Goal: Task Accomplishment & Management: Use online tool/utility

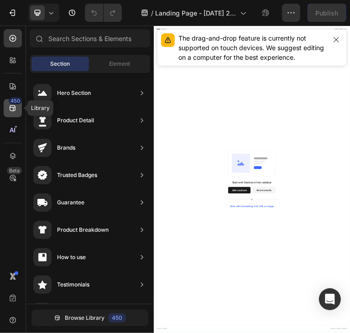
click at [11, 114] on div "450" at bounding box center [13, 108] width 18 height 18
click at [336, 37] on icon "button" at bounding box center [335, 39] width 7 height 7
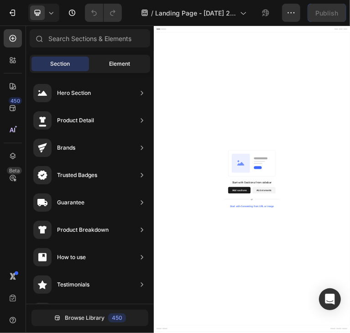
drag, startPoint x: 104, startPoint y: 59, endPoint x: 100, endPoint y: 64, distance: 5.9
click at [104, 59] on div "Element" at bounding box center [119, 64] width 57 height 15
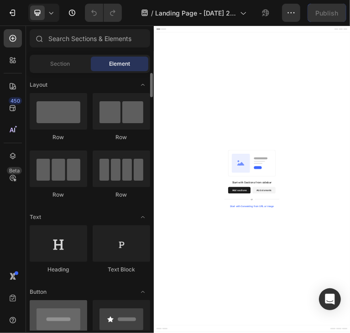
scroll to position [137, 0]
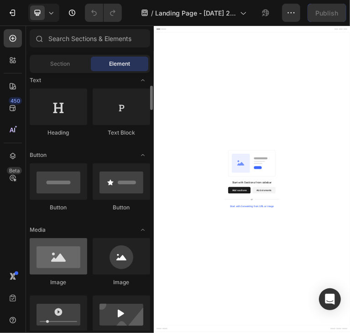
click at [74, 244] on div at bounding box center [58, 256] width 57 height 36
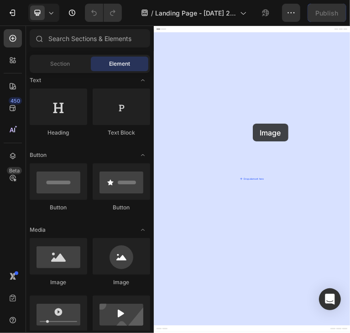
drag, startPoint x: 229, startPoint y: 290, endPoint x: 447, endPoint y: 212, distance: 231.0
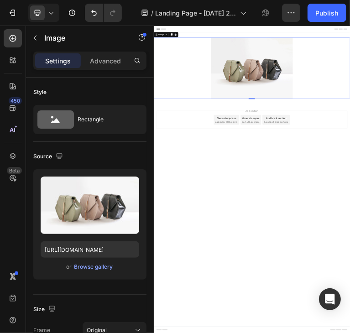
click at [94, 266] on div "Browse gallery" at bounding box center [93, 267] width 39 height 8
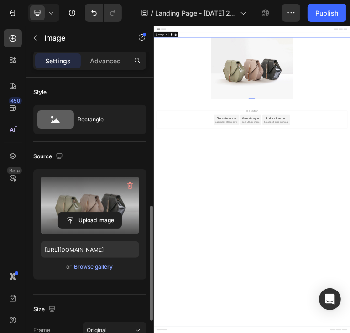
scroll to position [91, 0]
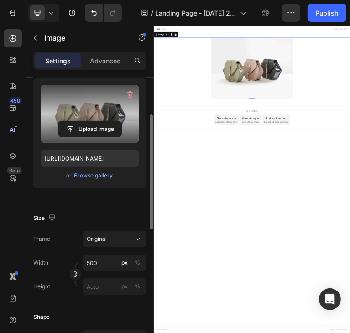
click at [84, 117] on label at bounding box center [90, 113] width 99 height 57
click at [84, 121] on input "file" at bounding box center [89, 129] width 63 height 16
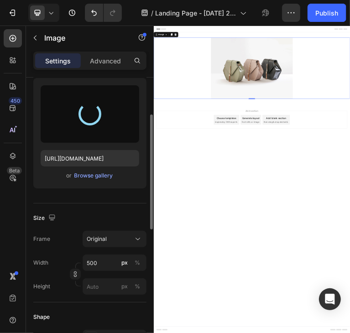
type input "[URL][DOMAIN_NAME]"
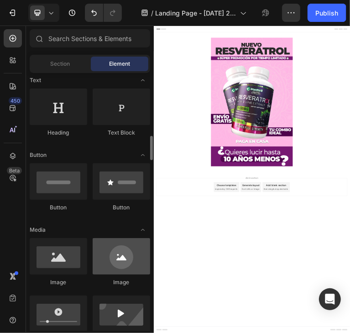
scroll to position [182, 0]
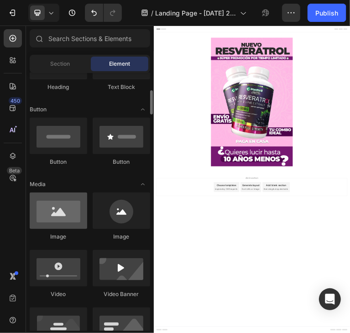
click at [69, 212] on div at bounding box center [58, 210] width 57 height 36
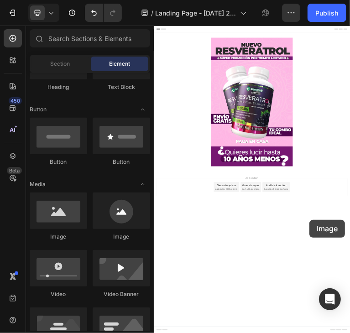
drag, startPoint x: 224, startPoint y: 236, endPoint x: 268, endPoint y: 499, distance: 266.7
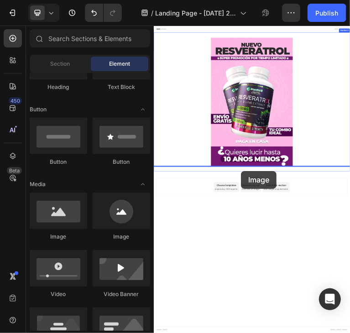
drag, startPoint x: 250, startPoint y: 244, endPoint x: 397, endPoint y: 431, distance: 238.1
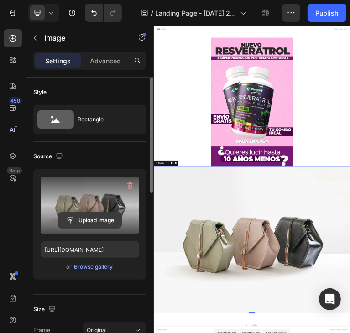
click at [67, 216] on input "file" at bounding box center [89, 221] width 63 height 16
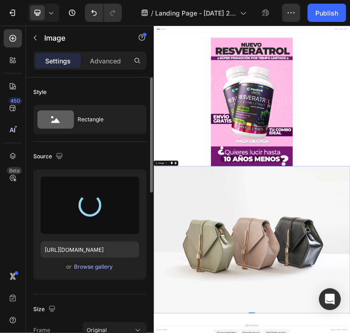
click at [72, 199] on div at bounding box center [90, 205] width 99 height 57
click at [116, 221] on div at bounding box center [90, 205] width 99 height 57
click at [65, 212] on div at bounding box center [90, 205] width 99 height 57
click at [78, 210] on div at bounding box center [90, 205] width 99 height 57
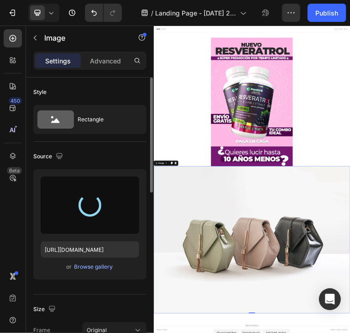
click at [80, 210] on div at bounding box center [89, 205] width 23 height 23
click at [80, 210] on div at bounding box center [90, 205] width 32 height 32
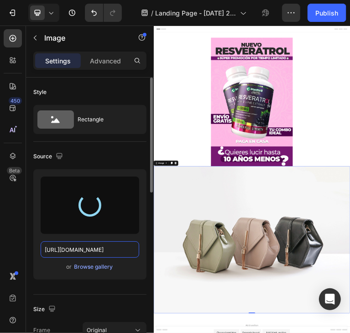
click at [78, 241] on input "[URL][DOMAIN_NAME]" at bounding box center [90, 249] width 99 height 16
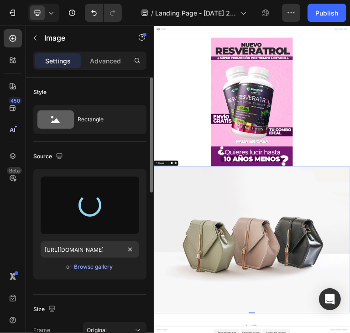
click at [69, 267] on span "or" at bounding box center [69, 266] width 5 height 11
click at [80, 265] on div "Browse gallery" at bounding box center [93, 267] width 39 height 8
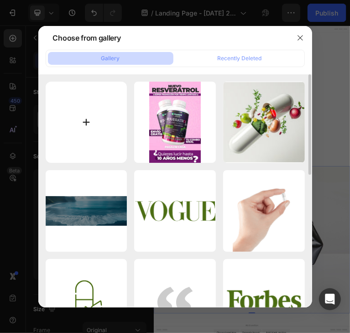
click at [87, 136] on input "file" at bounding box center [87, 123] width 82 height 82
type input "C:\fakepath\gempages_503115275479024395-21f5d45b-698e-4812-a1c9-02bb753eee12.we…"
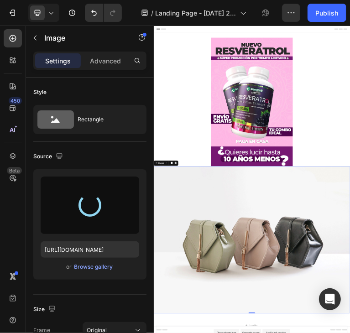
type input "[URL][DOMAIN_NAME]"
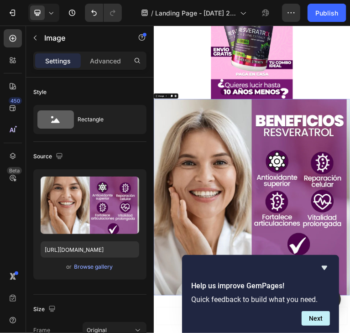
scroll to position [220, 0]
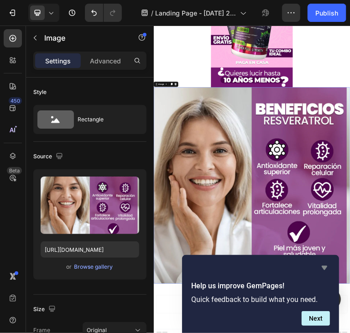
click at [323, 269] on icon "Hide survey" at bounding box center [324, 267] width 11 height 11
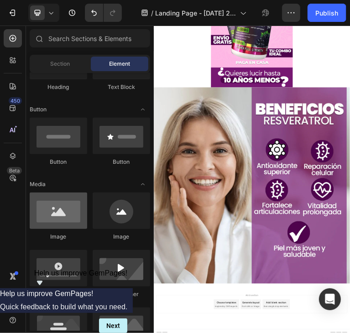
click at [62, 225] on div at bounding box center [58, 210] width 57 height 36
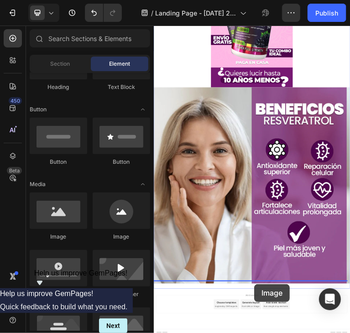
drag, startPoint x: 224, startPoint y: 248, endPoint x: 434, endPoint y: 747, distance: 541.3
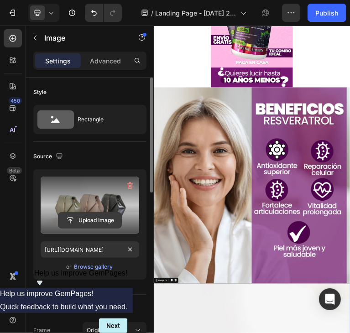
click at [67, 218] on input "file" at bounding box center [89, 221] width 63 height 16
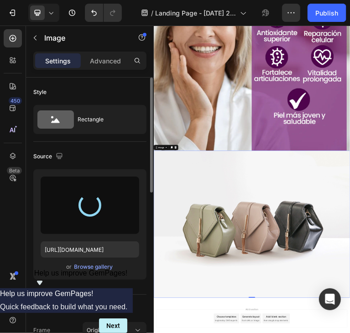
scroll to position [626, 0]
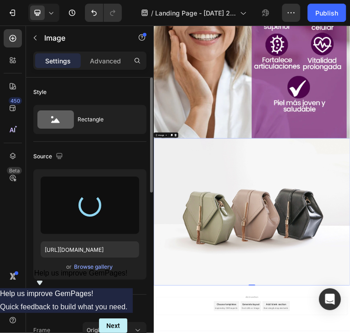
type input "[URL][DOMAIN_NAME]"
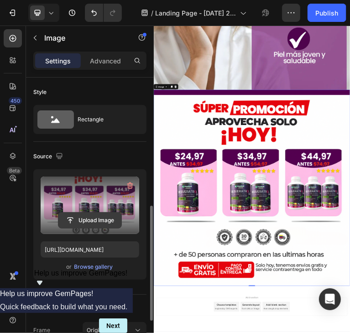
scroll to position [91, 0]
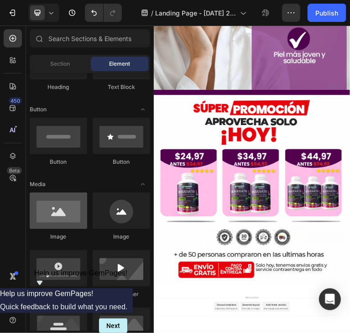
click at [57, 225] on div at bounding box center [58, 210] width 57 height 36
click at [53, 212] on div at bounding box center [58, 210] width 57 height 36
click at [47, 222] on div at bounding box center [58, 210] width 57 height 36
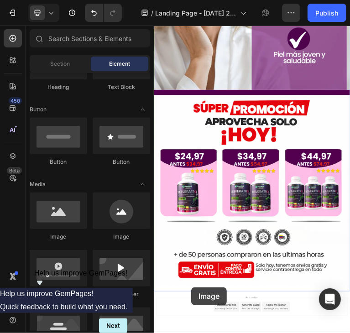
drag, startPoint x: 201, startPoint y: 247, endPoint x: 258, endPoint y: 758, distance: 513.5
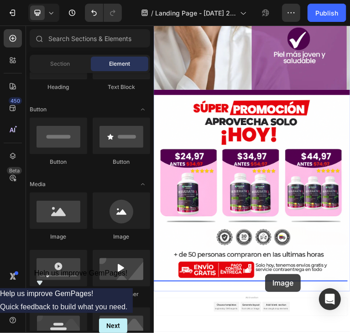
drag, startPoint x: 234, startPoint y: 246, endPoint x: 462, endPoint y: 721, distance: 526.9
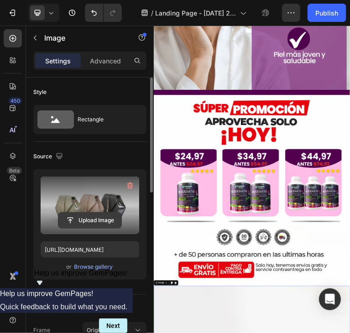
click at [100, 218] on input "file" at bounding box center [89, 221] width 63 height 16
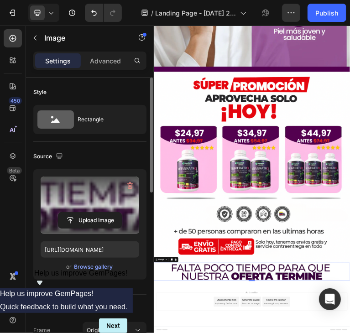
scroll to position [810, 0]
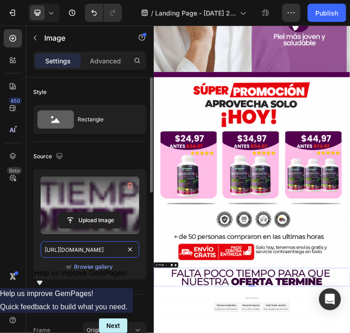
click at [73, 253] on input "[URL][DOMAIN_NAME]" at bounding box center [90, 249] width 99 height 16
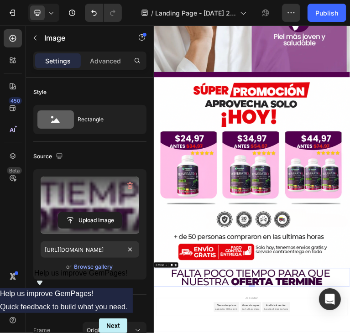
click at [74, 230] on label at bounding box center [90, 205] width 99 height 57
click at [74, 228] on input "file" at bounding box center [89, 221] width 63 height 16
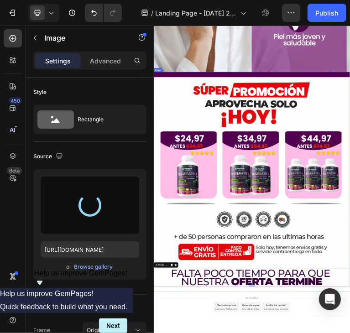
type input "[URL][DOMAIN_NAME]"
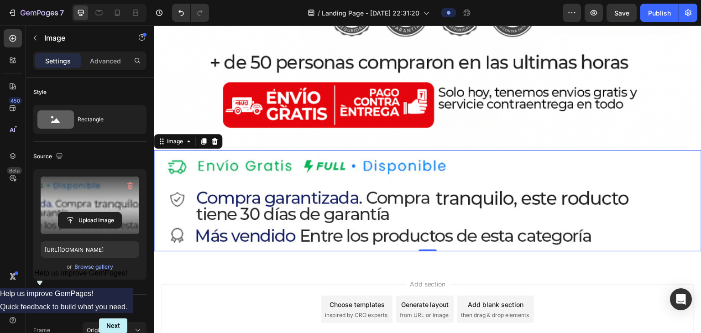
scroll to position [1411, 0]
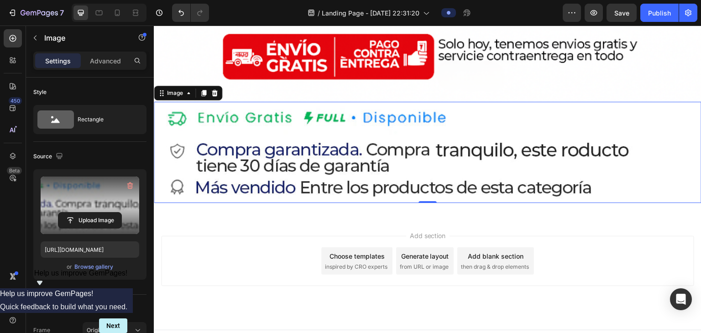
click at [272, 236] on div "Add section Choose templates inspired by CRO experts Generate layout from URL o…" at bounding box center [427, 261] width 533 height 50
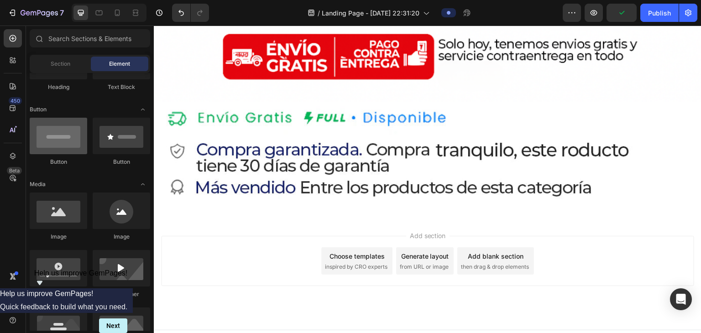
click at [62, 142] on div at bounding box center [58, 136] width 57 height 36
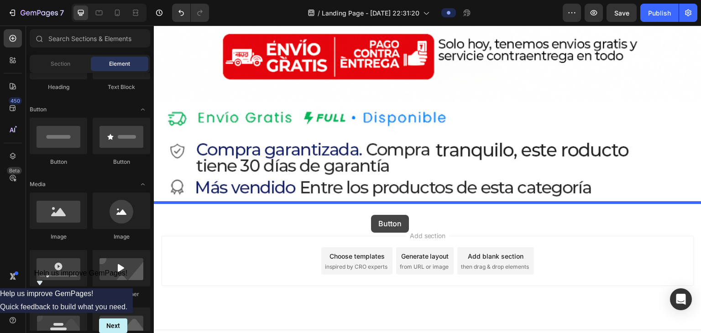
drag, startPoint x: 212, startPoint y: 172, endPoint x: 371, endPoint y: 214, distance: 164.2
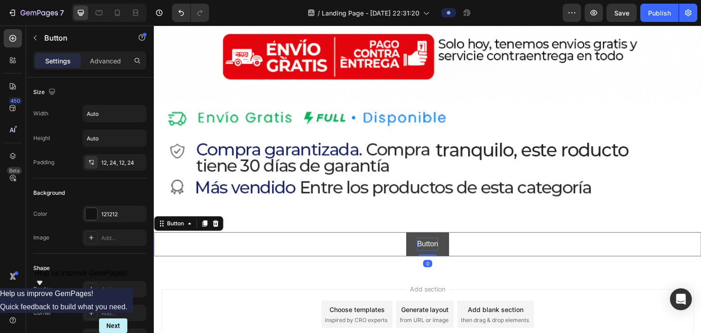
click at [349, 238] on p "Button" at bounding box center [427, 244] width 21 height 13
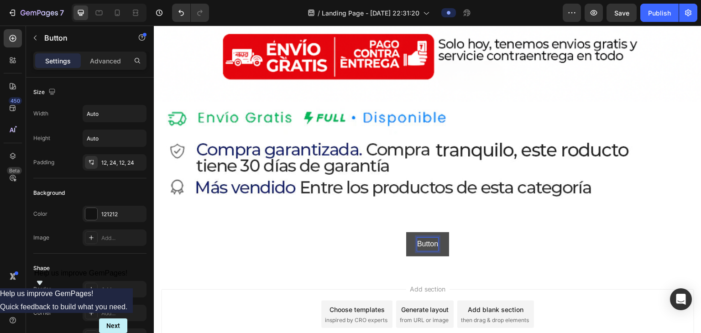
click at [349, 238] on p "Button" at bounding box center [427, 244] width 21 height 13
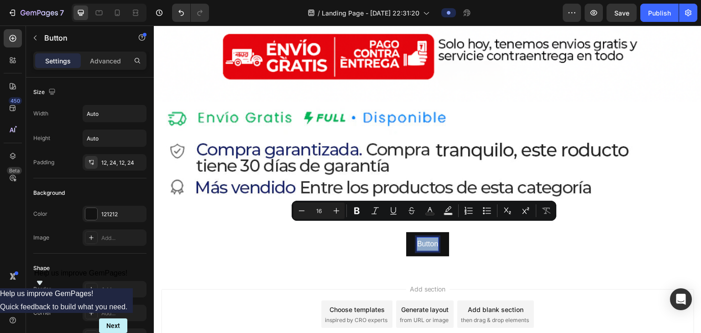
click at [289, 241] on div "Button Button 0 Section 2" at bounding box center [427, 244] width 547 height 53
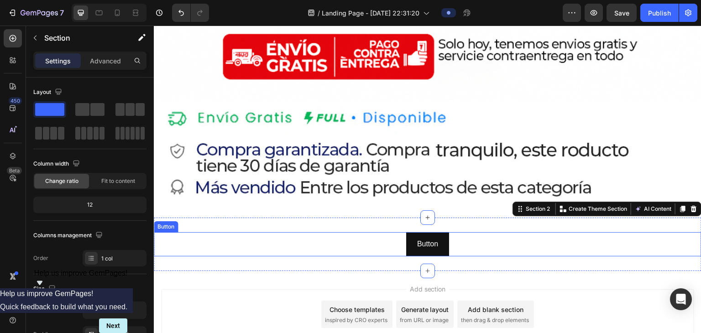
click at [320, 233] on div "Button Button" at bounding box center [427, 244] width 547 height 24
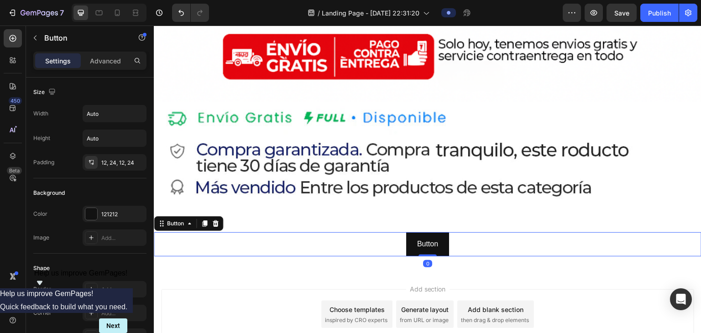
click at [244, 271] on div "Add section Choose templates inspired by CRO experts Generate layout from URL o…" at bounding box center [427, 327] width 547 height 112
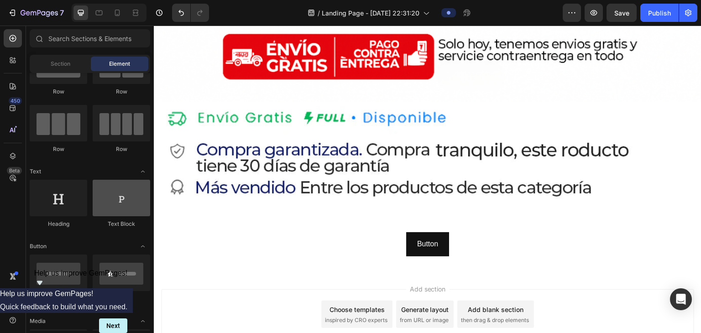
scroll to position [0, 0]
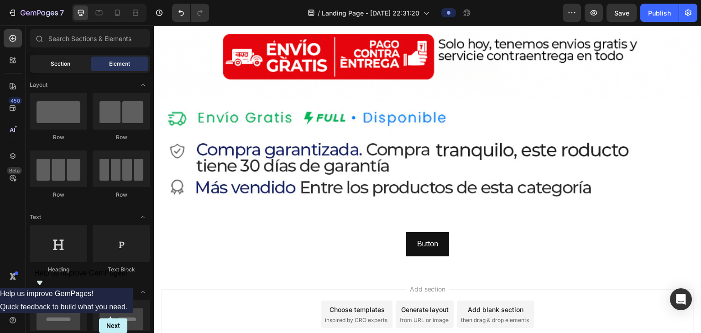
click at [79, 69] on div "Section" at bounding box center [59, 64] width 57 height 15
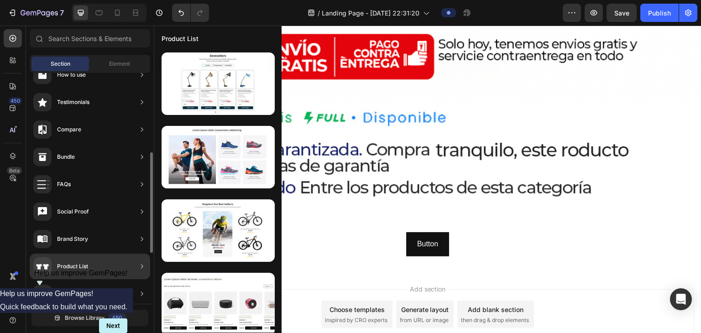
scroll to position [298, 0]
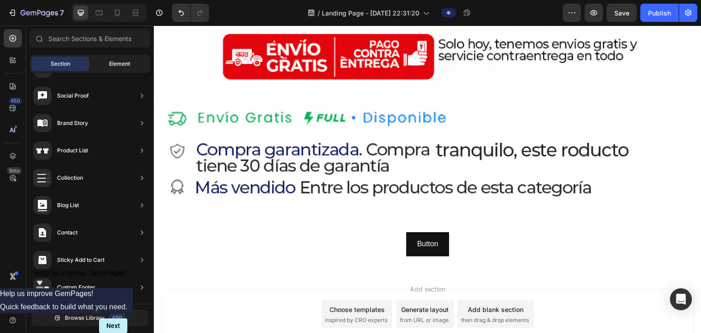
click at [98, 62] on div "Element" at bounding box center [119, 64] width 57 height 15
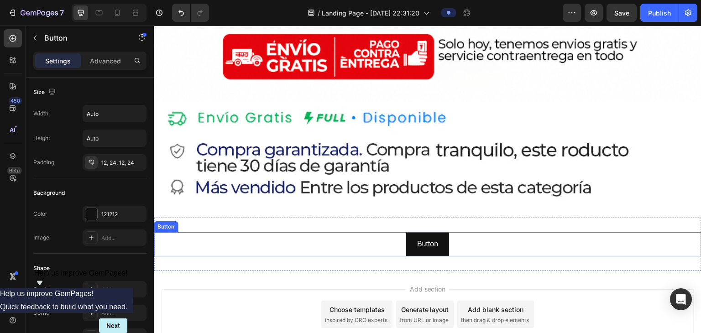
click at [342, 232] on div "Button Button" at bounding box center [427, 244] width 547 height 24
click at [216, 220] on icon at bounding box center [215, 223] width 7 height 7
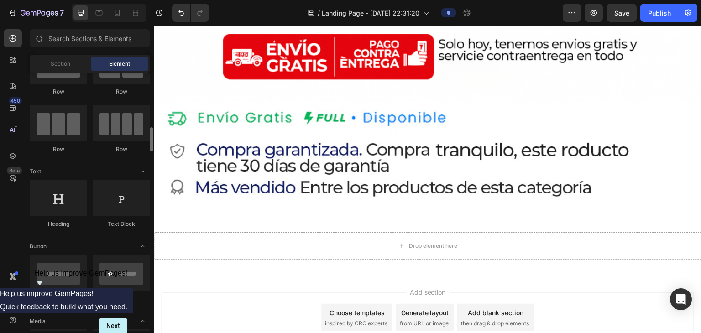
scroll to position [137, 0]
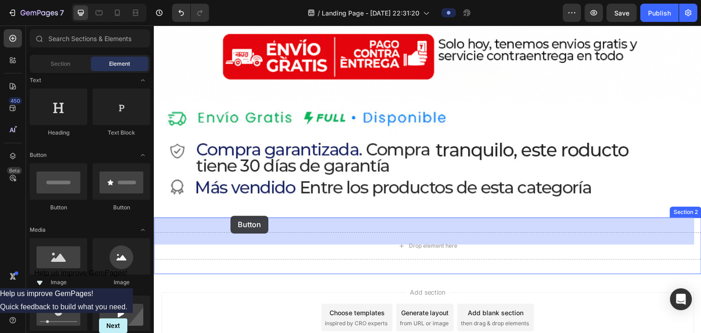
drag, startPoint x: 265, startPoint y: 203, endPoint x: 274, endPoint y: 226, distance: 24.3
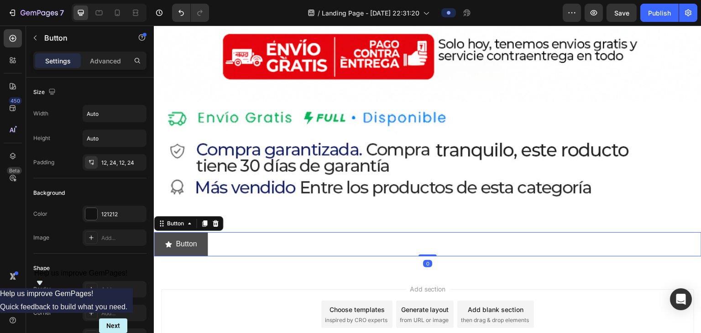
click at [175, 238] on div "Button" at bounding box center [181, 244] width 32 height 13
click at [183, 219] on div "Button" at bounding box center [175, 223] width 21 height 8
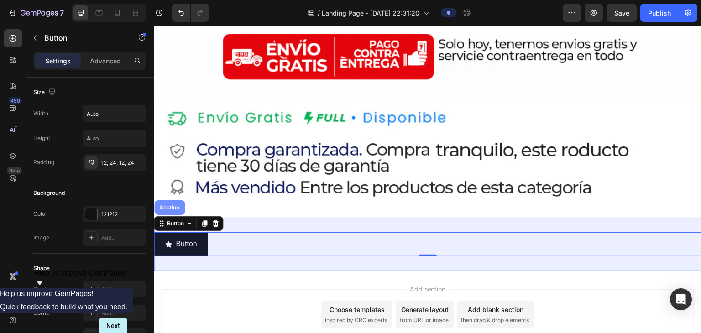
click at [173, 205] on div "Section" at bounding box center [169, 207] width 23 height 5
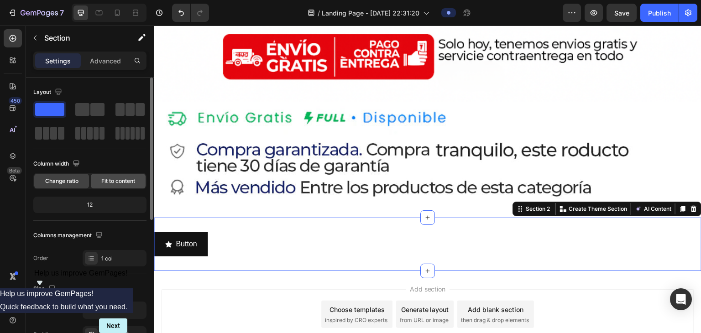
click at [114, 182] on span "Fit to content" at bounding box center [118, 181] width 34 height 8
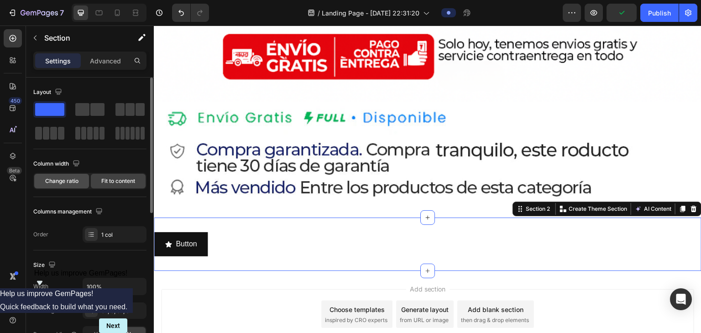
click at [70, 187] on div "Change ratio" at bounding box center [61, 181] width 55 height 15
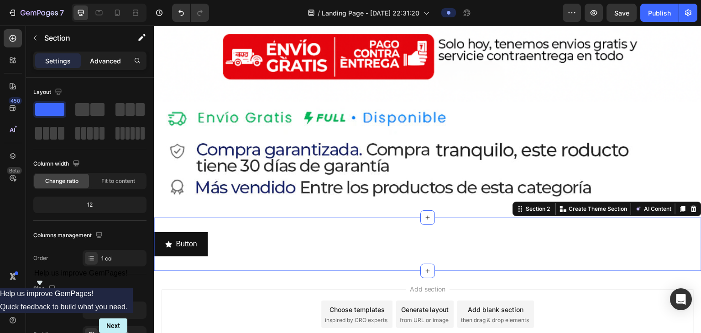
click at [88, 62] on div "Advanced" at bounding box center [106, 60] width 46 height 15
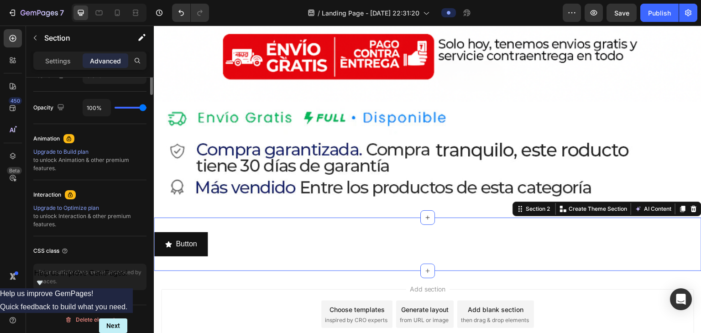
scroll to position [168, 0]
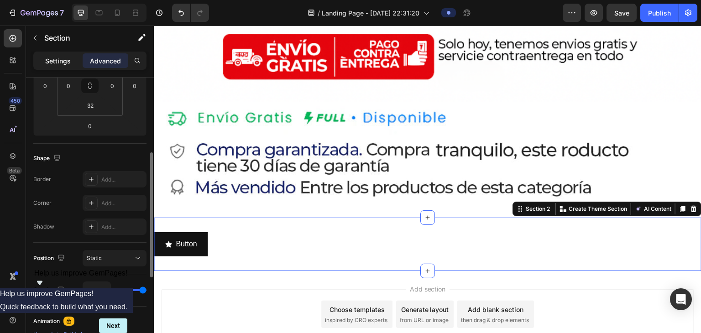
click at [57, 64] on p "Settings" at bounding box center [58, 61] width 26 height 10
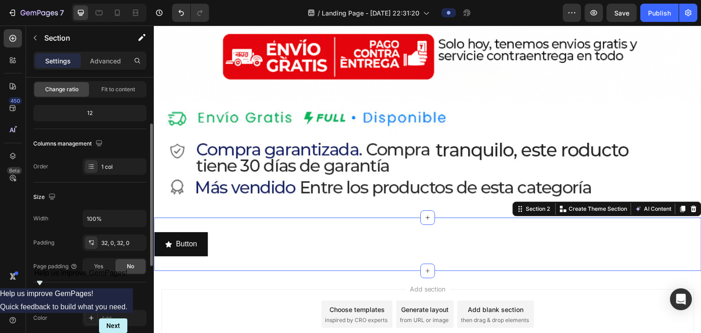
scroll to position [0, 0]
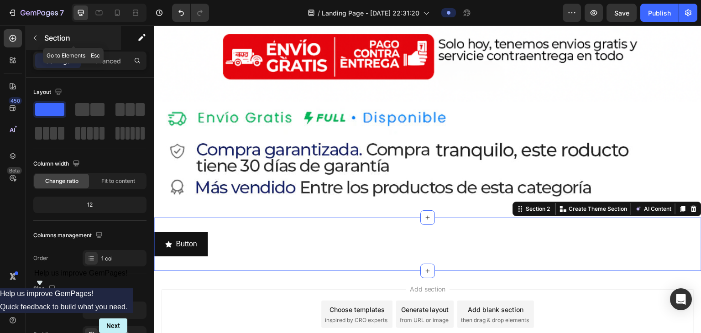
click at [40, 36] on button "button" at bounding box center [35, 38] width 15 height 15
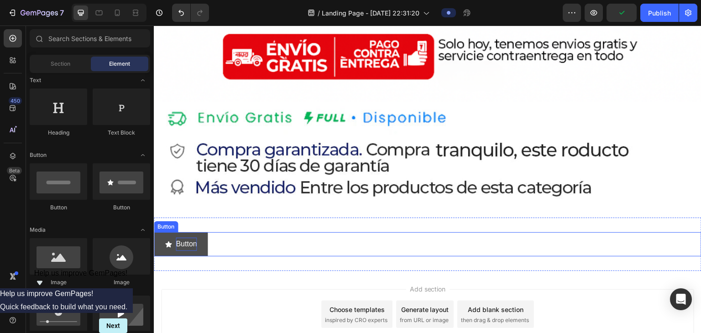
click at [188, 238] on p "Button" at bounding box center [186, 244] width 21 height 13
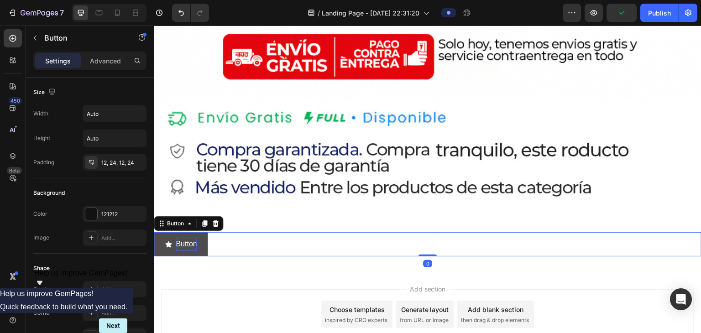
click at [187, 238] on p "Button" at bounding box center [186, 244] width 21 height 13
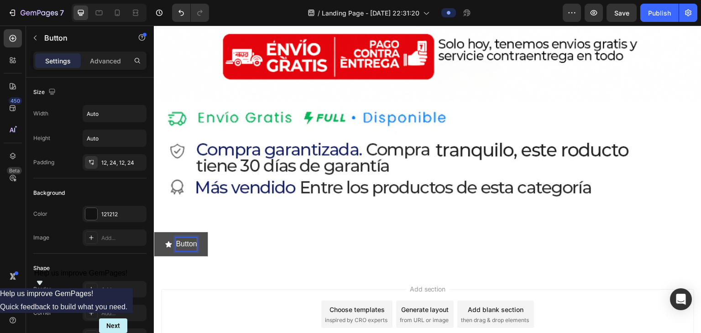
click at [187, 238] on p "Button" at bounding box center [186, 244] width 21 height 13
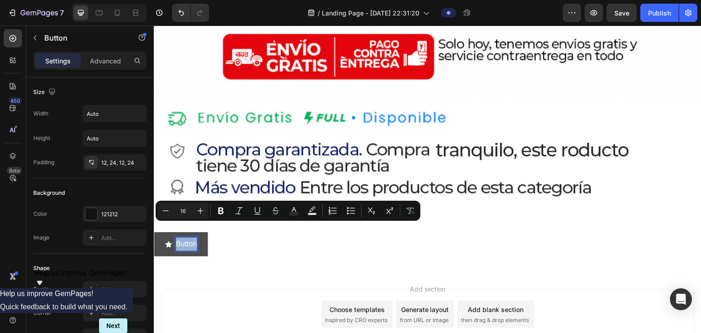
click at [186, 238] on p "Button" at bounding box center [186, 244] width 21 height 13
click at [349, 11] on icon "button" at bounding box center [593, 12] width 9 height 9
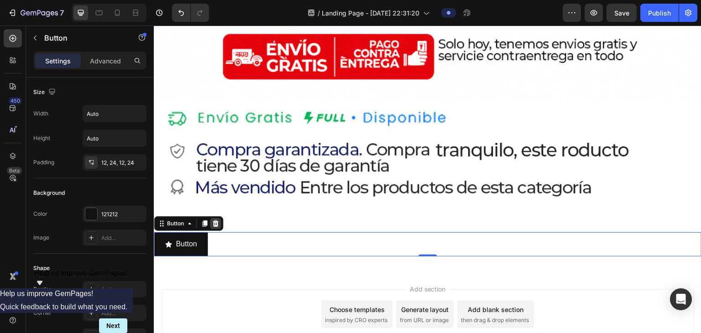
click at [220, 218] on div at bounding box center [215, 223] width 11 height 11
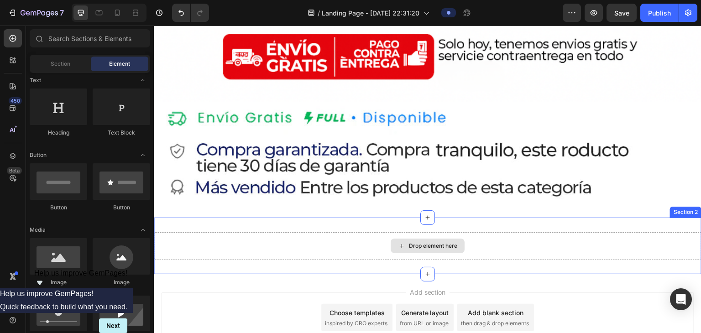
click at [349, 242] on div "Drop element here" at bounding box center [433, 245] width 48 height 7
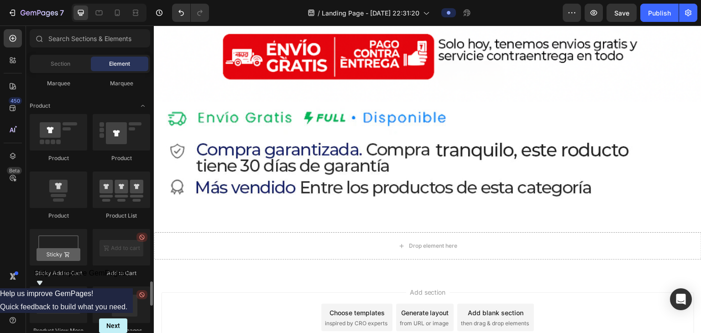
scroll to position [1231, 0]
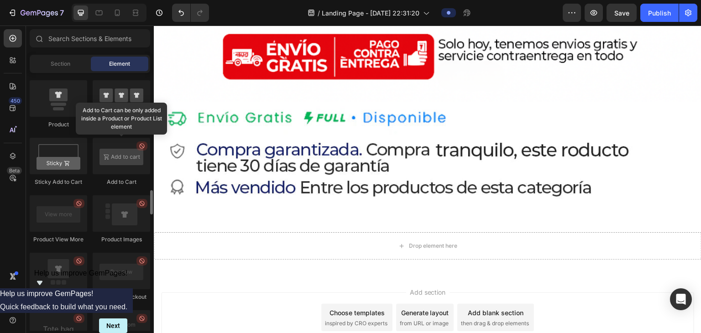
click at [127, 156] on div at bounding box center [121, 156] width 57 height 36
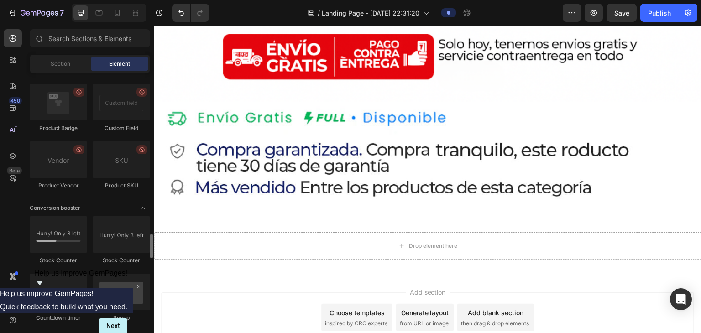
scroll to position [1779, 0]
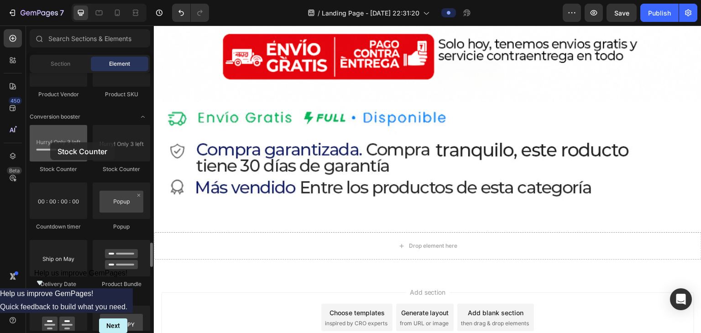
click at [50, 142] on div at bounding box center [58, 143] width 57 height 36
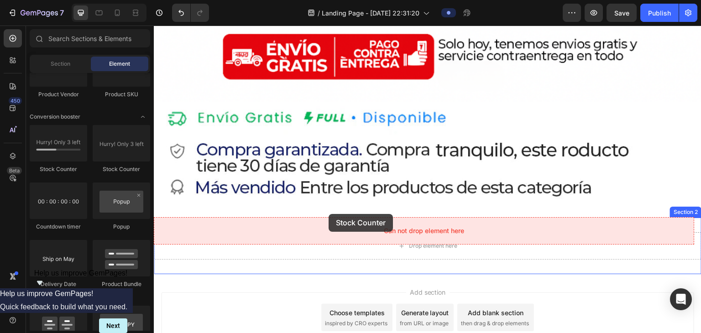
drag, startPoint x: 192, startPoint y: 183, endPoint x: 328, endPoint y: 215, distance: 140.5
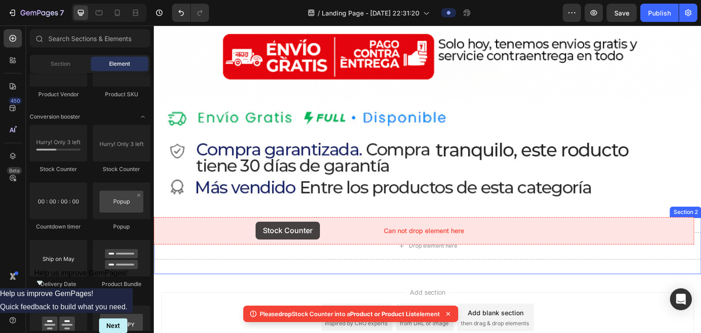
drag, startPoint x: 208, startPoint y: 177, endPoint x: 254, endPoint y: 221, distance: 63.2
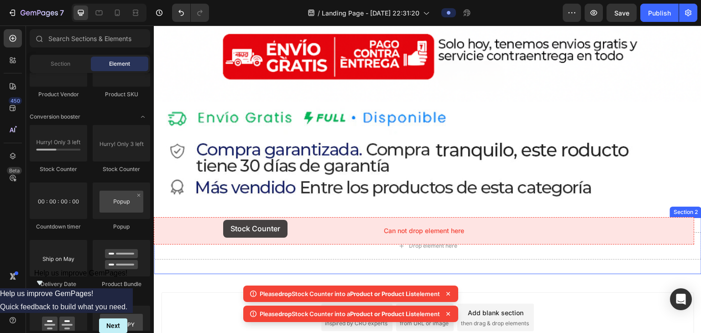
drag, startPoint x: 256, startPoint y: 188, endPoint x: 210, endPoint y: 216, distance: 53.6
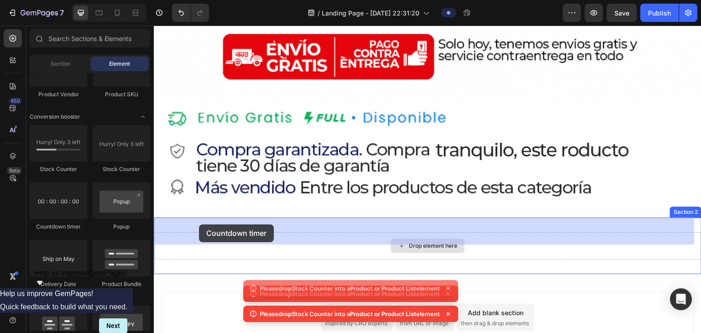
drag, startPoint x: 219, startPoint y: 225, endPoint x: 233, endPoint y: 225, distance: 13.7
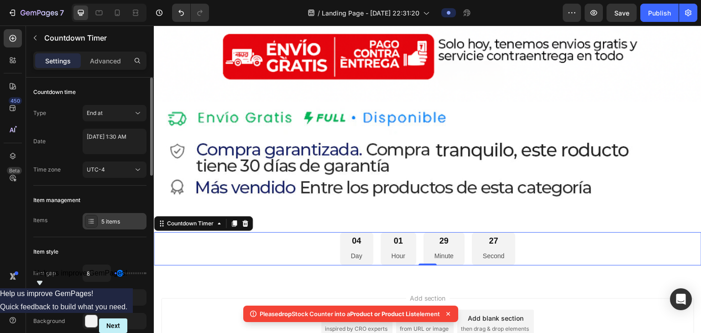
click at [100, 219] on div "5 items" at bounding box center [115, 221] width 64 height 16
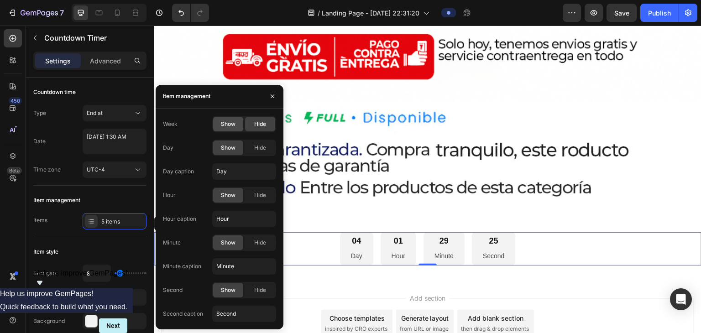
click at [224, 125] on span "Show" at bounding box center [228, 124] width 15 height 8
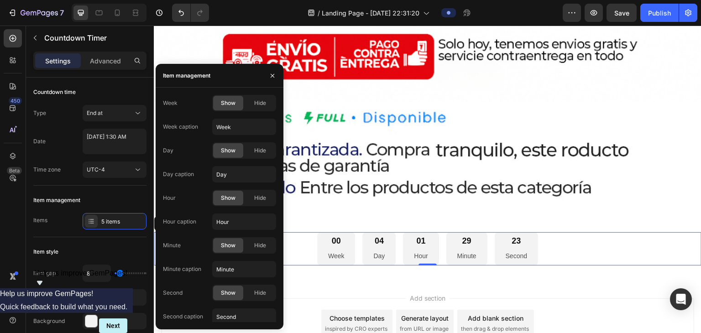
drag, startPoint x: 249, startPoint y: 103, endPoint x: 245, endPoint y: 111, distance: 9.2
click at [250, 103] on div "Hide" at bounding box center [260, 103] width 30 height 15
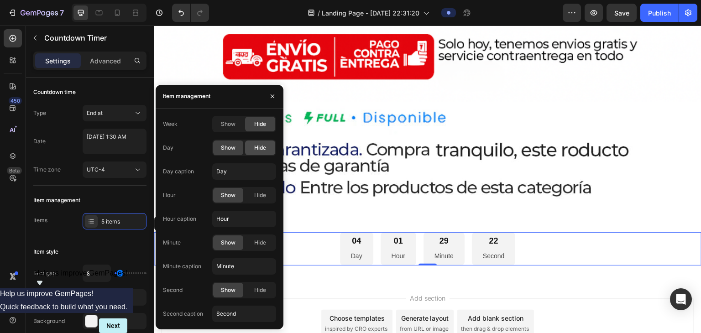
click at [254, 148] on span "Hide" at bounding box center [260, 148] width 12 height 8
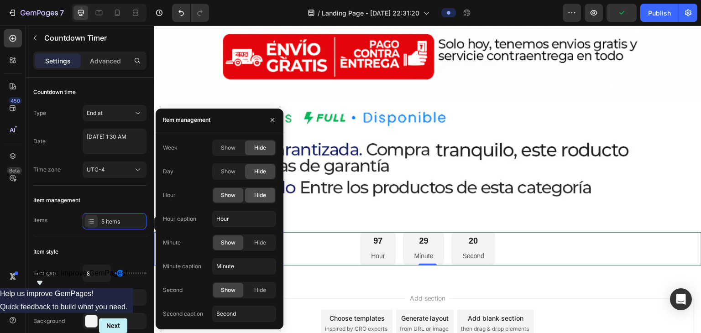
click at [260, 192] on span "Hide" at bounding box center [260, 195] width 12 height 8
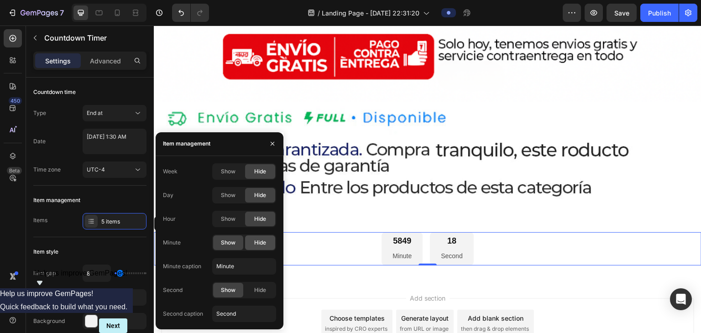
click at [255, 239] on span "Hide" at bounding box center [260, 243] width 12 height 8
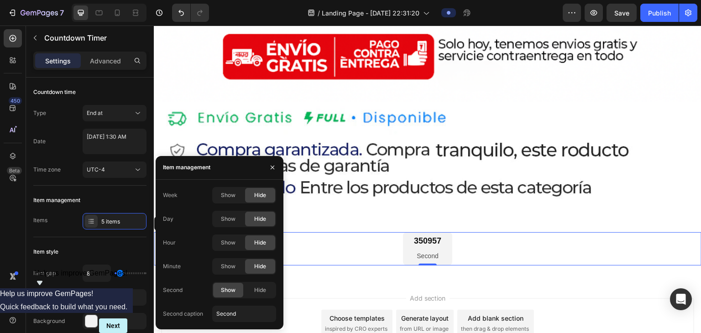
click at [249, 280] on div "Week Show Hide Day Show Hide Hour Show Hide Minute Show Hide Second Show Hide S…" at bounding box center [219, 254] width 113 height 135
click at [254, 286] on span "Hide" at bounding box center [260, 290] width 12 height 8
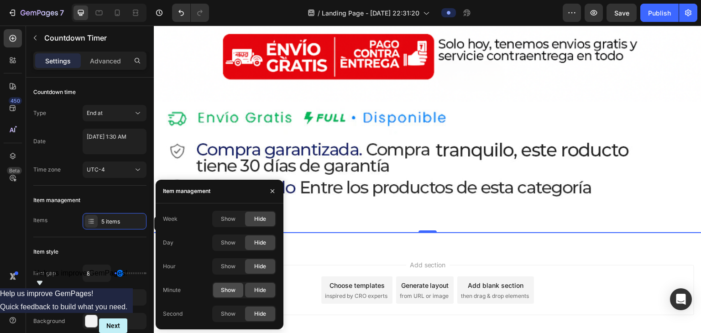
click at [230, 290] on span "Show" at bounding box center [228, 290] width 15 height 8
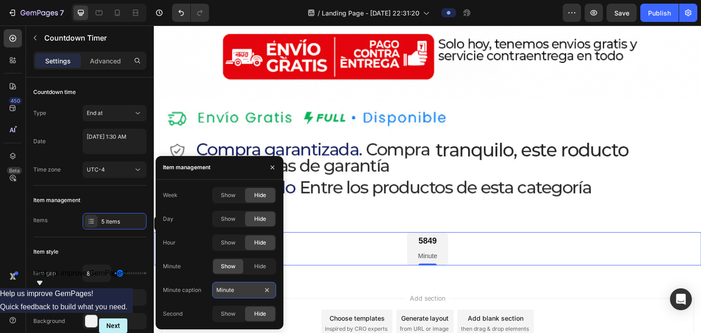
click at [232, 282] on input "Minute" at bounding box center [244, 290] width 64 height 16
type input "MINUTOS"
click at [259, 305] on div "Week Show Hide Day Show Hide Hour Show Hide Minute Show Hide Minute caption MIN…" at bounding box center [219, 254] width 113 height 135
click at [251, 310] on div "Hide" at bounding box center [260, 313] width 30 height 15
click at [236, 315] on div "Show" at bounding box center [228, 313] width 30 height 15
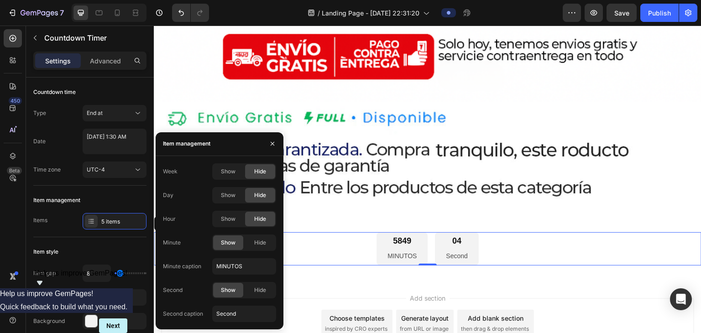
click at [349, 232] on div "5849 MINUTOS" at bounding box center [401, 248] width 51 height 33
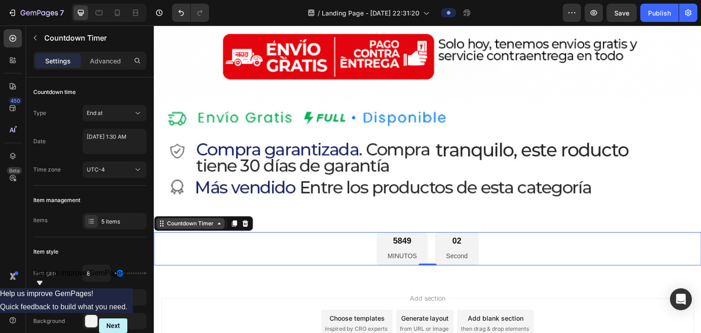
click at [214, 219] on div "Countdown Timer" at bounding box center [190, 223] width 50 height 8
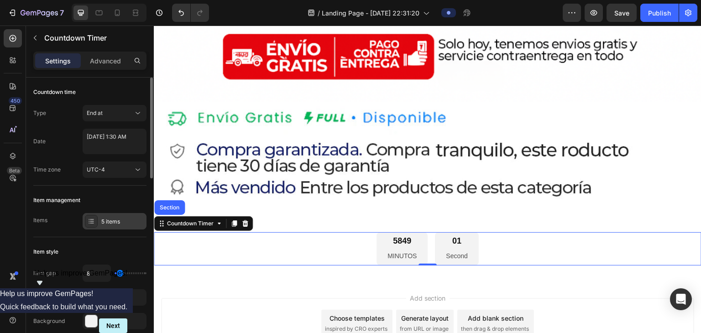
click at [91, 223] on icon at bounding box center [92, 223] width 4 height 0
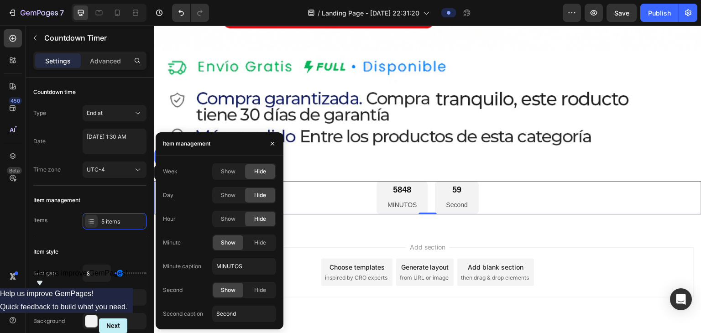
scroll to position [1446, 0]
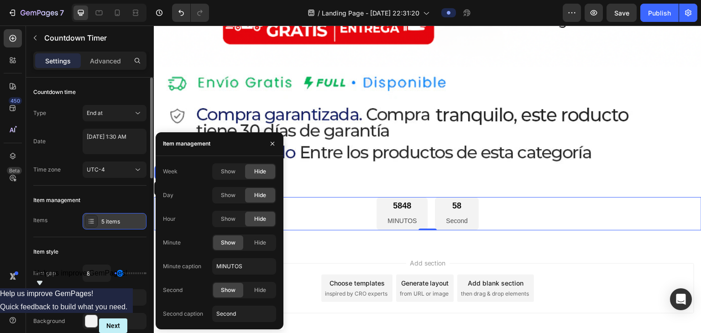
click at [131, 223] on div "5 items" at bounding box center [122, 222] width 43 height 8
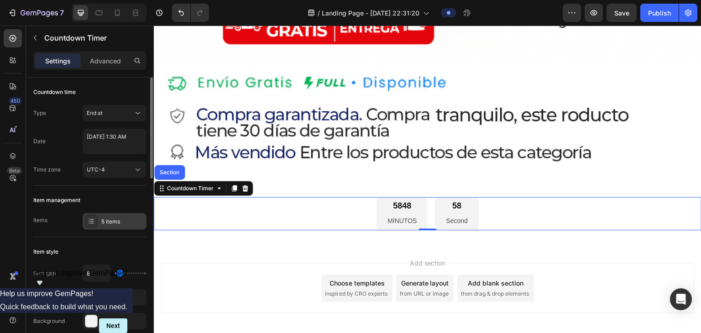
click at [131, 223] on div "5 items" at bounding box center [122, 222] width 43 height 8
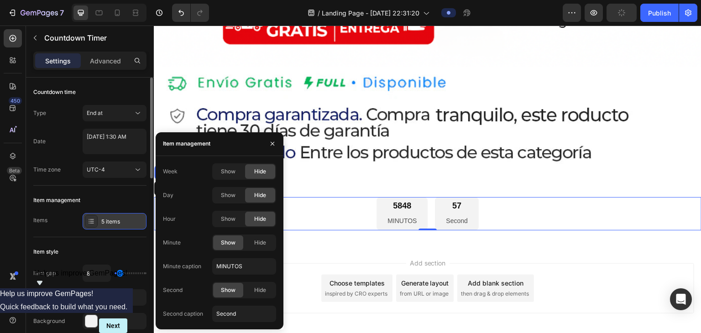
click at [131, 223] on div "5 items" at bounding box center [122, 222] width 43 height 8
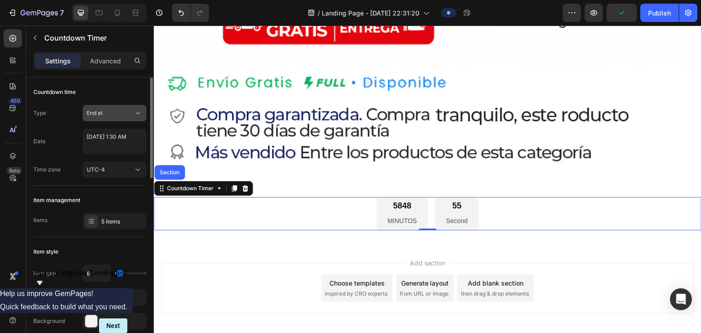
click at [113, 118] on button "End at" at bounding box center [115, 113] width 64 height 16
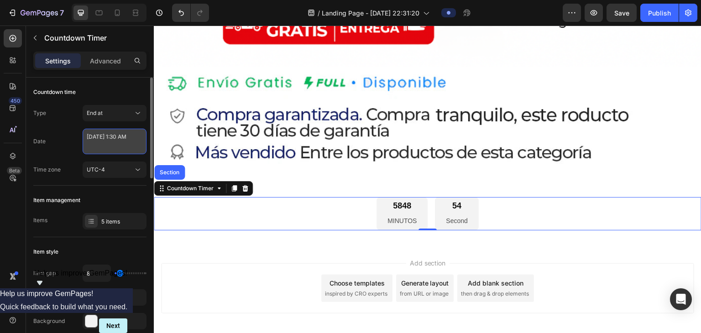
click at [112, 132] on textarea "[DATE] 1:30 AM" at bounding box center [115, 142] width 64 height 26
select select "1"
select select "30"
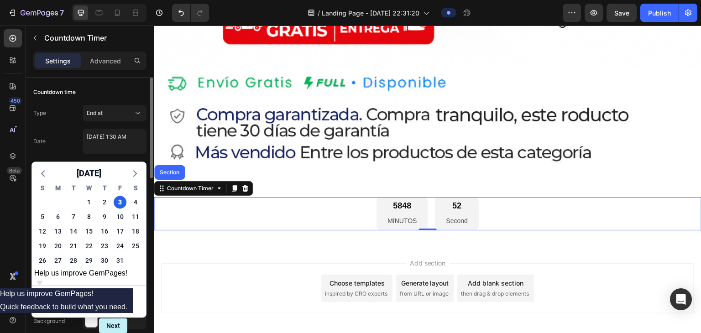
click at [49, 146] on div "Date [DATE] 1:30 AM [DATE] S M T W T F S 28 29 30 1 2 3 4 5 6 7 8 9 10 11 12 13…" at bounding box center [89, 142] width 113 height 26
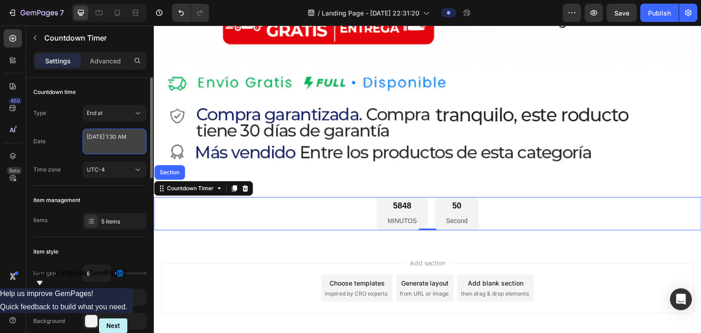
click at [113, 150] on textarea "[DATE] 1:30 AM" at bounding box center [115, 142] width 64 height 26
select select "1"
select select "30"
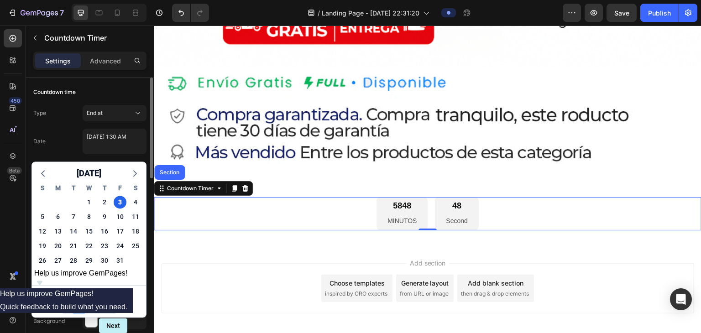
click at [82, 302] on select "12 1 2 3 4 5 6 7 8 9 10 11" at bounding box center [79, 306] width 12 height 14
click at [59, 160] on div "[DATE] S M T W T F S 28 29 30 1 2 3 4 5 6 7 8 9 10 11 12 13 14 15 16 17 18 19 2…" at bounding box center [88, 237] width 115 height 161
click at [60, 147] on div "Date [DATE] 1:30 AM [DATE] S M T W T F S 28 29 30 1 2 3 4 5 6 7 8 9 10 11 12 13…" at bounding box center [89, 142] width 113 height 26
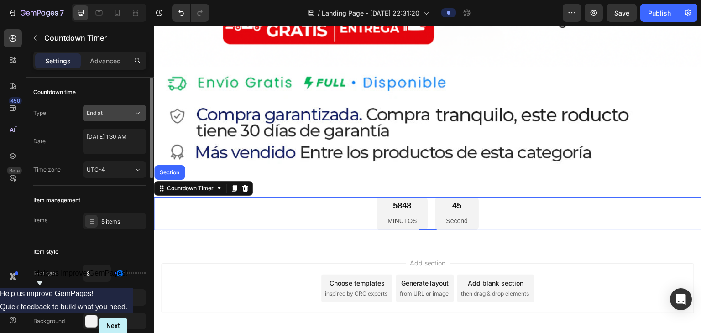
click at [97, 119] on button "End at" at bounding box center [115, 113] width 64 height 16
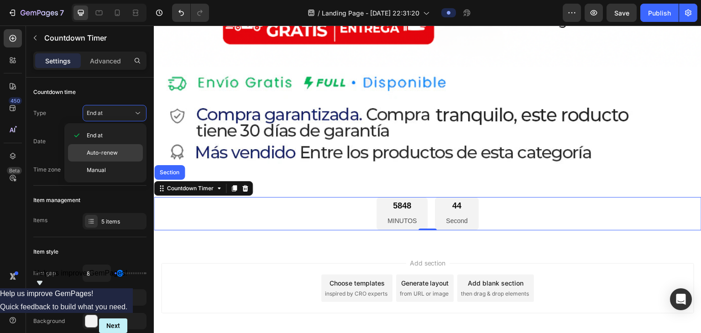
click at [113, 149] on span "Auto-renew" at bounding box center [102, 153] width 31 height 8
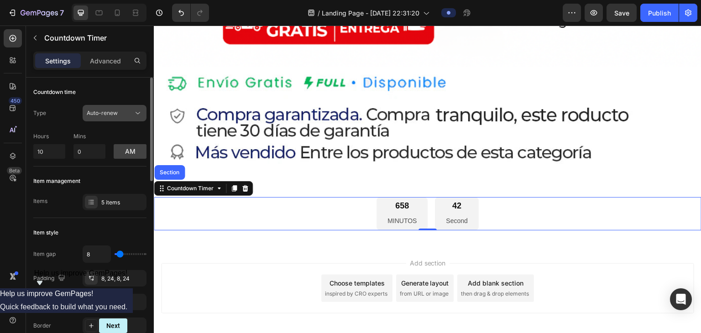
click at [125, 119] on button "Auto-renew" at bounding box center [115, 113] width 64 height 16
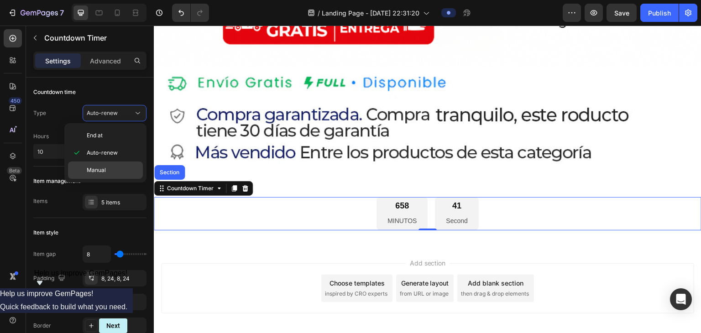
click at [114, 163] on div "Manual" at bounding box center [105, 169] width 75 height 17
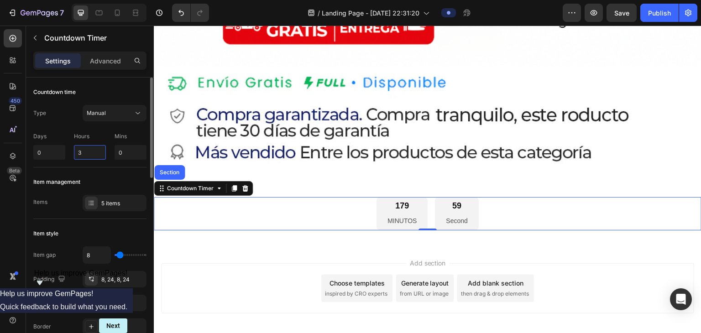
drag, startPoint x: 92, startPoint y: 154, endPoint x: 68, endPoint y: 151, distance: 23.9
click at [68, 151] on div "Days 0 Hours 3 Mins 0" at bounding box center [89, 144] width 113 height 31
type input "10"
click at [69, 150] on div "Days 0 Hours 10 Mins 0" at bounding box center [89, 144] width 113 height 31
drag, startPoint x: 129, startPoint y: 146, endPoint x: 99, endPoint y: 150, distance: 30.4
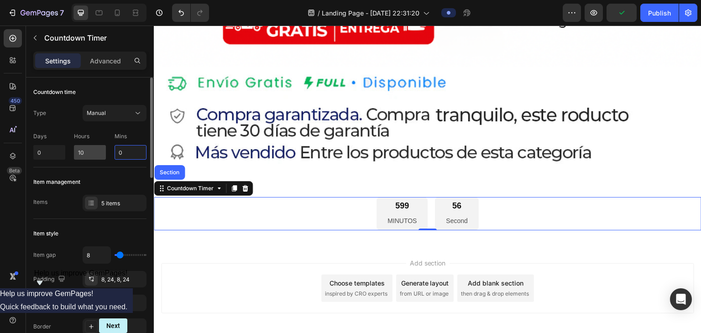
click at [99, 150] on div "Days 0 Hours 10 Mins 0" at bounding box center [89, 144] width 113 height 31
type input "10"
click at [98, 151] on input "10" at bounding box center [90, 152] width 32 height 15
drag, startPoint x: 97, startPoint y: 153, endPoint x: 47, endPoint y: 157, distance: 50.4
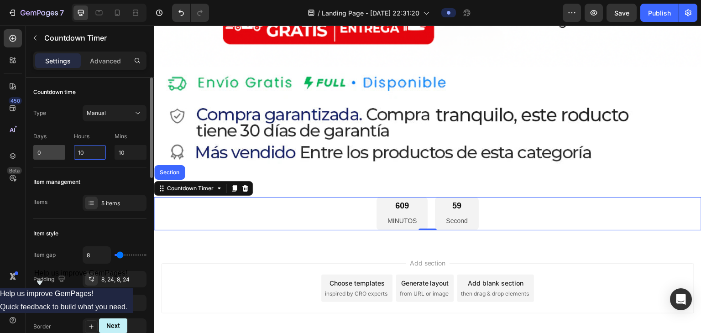
click at [47, 157] on div "Days 0 Hours 10 Mins 10" at bounding box center [89, 144] width 113 height 31
type input "0"
click at [106, 179] on div "Item management" at bounding box center [89, 182] width 113 height 15
click at [118, 199] on div "5 items" at bounding box center [122, 203] width 43 height 8
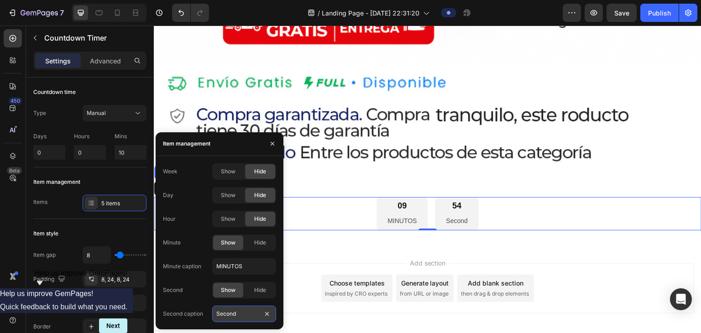
click at [245, 311] on input "Second" at bounding box center [244, 314] width 64 height 16
type input "SEGUNDOS"
click at [349, 205] on div "09 MINUTOS 49 SEGUNDOS" at bounding box center [427, 213] width 547 height 33
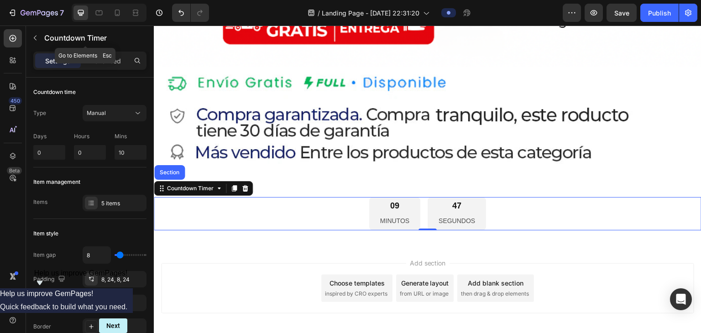
drag, startPoint x: 36, startPoint y: 35, endPoint x: 125, endPoint y: 194, distance: 181.9
click at [36, 36] on icon "button" at bounding box center [34, 37] width 7 height 7
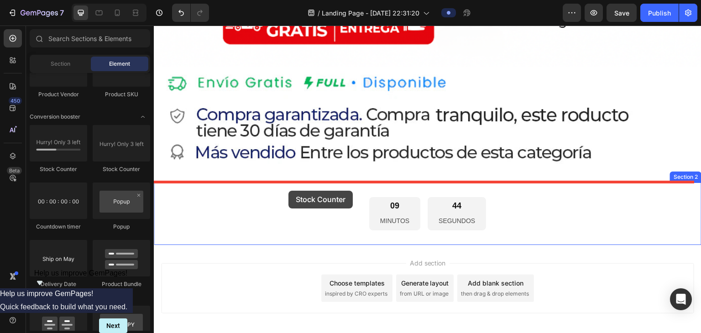
drag, startPoint x: 224, startPoint y: 179, endPoint x: 288, endPoint y: 191, distance: 64.9
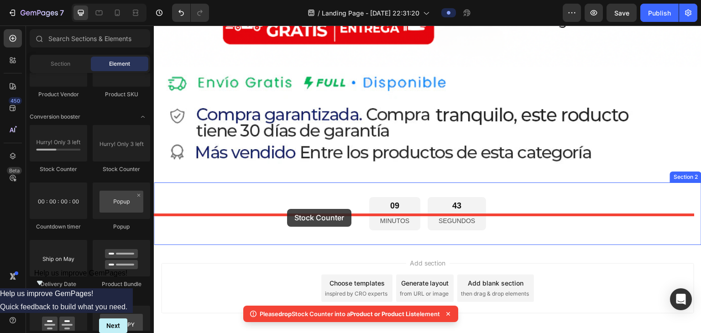
drag, startPoint x: 277, startPoint y: 180, endPoint x: 287, endPoint y: 209, distance: 30.3
click at [287, 208] on div "09 MINUTOS 43 SEGUNDOS" at bounding box center [427, 213] width 547 height 33
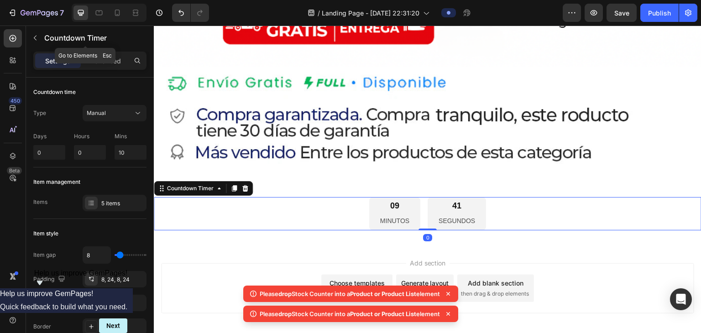
click at [43, 41] on div "Countdown Timer" at bounding box center [85, 38] width 119 height 24
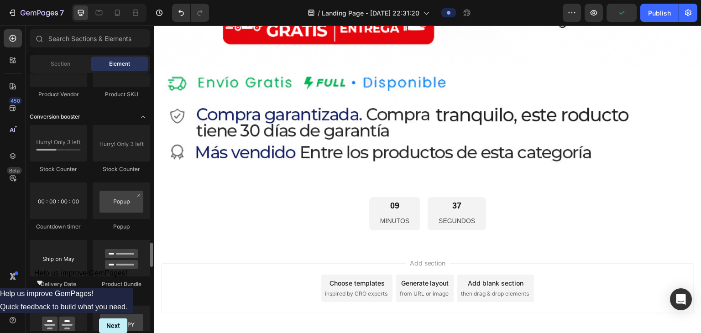
scroll to position [1733, 0]
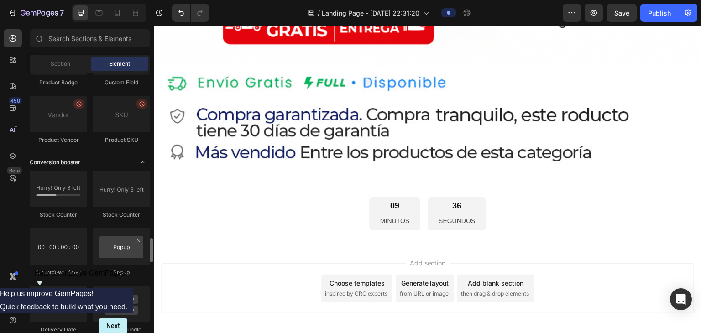
click at [142, 163] on icon "Toggle open" at bounding box center [142, 162] width 7 height 7
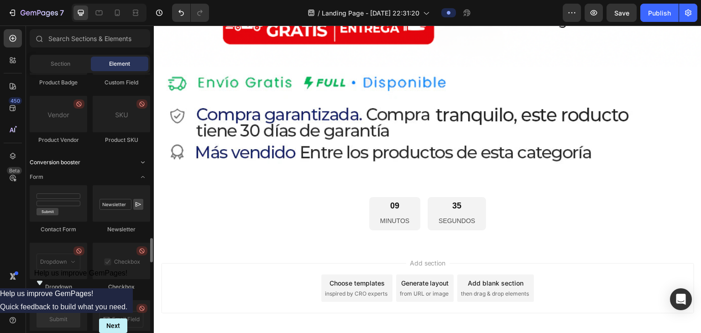
click at [142, 163] on icon "Toggle open" at bounding box center [142, 162] width 7 height 7
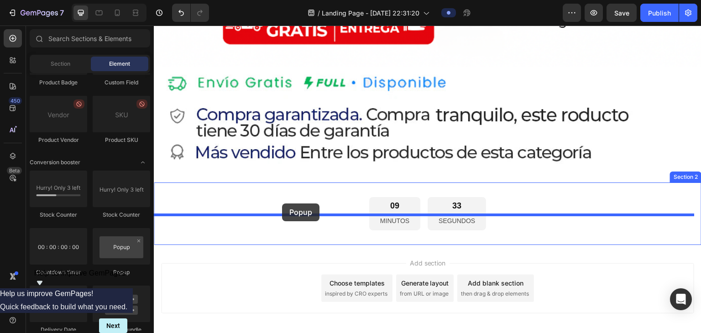
drag, startPoint x: 278, startPoint y: 275, endPoint x: 282, endPoint y: 200, distance: 75.8
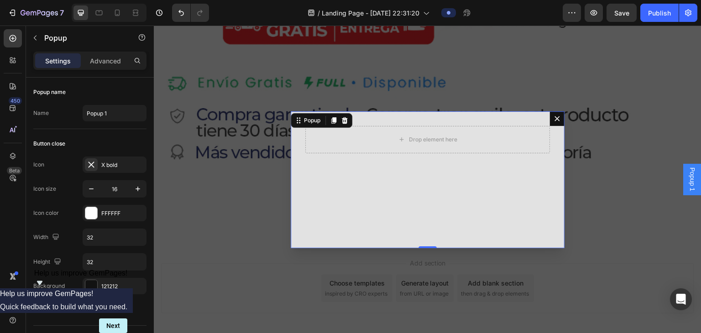
click at [349, 116] on icon "Dialog content" at bounding box center [556, 118] width 7 height 7
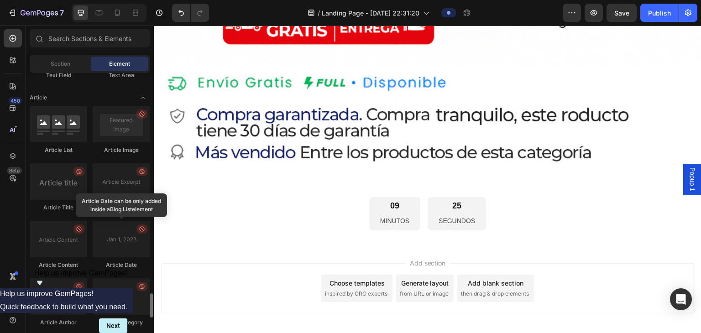
scroll to position [2445, 0]
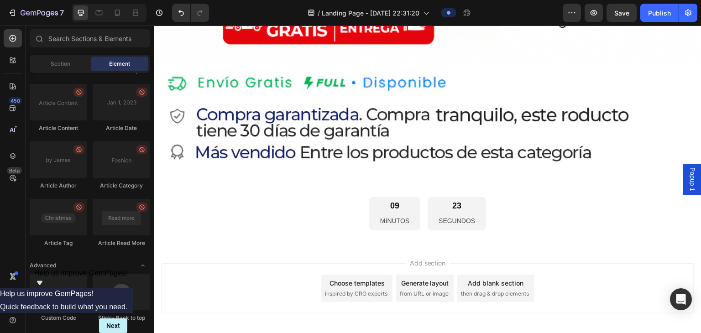
click at [349, 245] on div "Add section Choose templates inspired by CRO experts Generate layout from URL o…" at bounding box center [427, 301] width 547 height 112
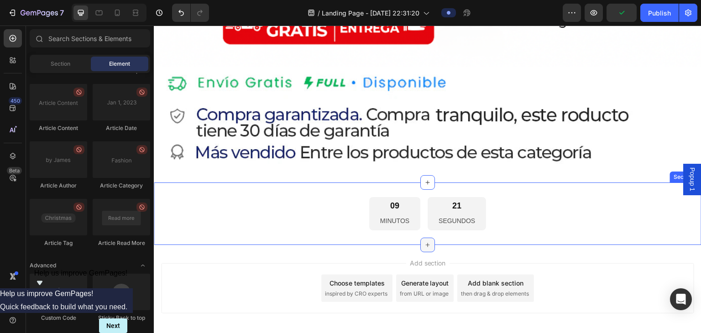
click at [349, 241] on icon at bounding box center [427, 244] width 7 height 7
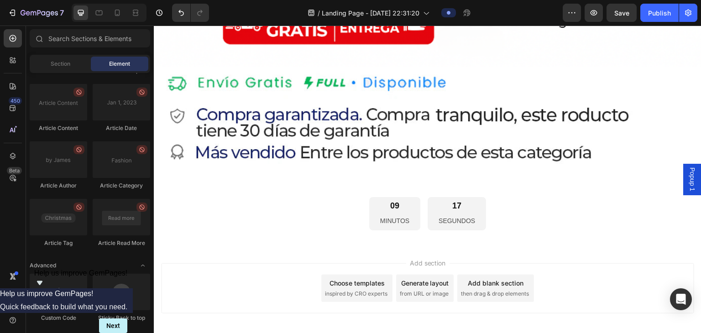
click at [349, 245] on div "Add section Choose templates inspired by CRO experts Generate layout from URL o…" at bounding box center [427, 301] width 547 height 112
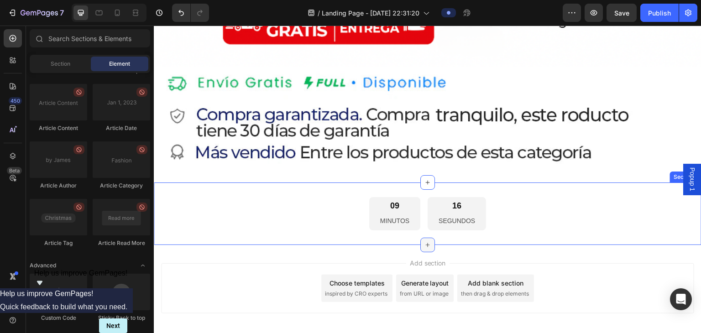
click at [349, 238] on div at bounding box center [427, 245] width 15 height 15
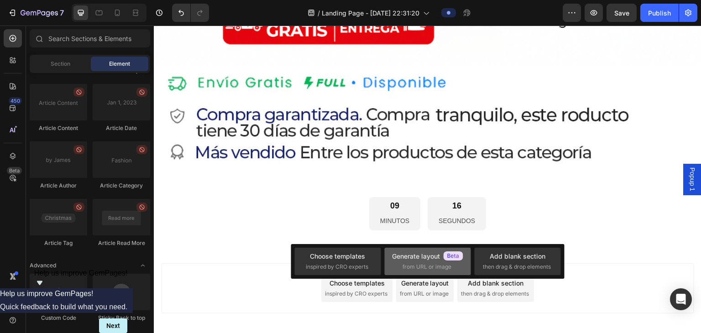
click at [349, 257] on div "Generate layout" at bounding box center [427, 256] width 71 height 10
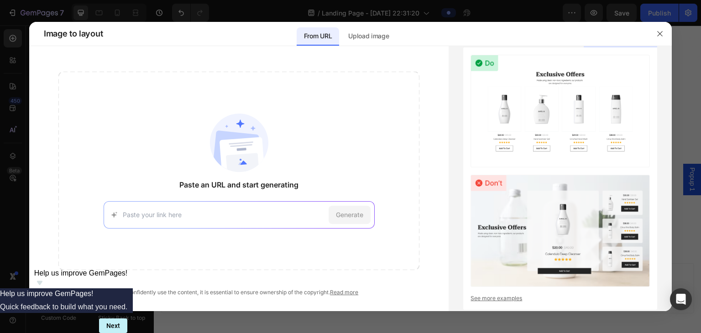
click at [263, 219] on input at bounding box center [224, 215] width 202 height 10
click at [349, 36] on p "Upload image" at bounding box center [368, 36] width 41 height 11
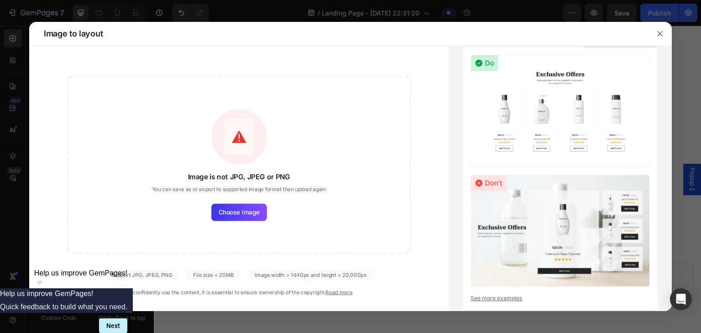
click at [294, 102] on div "Image is not JPG, JPEG or PNG You can save as or export to supported image form…" at bounding box center [238, 164] width 343 height 177
click at [349, 35] on button "button" at bounding box center [659, 33] width 15 height 15
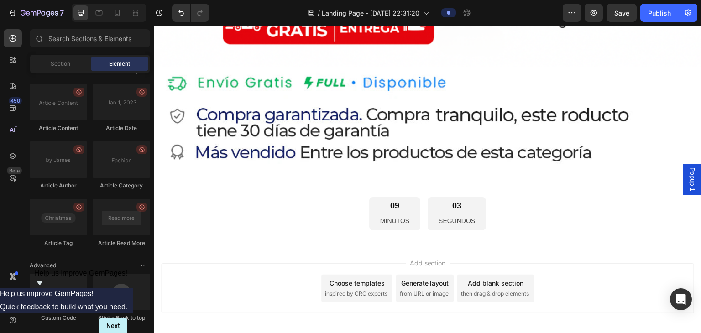
click at [336, 290] on span "inspired by CRO experts" at bounding box center [356, 294] width 62 height 8
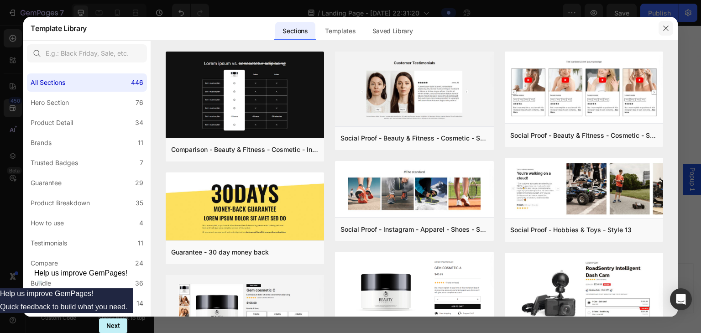
click at [349, 29] on button "button" at bounding box center [665, 28] width 15 height 15
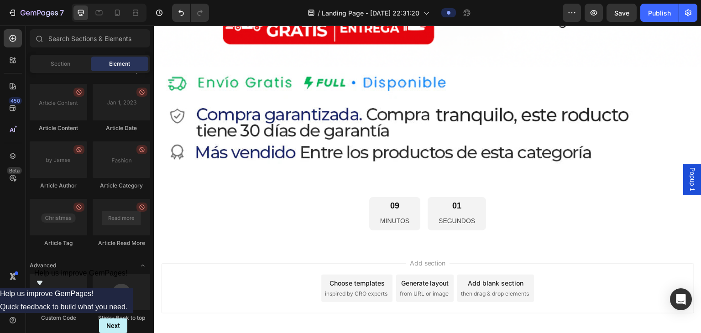
click at [349, 278] on div "Add blank section" at bounding box center [495, 283] width 56 height 10
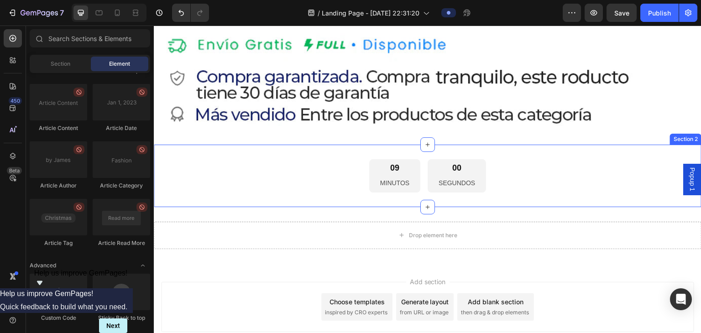
scroll to position [1484, 0]
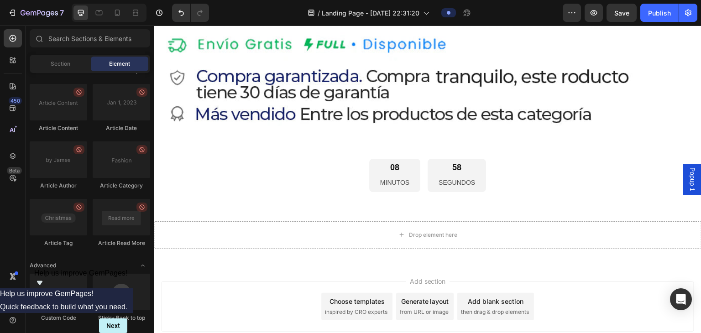
click at [349, 296] on div "Add blank section" at bounding box center [495, 301] width 56 height 10
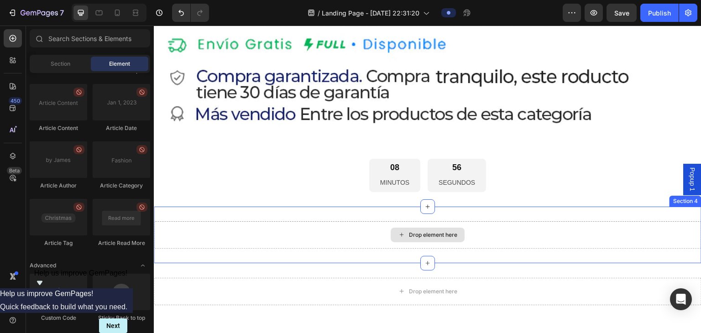
click at [349, 231] on div "Drop element here" at bounding box center [433, 234] width 48 height 7
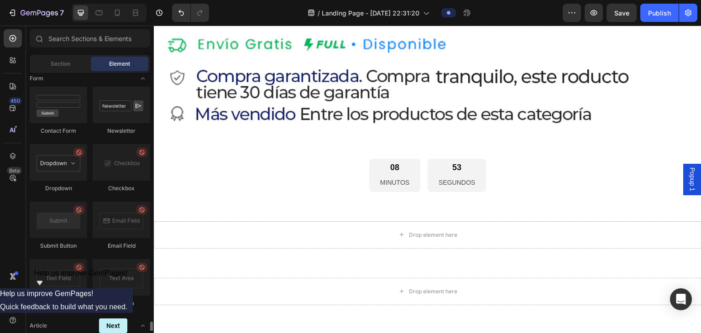
scroll to position [2035, 0]
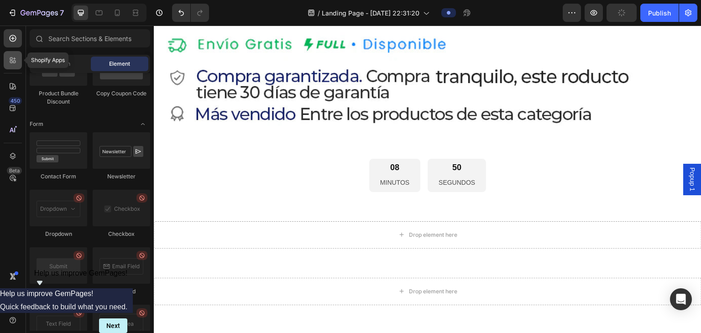
click at [7, 68] on div at bounding box center [13, 60] width 18 height 18
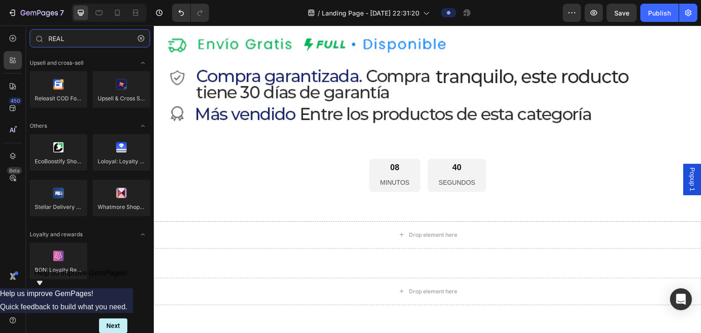
scroll to position [0, 0]
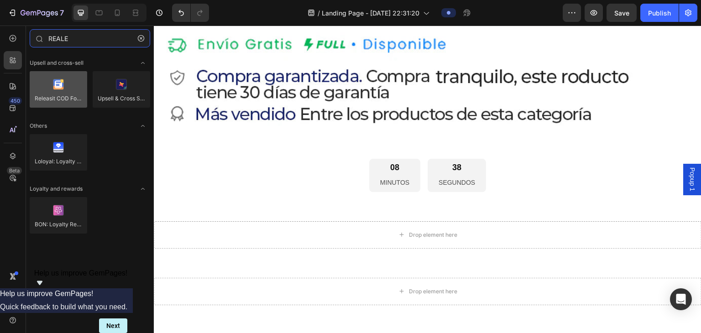
type input "REALE"
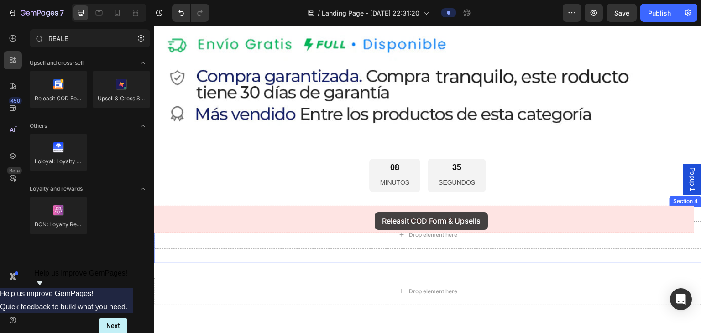
drag, startPoint x: 217, startPoint y: 114, endPoint x: 374, endPoint y: 213, distance: 186.1
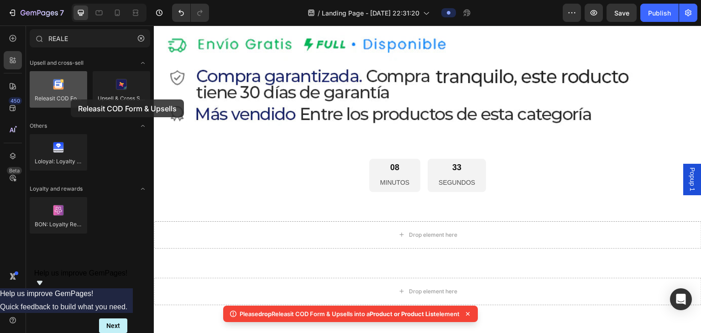
click at [71, 99] on div at bounding box center [58, 89] width 57 height 36
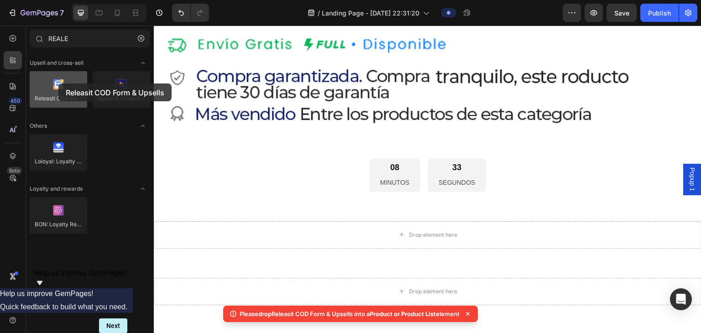
click at [58, 83] on div at bounding box center [58, 89] width 57 height 36
click at [53, 92] on div at bounding box center [58, 89] width 57 height 36
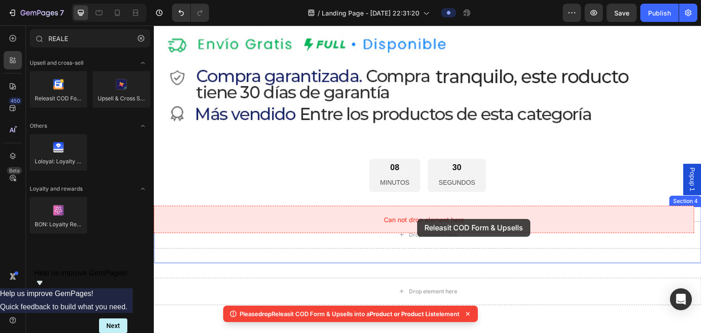
drag, startPoint x: 207, startPoint y: 117, endPoint x: 417, endPoint y: 219, distance: 233.3
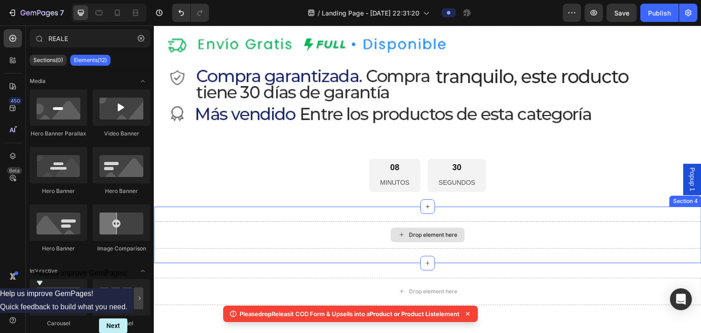
drag, startPoint x: 417, startPoint y: 219, endPoint x: 403, endPoint y: 220, distance: 13.7
click at [349, 231] on div "Drop element here" at bounding box center [433, 234] width 48 height 7
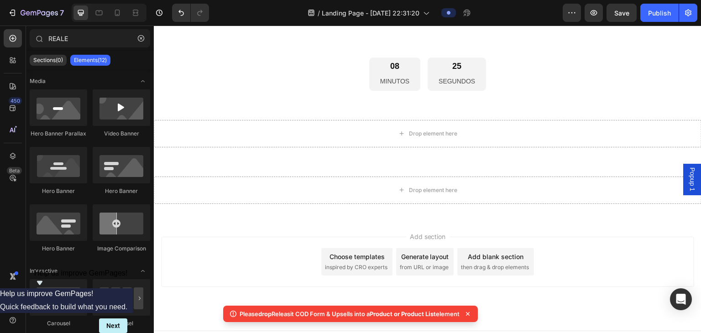
scroll to position [1586, 0]
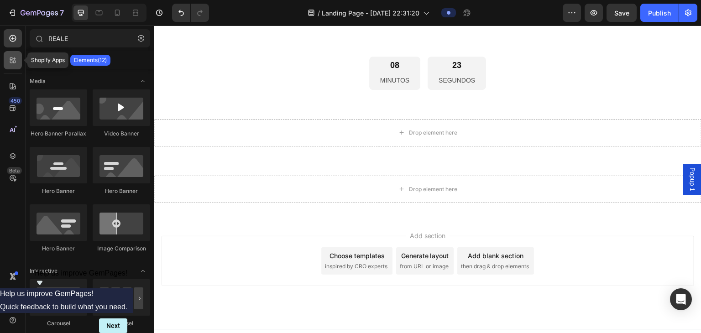
click at [11, 60] on icon at bounding box center [11, 58] width 3 height 3
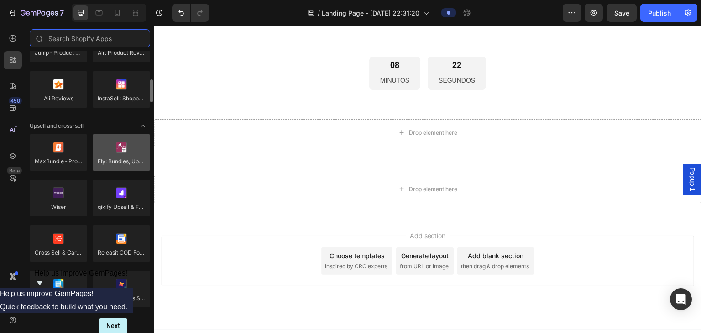
scroll to position [365, 0]
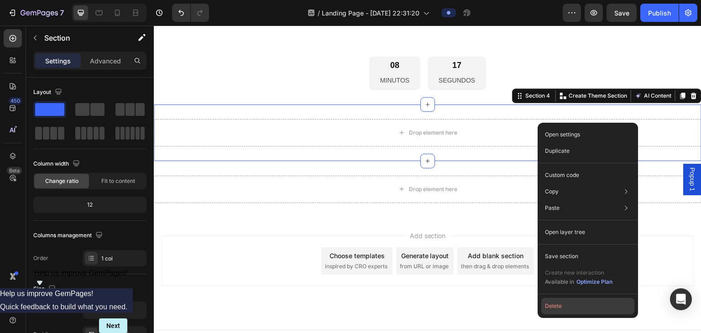
click at [349, 299] on button "Delete" at bounding box center [587, 306] width 93 height 16
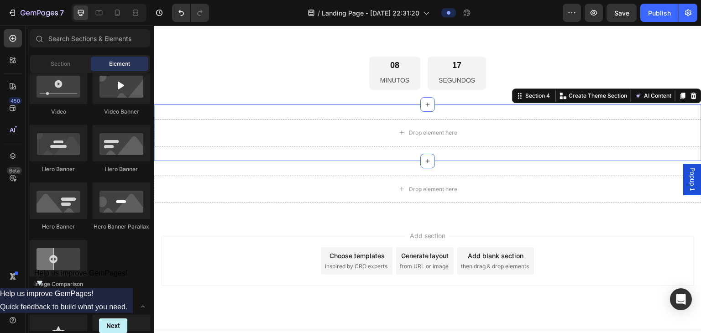
scroll to position [1530, 0]
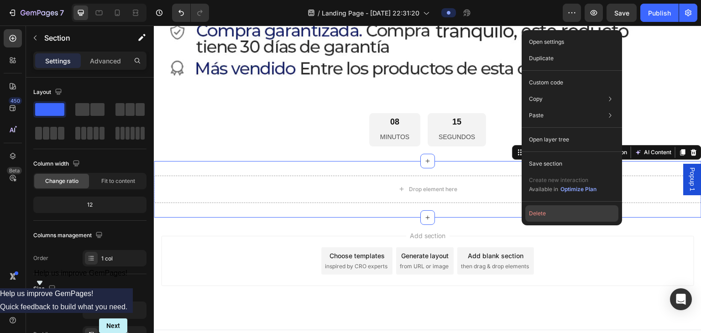
click at [349, 209] on button "Delete" at bounding box center [571, 213] width 93 height 16
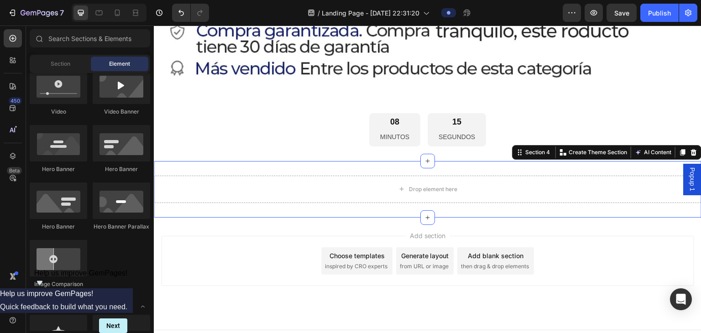
scroll to position [1473, 0]
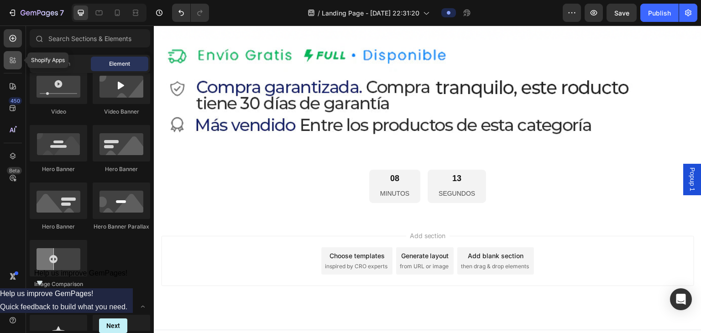
click at [10, 64] on icon at bounding box center [12, 60] width 9 height 9
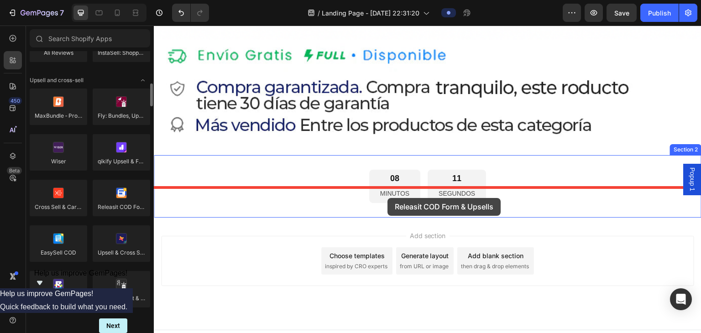
drag, startPoint x: 270, startPoint y: 225, endPoint x: 387, endPoint y: 198, distance: 119.8
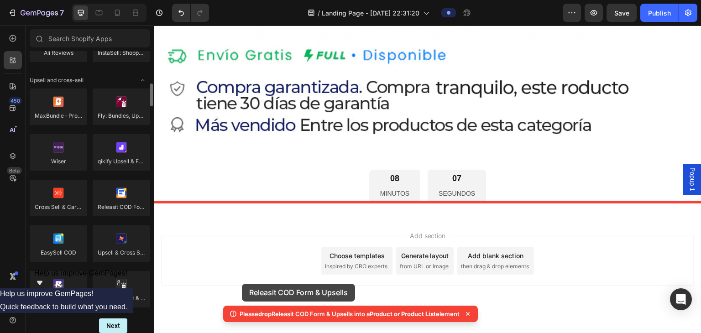
drag, startPoint x: 267, startPoint y: 227, endPoint x: 242, endPoint y: 284, distance: 62.3
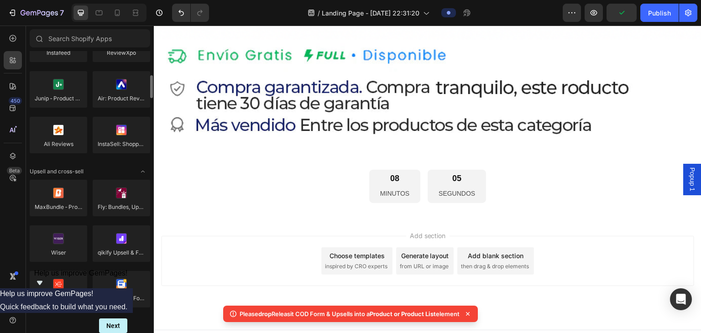
scroll to position [319, 0]
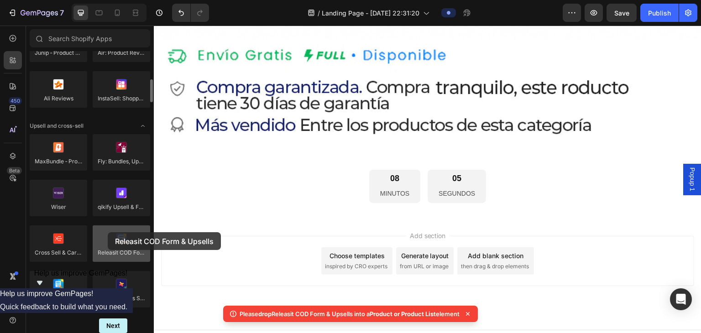
click at [108, 232] on div at bounding box center [121, 243] width 57 height 36
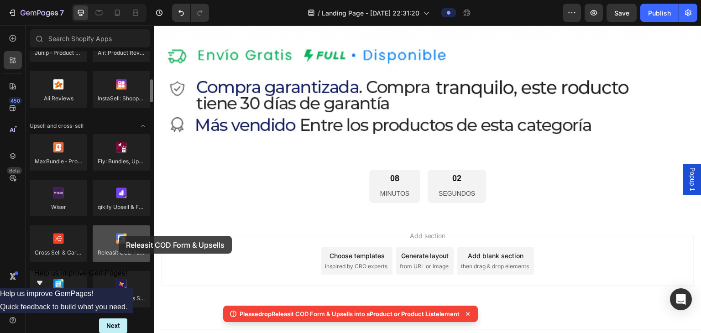
drag, startPoint x: 108, startPoint y: 232, endPoint x: 119, endPoint y: 236, distance: 11.5
click at [119, 236] on div at bounding box center [121, 243] width 57 height 36
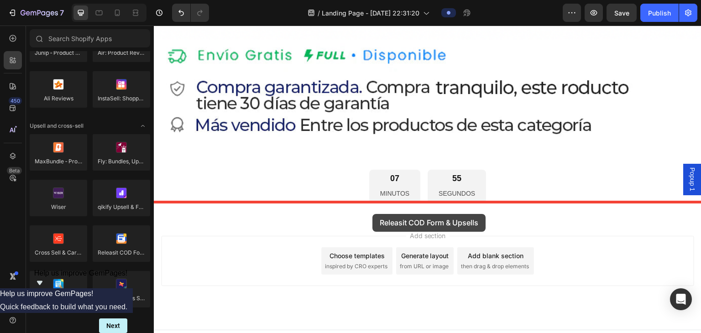
drag, startPoint x: 266, startPoint y: 261, endPoint x: 372, endPoint y: 214, distance: 116.4
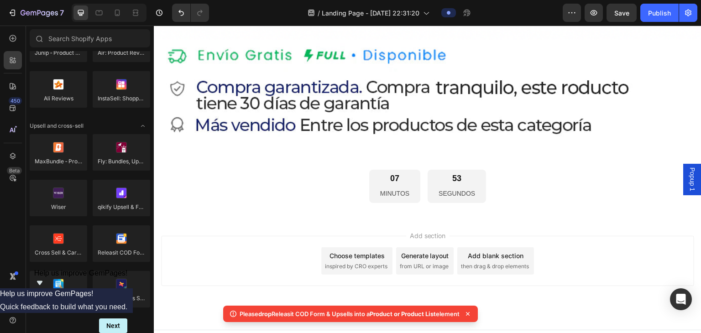
click at [349, 314] on span "Product or Product List" at bounding box center [402, 313] width 66 height 7
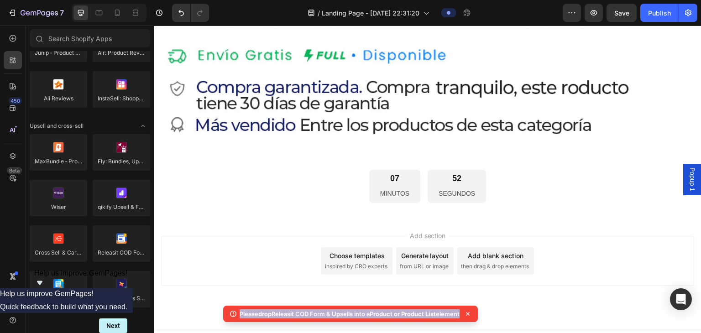
click at [349, 314] on span "Product or Product List" at bounding box center [402, 313] width 66 height 7
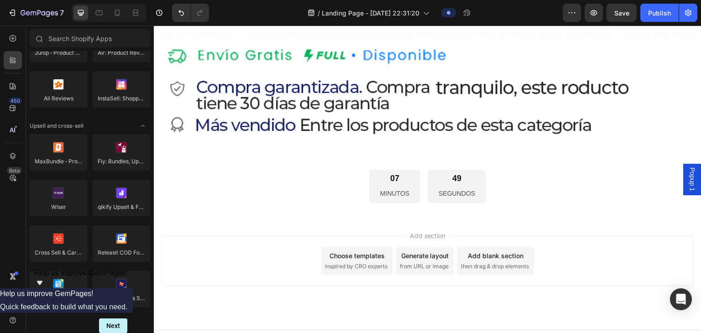
click at [349, 181] on span "Popup 1" at bounding box center [691, 179] width 9 height 24
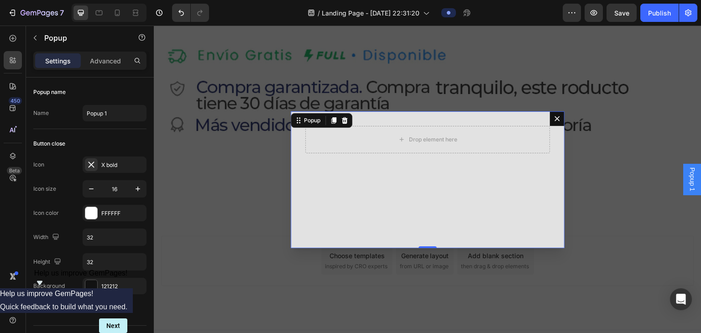
click at [349, 107] on div "Backdrop" at bounding box center [427, 180] width 547 height 308
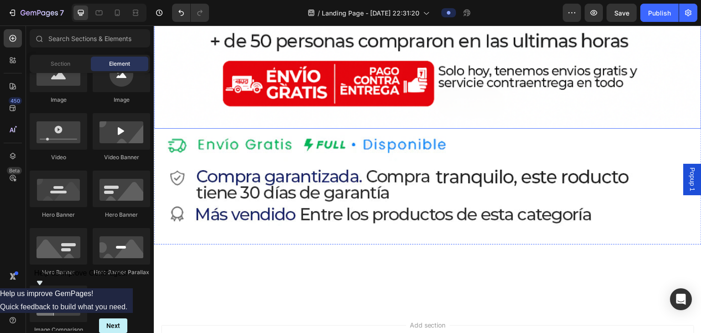
scroll to position [1428, 0]
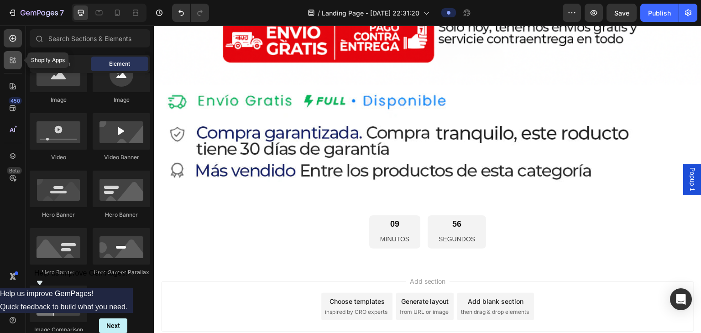
click at [16, 65] on div at bounding box center [13, 60] width 18 height 18
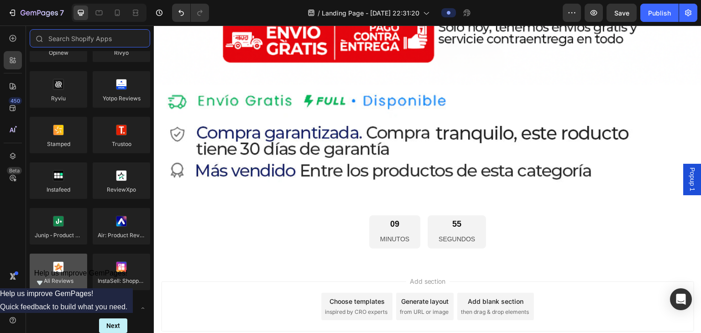
scroll to position [0, 0]
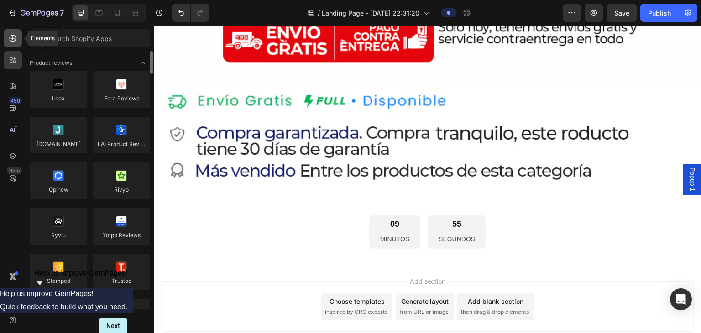
click at [7, 41] on div at bounding box center [13, 38] width 18 height 18
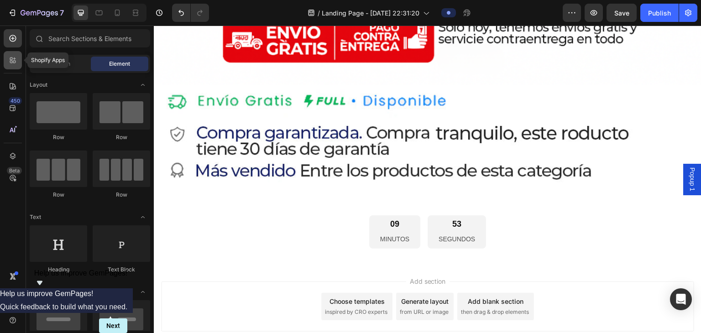
click at [9, 56] on icon at bounding box center [12, 60] width 9 height 9
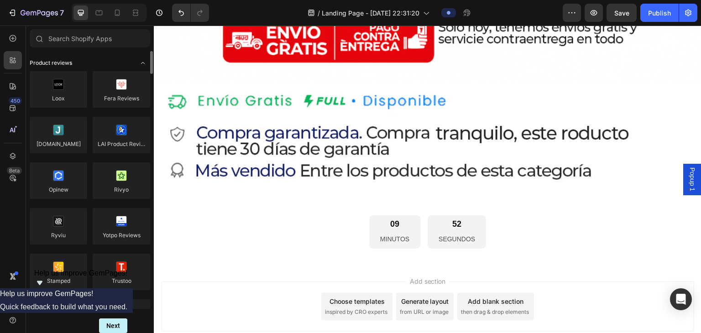
click at [103, 66] on div "Product reviews" at bounding box center [90, 62] width 120 height 9
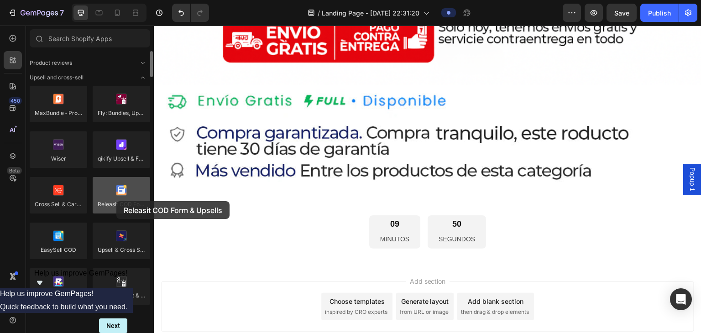
click at [116, 201] on div at bounding box center [121, 195] width 57 height 36
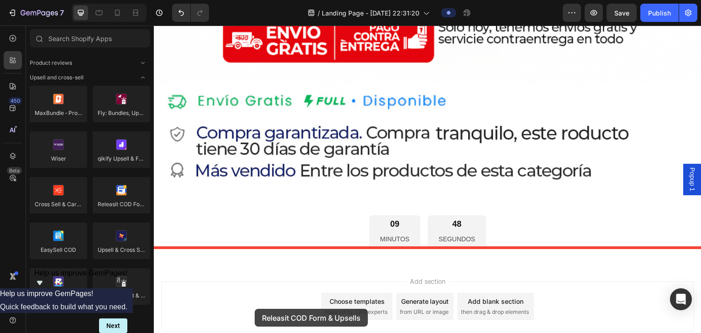
scroll to position [1439, 0]
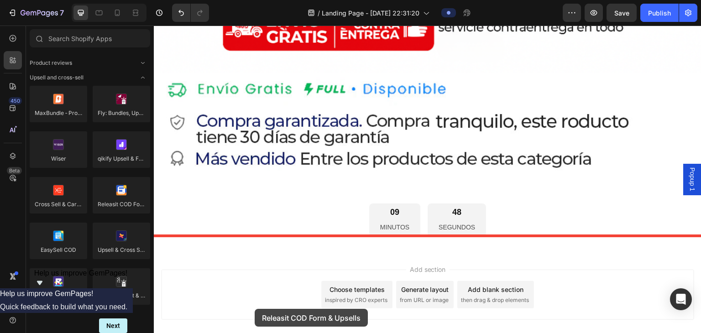
drag, startPoint x: 270, startPoint y: 227, endPoint x: 259, endPoint y: 297, distance: 71.1
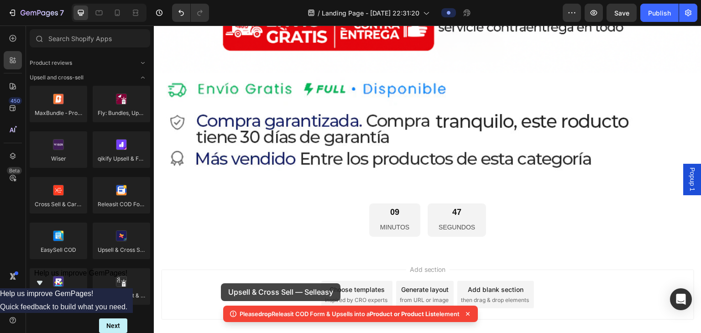
drag, startPoint x: 285, startPoint y: 280, endPoint x: 284, endPoint y: 293, distance: 13.8
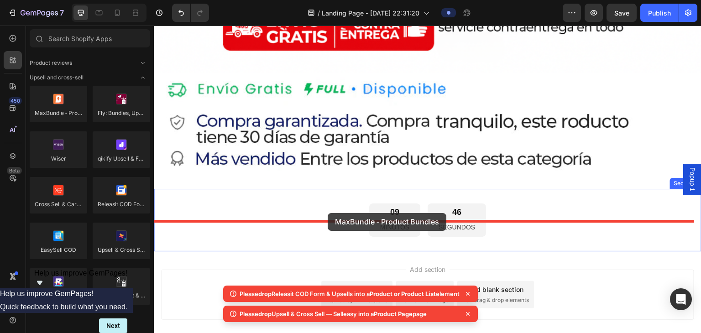
drag, startPoint x: 206, startPoint y: 125, endPoint x: 327, endPoint y: 213, distance: 150.0
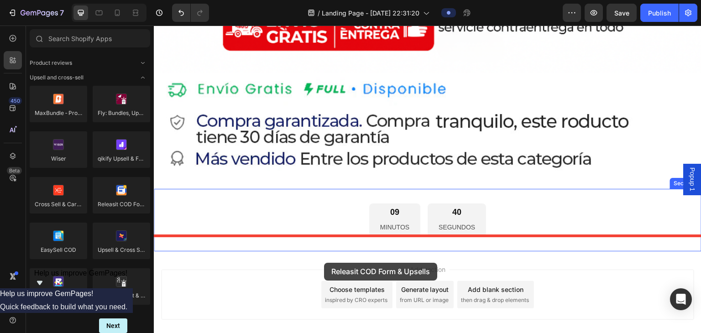
drag, startPoint x: 284, startPoint y: 247, endPoint x: 327, endPoint y: 264, distance: 46.9
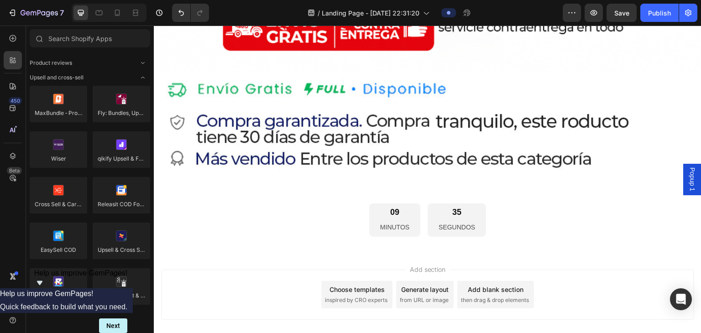
drag, startPoint x: 508, startPoint y: 340, endPoint x: 341, endPoint y: 317, distance: 168.0
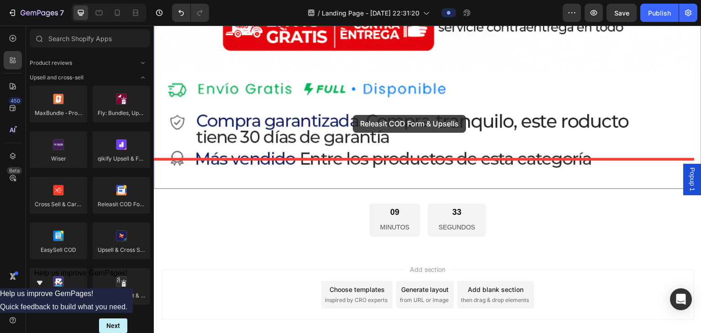
drag, startPoint x: 260, startPoint y: 212, endPoint x: 355, endPoint y: 114, distance: 137.4
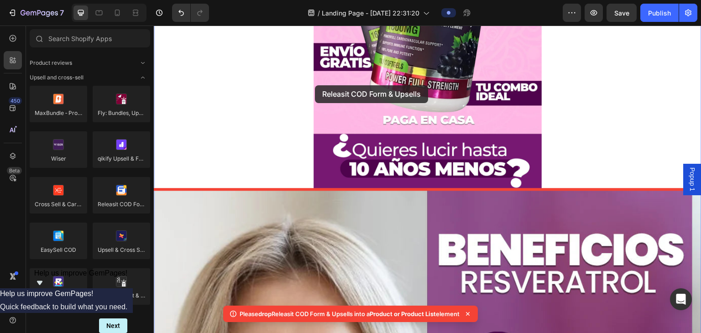
scroll to position [0, 0]
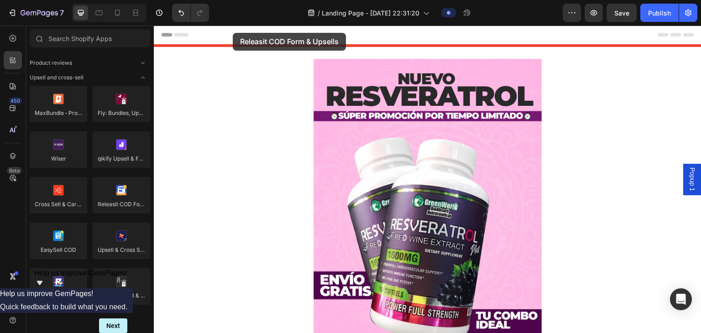
drag, startPoint x: 283, startPoint y: 216, endPoint x: 233, endPoint y: 33, distance: 189.8
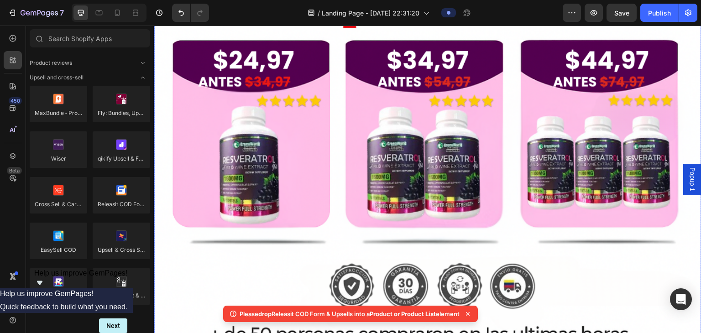
scroll to position [1095, 0]
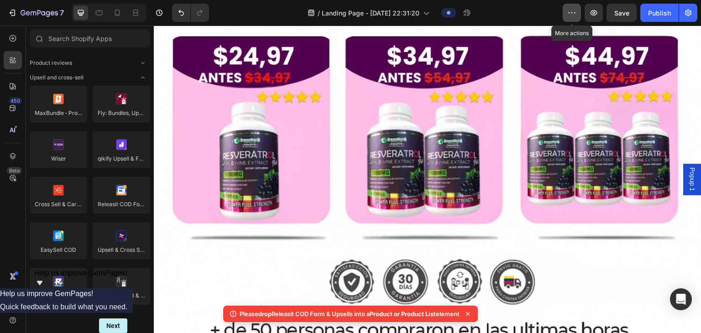
drag, startPoint x: 576, startPoint y: 14, endPoint x: 566, endPoint y: 29, distance: 18.5
click at [349, 14] on button "button" at bounding box center [571, 13] width 18 height 18
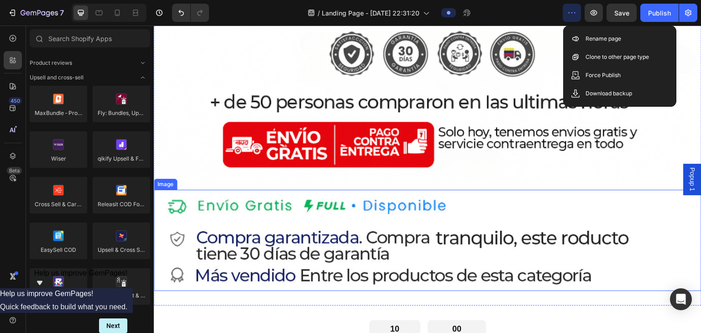
scroll to position [1473, 0]
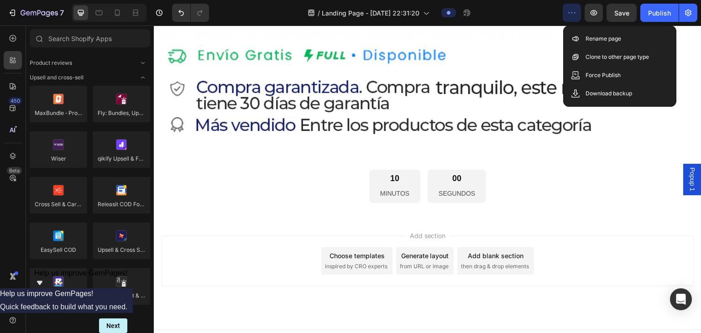
click at [289, 218] on div "Add section Choose templates inspired by CRO experts Generate layout from URL o…" at bounding box center [427, 274] width 547 height 112
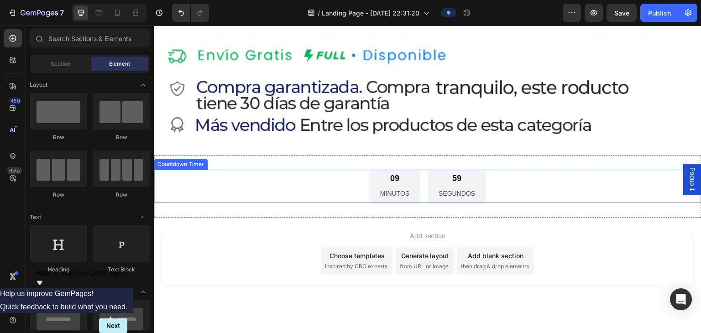
click at [303, 173] on div "09 MINUTOS 59 SEGUNDOS" at bounding box center [427, 186] width 547 height 33
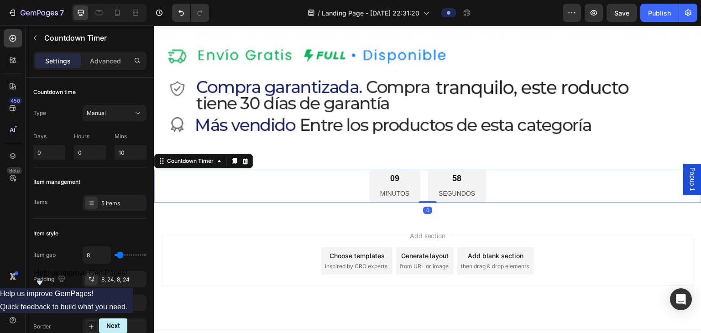
click at [258, 220] on div "Add section Choose templates inspired by CRO experts Generate layout from URL o…" at bounding box center [427, 274] width 547 height 112
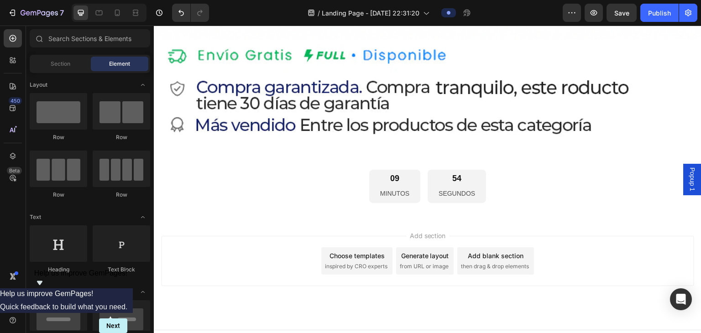
click at [349, 251] on div "Choose templates" at bounding box center [356, 256] width 55 height 10
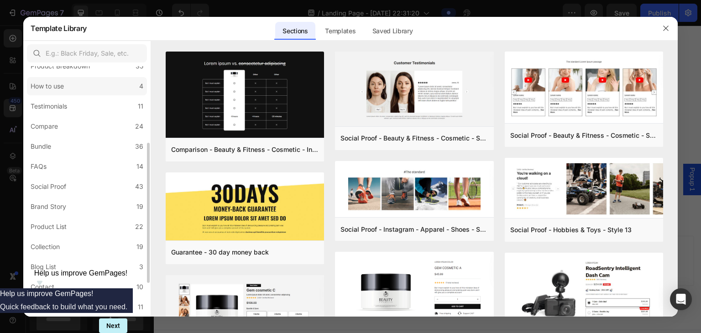
scroll to position [197, 0]
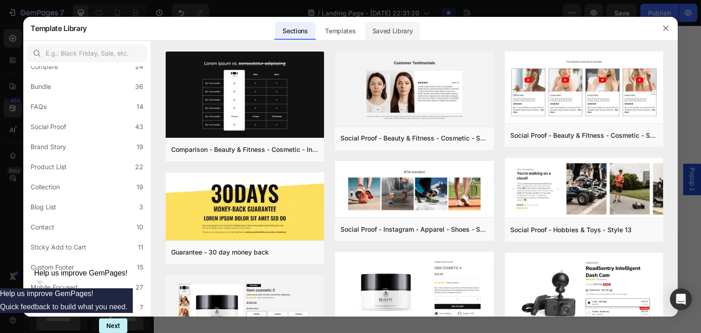
click at [349, 37] on div "Saved Library" at bounding box center [392, 31] width 55 height 18
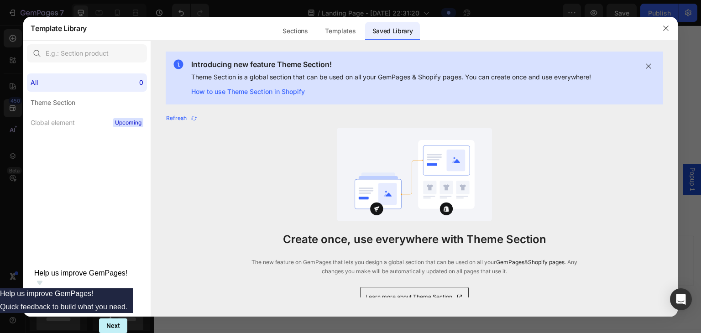
scroll to position [0, 0]
click at [349, 37] on div "Templates" at bounding box center [339, 31] width 45 height 18
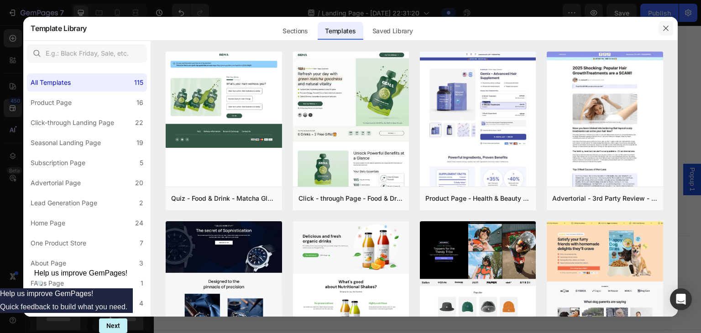
click at [349, 25] on icon "button" at bounding box center [665, 28] width 7 height 7
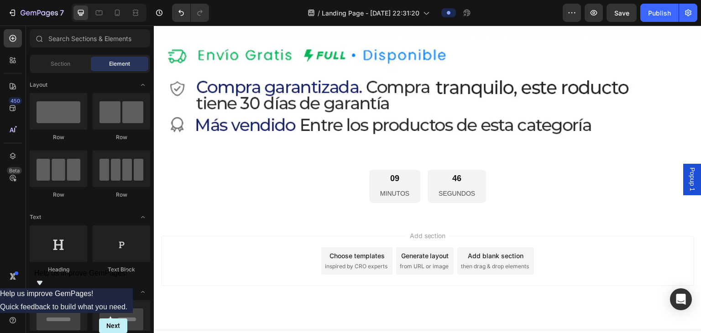
click at [349, 262] on span "from URL or image" at bounding box center [424, 266] width 49 height 8
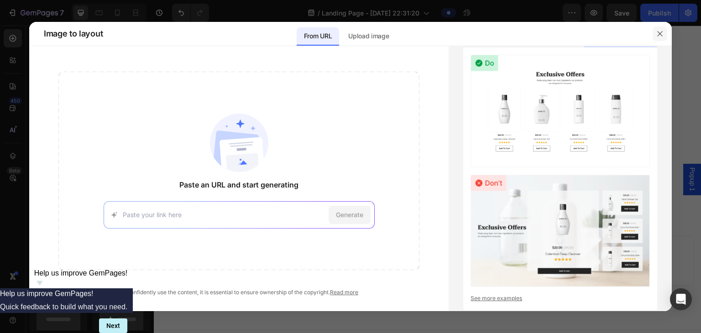
click at [349, 33] on icon "button" at bounding box center [659, 33] width 7 height 7
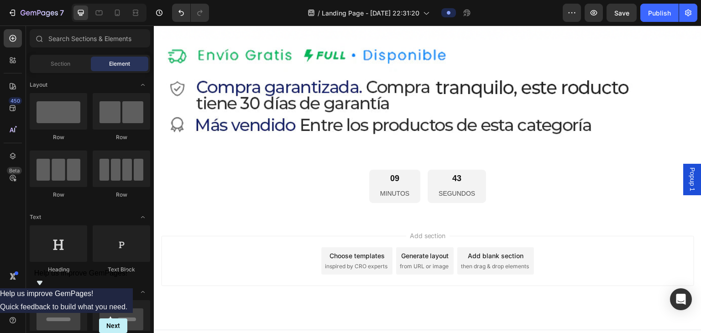
click at [349, 251] on div "Add blank section" at bounding box center [495, 256] width 56 height 10
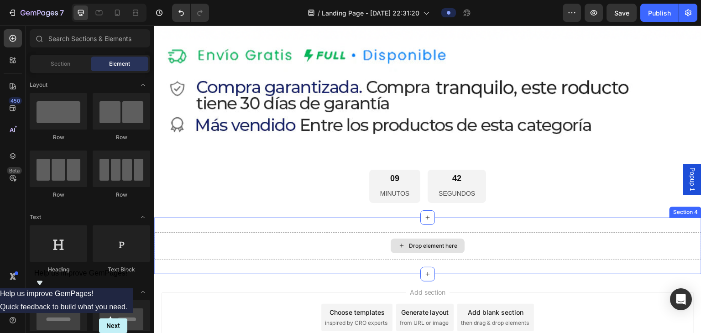
click at [349, 242] on div "Drop element here" at bounding box center [433, 245] width 48 height 7
click at [349, 242] on icon at bounding box center [401, 246] width 7 height 8
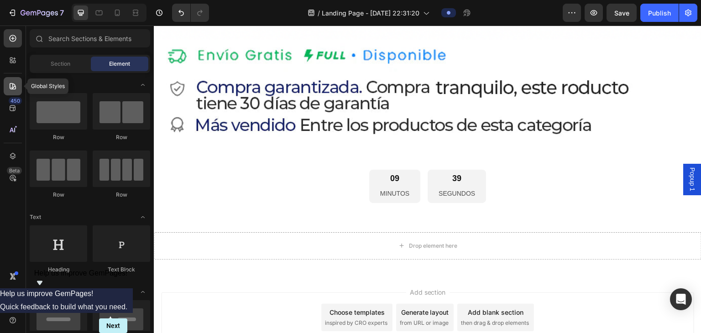
click at [9, 81] on div at bounding box center [13, 86] width 18 height 18
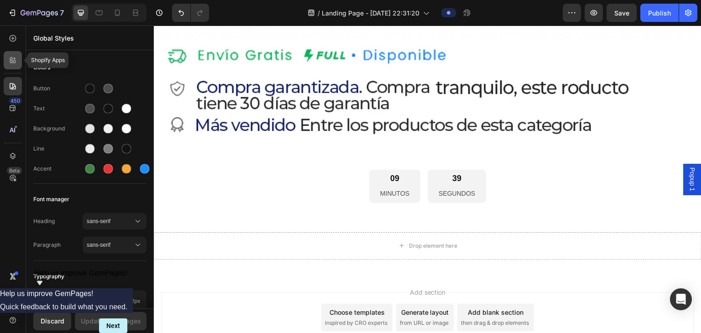
click at [7, 65] on div at bounding box center [13, 60] width 18 height 18
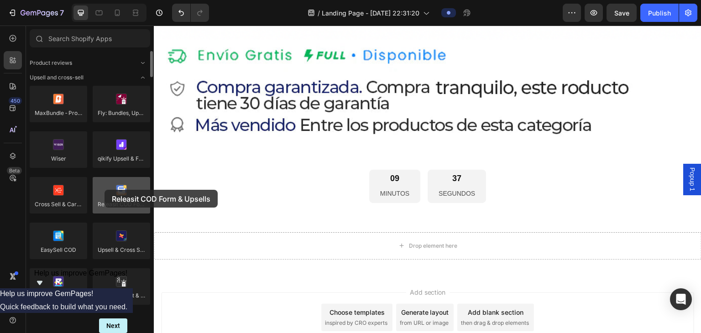
click at [104, 190] on div at bounding box center [121, 195] width 57 height 36
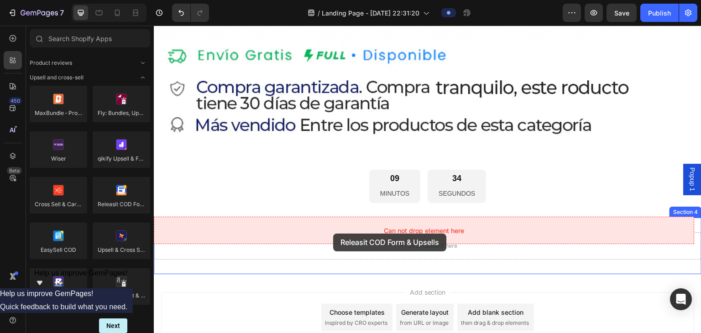
drag, startPoint x: 258, startPoint y: 215, endPoint x: 333, endPoint y: 234, distance: 77.0
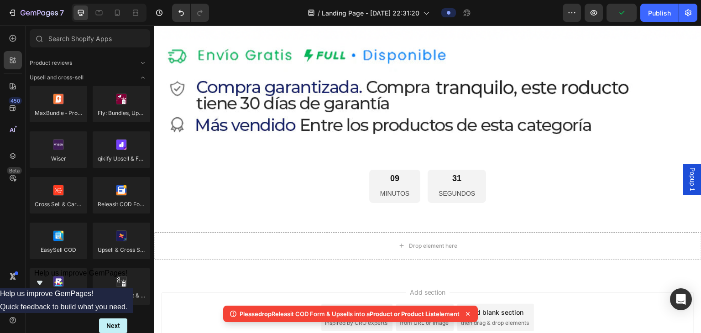
click at [128, 277] on span "Help us improve GemPages!" at bounding box center [80, 273] width 93 height 8
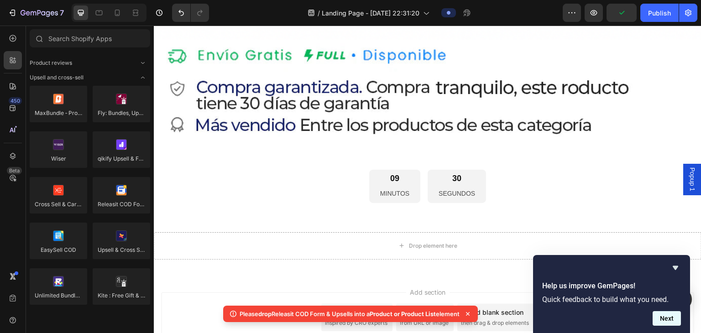
click at [349, 318] on button "Next" at bounding box center [666, 318] width 28 height 15
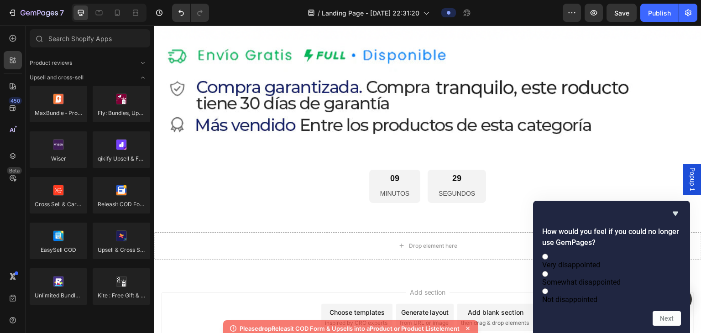
click at [349, 252] on label "Very disappointed" at bounding box center [611, 260] width 139 height 17
click at [349, 254] on input "Very disappointed" at bounding box center [545, 257] width 6 height 6
radio input "true"
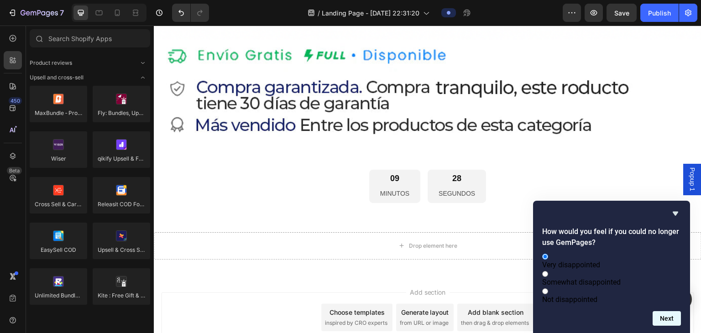
click at [349, 321] on button "Next" at bounding box center [666, 318] width 28 height 15
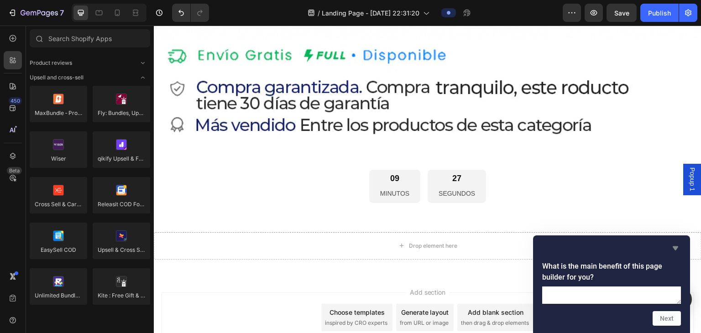
click at [349, 243] on icon "Hide survey" at bounding box center [675, 248] width 11 height 11
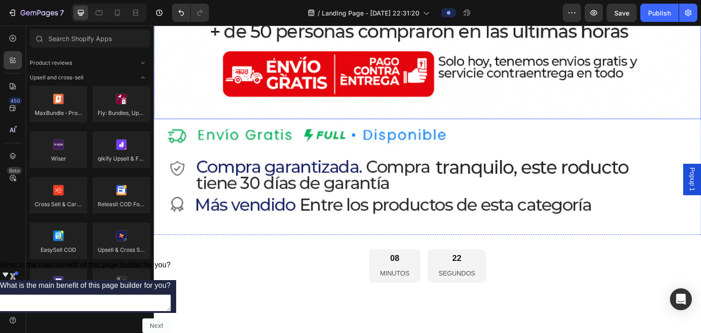
scroll to position [1291, 0]
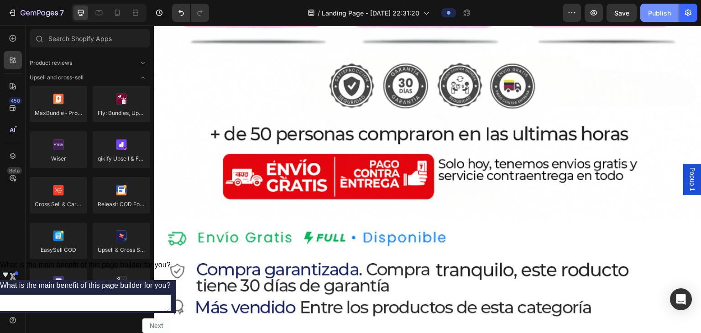
drag, startPoint x: 659, startPoint y: 10, endPoint x: 496, endPoint y: 11, distance: 163.7
click at [349, 10] on div "Publish" at bounding box center [659, 13] width 23 height 10
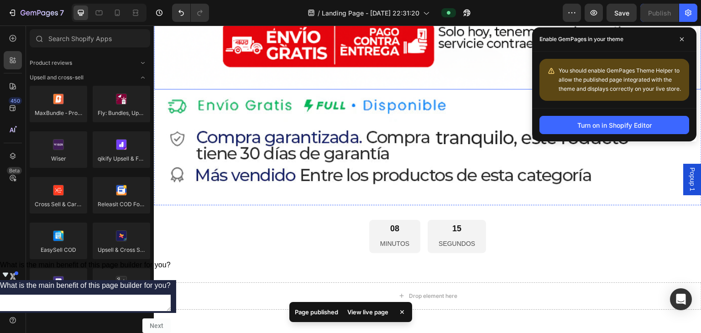
scroll to position [1530, 0]
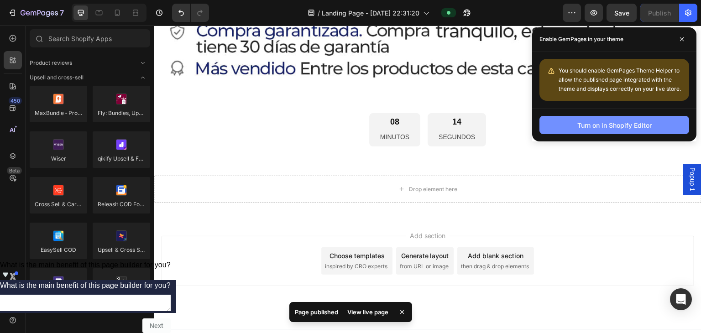
click at [349, 127] on div "Turn on in Shopify Editor" at bounding box center [614, 125] width 74 height 10
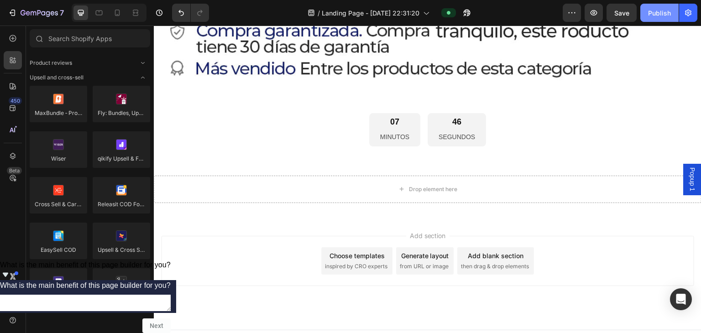
click at [349, 16] on button "Publish" at bounding box center [659, 13] width 38 height 18
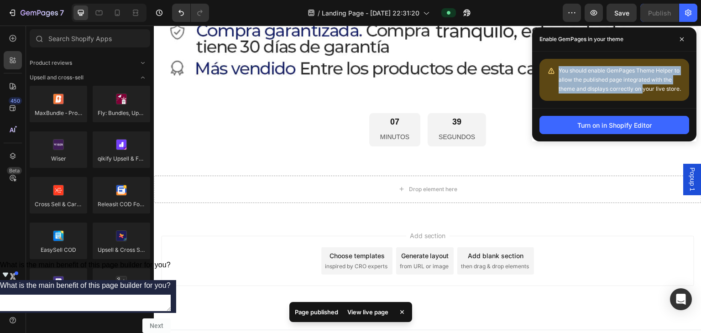
drag, startPoint x: 556, startPoint y: 67, endPoint x: 640, endPoint y: 101, distance: 91.1
click at [349, 99] on div "You should enable GemPages Theme Helper to allow the published page integrated …" at bounding box center [614, 80] width 150 height 42
click at [349, 117] on button "Turn on in Shopify Editor" at bounding box center [614, 125] width 150 height 18
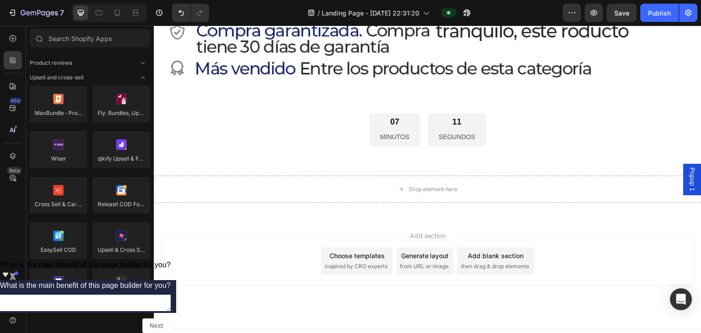
drag, startPoint x: 655, startPoint y: 16, endPoint x: 653, endPoint y: 22, distance: 6.4
click at [349, 16] on div "Publish" at bounding box center [659, 13] width 23 height 10
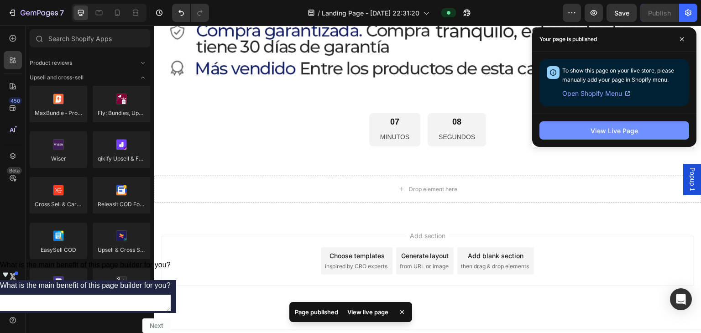
click at [349, 125] on button "View Live Page" at bounding box center [614, 130] width 150 height 18
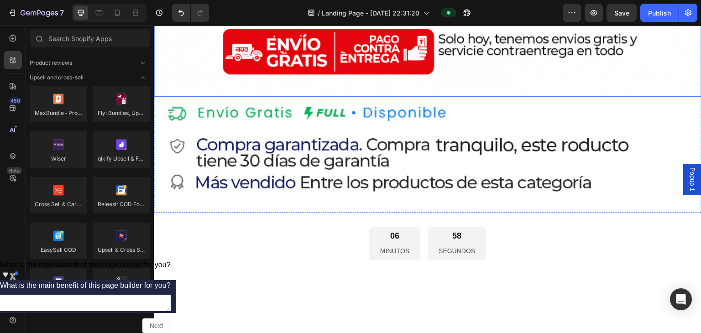
scroll to position [1302, 0]
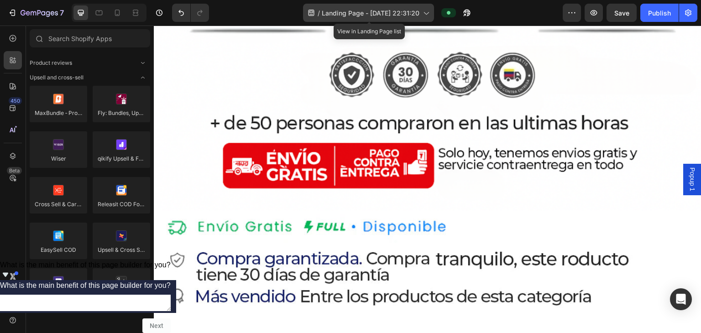
click at [349, 15] on span "Landing Page - [DATE] 22:31:20" at bounding box center [371, 13] width 98 height 10
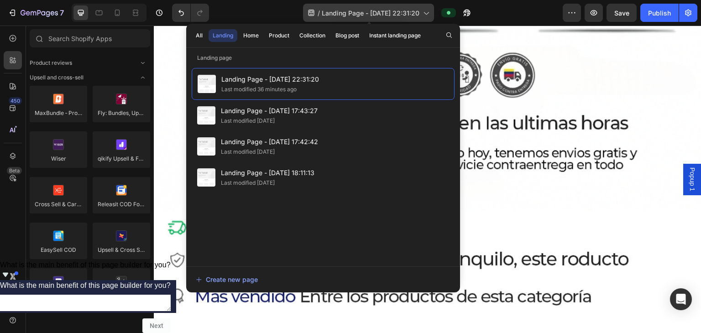
click at [349, 15] on span "Landing Page - [DATE] 22:31:20" at bounding box center [371, 13] width 98 height 10
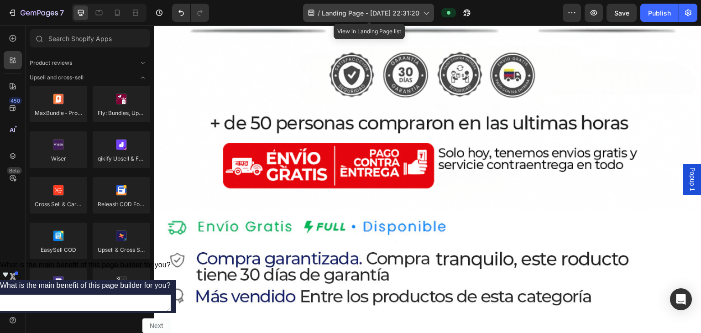
click at [349, 13] on span "Landing Page - [DATE] 22:31:20" at bounding box center [371, 13] width 98 height 10
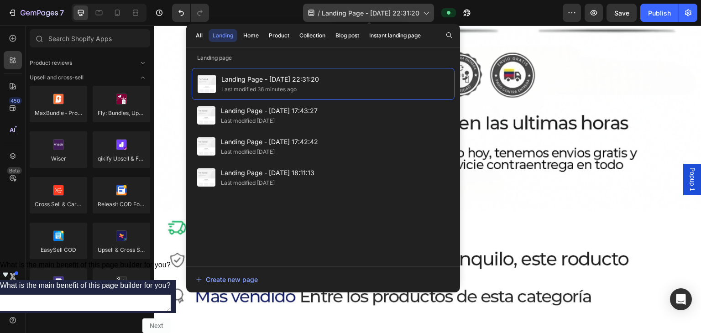
click at [349, 11] on span "Landing Page - [DATE] 22:31:20" at bounding box center [371, 13] width 98 height 10
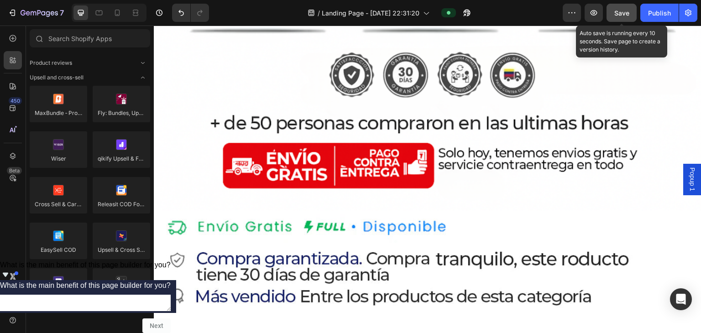
click at [349, 13] on button "Save" at bounding box center [621, 13] width 30 height 18
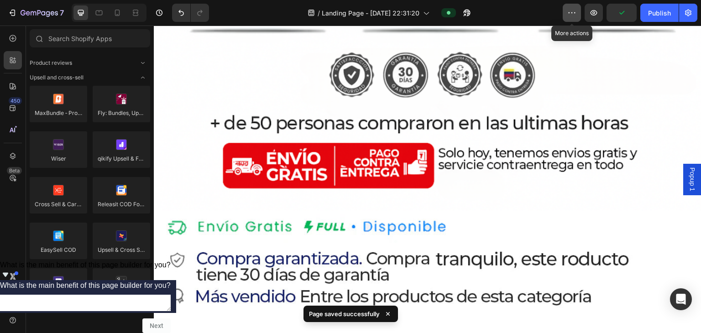
click at [349, 14] on icon "button" at bounding box center [571, 12] width 9 height 9
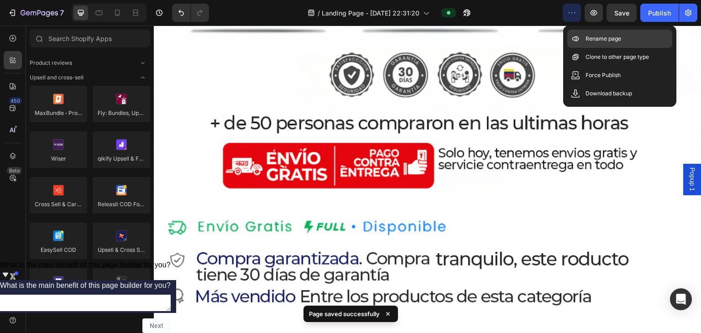
click at [349, 31] on div "Rename page" at bounding box center [619, 39] width 105 height 18
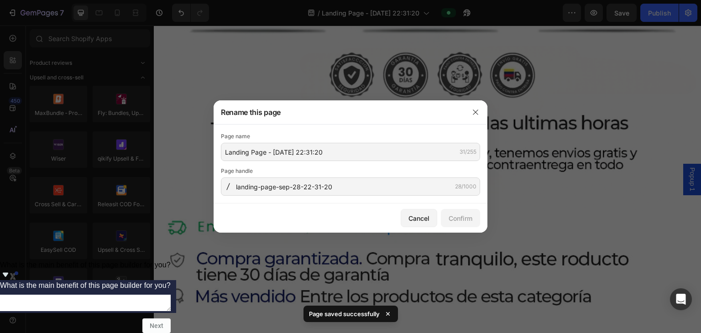
click at [308, 141] on div "Page name Landing Page - [DATE] 22:31:20 31/255" at bounding box center [350, 146] width 259 height 29
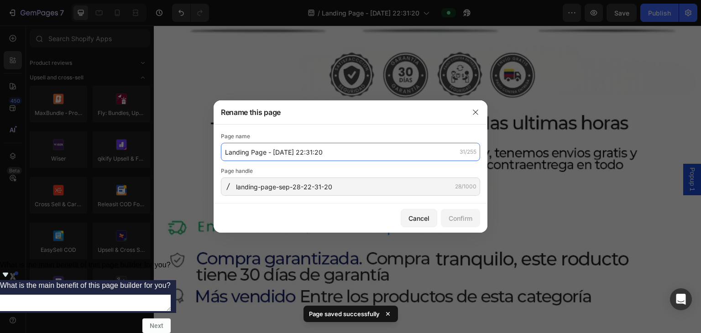
click at [313, 144] on input "Landing Page - [DATE] 22:31:20" at bounding box center [350, 152] width 259 height 18
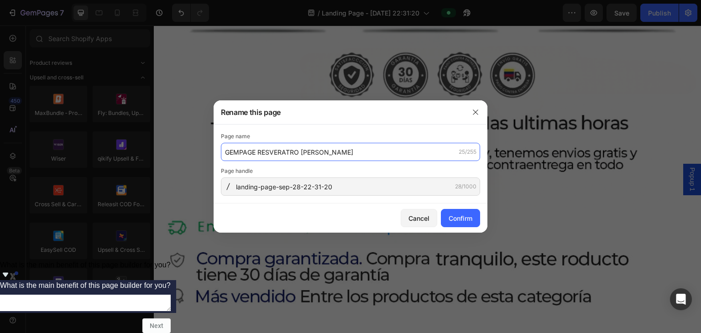
type input "GEMPAGE RESVERATRO [PERSON_NAME]"
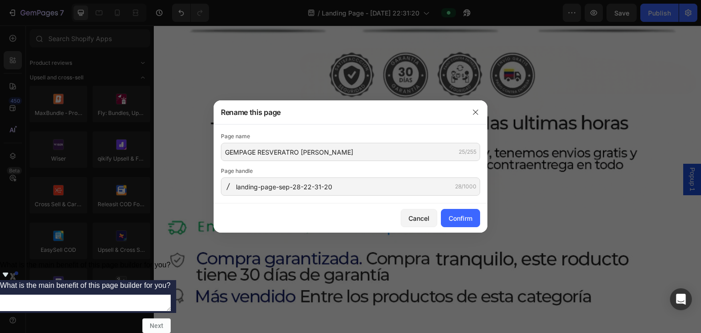
click at [343, 174] on div "Page handle" at bounding box center [350, 170] width 259 height 9
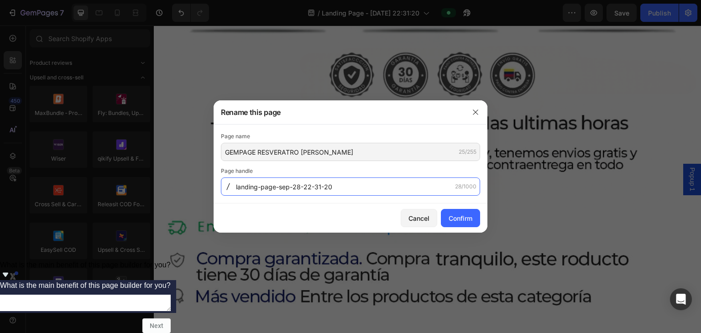
click at [343, 184] on input "landing-page-sep-28-22-31-20" at bounding box center [350, 186] width 259 height 18
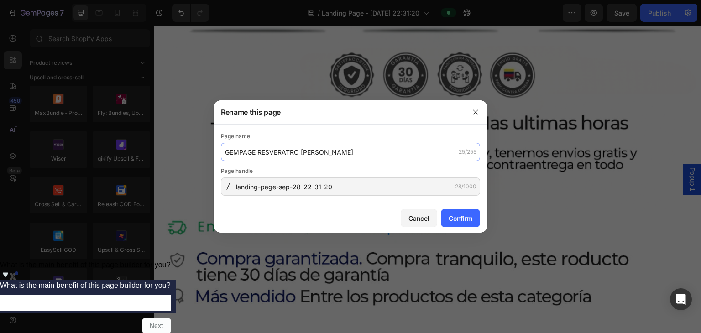
click at [349, 158] on input "GEMPAGE RESVERATRO [PERSON_NAME]" at bounding box center [350, 152] width 259 height 18
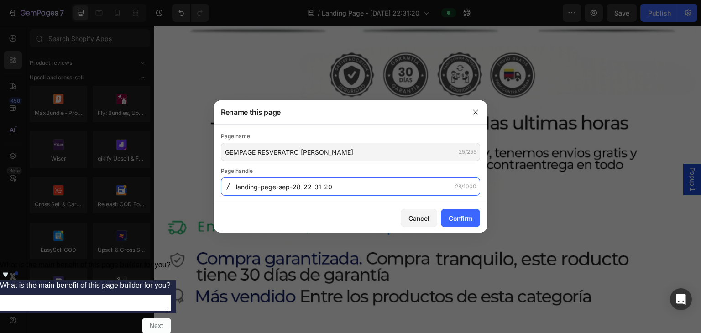
click at [349, 192] on input "landing-page-sep-28-22-31-20" at bounding box center [350, 186] width 259 height 18
paste input "GEMPAGE-RESVERATRO-[PERSON_NAME]"
type input "GEMPAGE-RESVERATRO-[PERSON_NAME]"
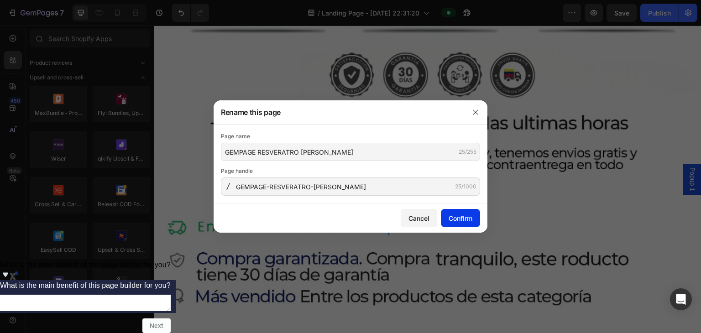
click at [349, 221] on div "Confirm" at bounding box center [460, 218] width 24 height 10
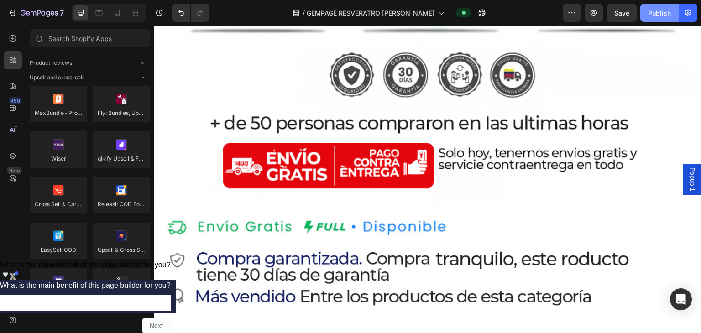
click at [349, 19] on button "Publish" at bounding box center [659, 13] width 38 height 18
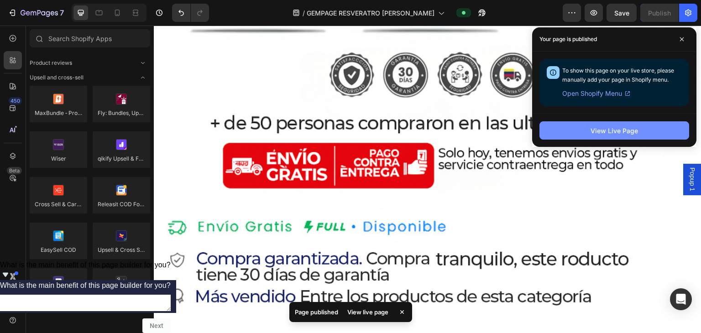
click at [349, 126] on div "View Live Page" at bounding box center [613, 131] width 47 height 10
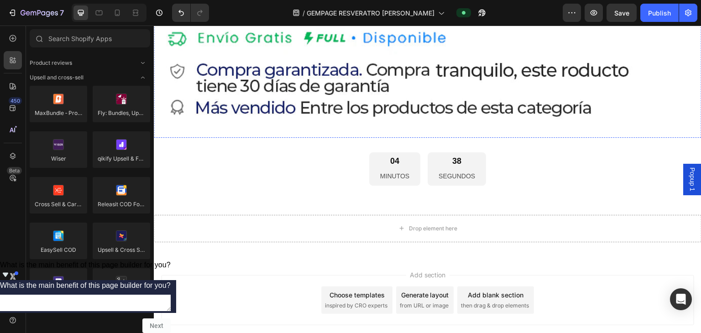
scroll to position [1530, 0]
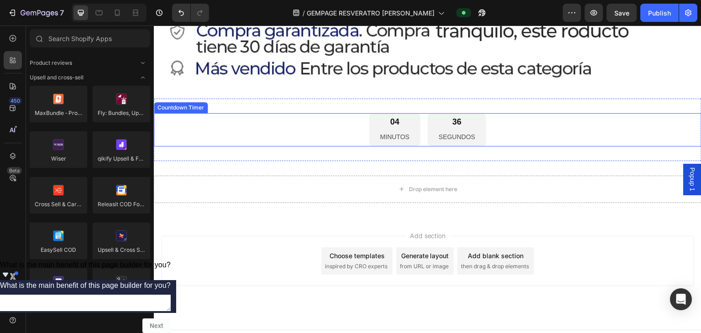
click at [316, 120] on div "04 MINUTOS 36 SEGUNDOS" at bounding box center [427, 129] width 547 height 33
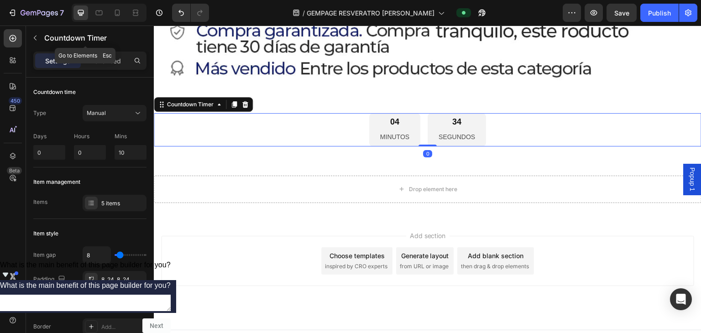
click at [37, 35] on icon "button" at bounding box center [34, 37] width 7 height 7
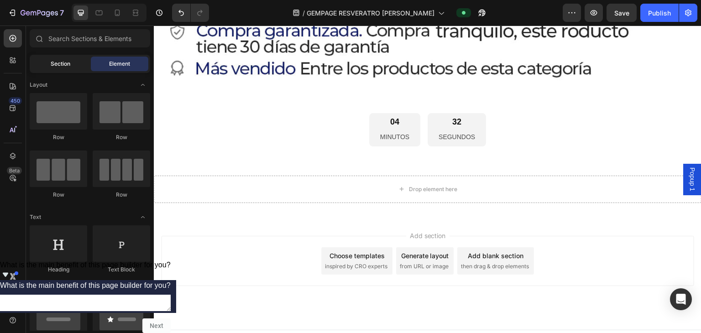
click at [38, 65] on div "Section" at bounding box center [59, 64] width 57 height 15
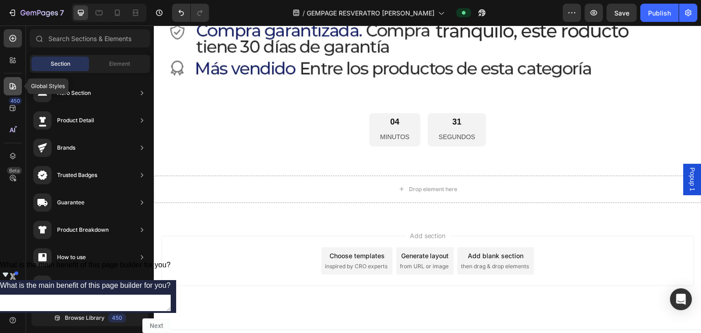
click at [10, 84] on icon at bounding box center [12, 86] width 9 height 9
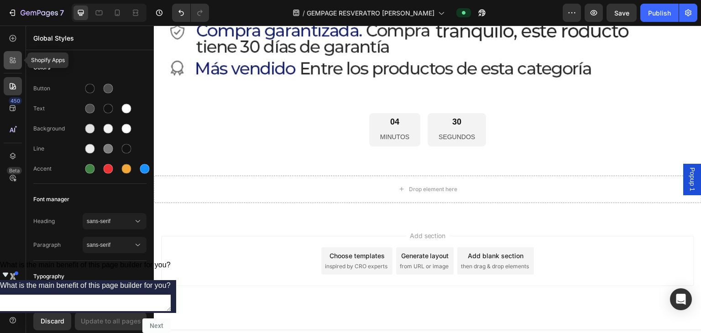
click at [10, 67] on div at bounding box center [13, 60] width 18 height 18
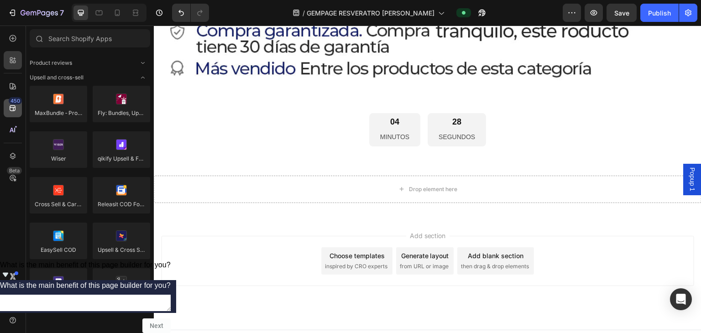
click at [16, 109] on icon at bounding box center [12, 108] width 9 height 9
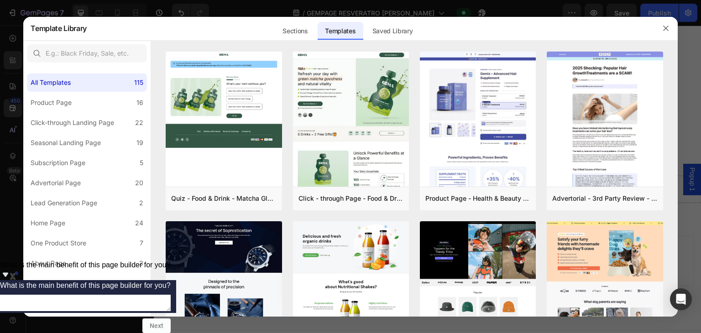
drag, startPoint x: 0, startPoint y: 45, endPoint x: 22, endPoint y: 80, distance: 42.0
click at [0, 45] on div at bounding box center [350, 166] width 701 height 333
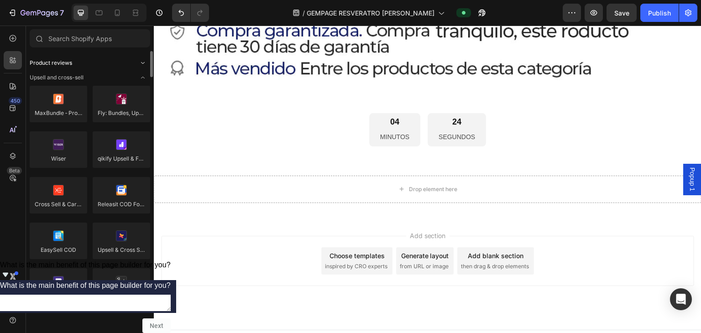
click at [64, 62] on span "Product reviews" at bounding box center [51, 63] width 42 height 8
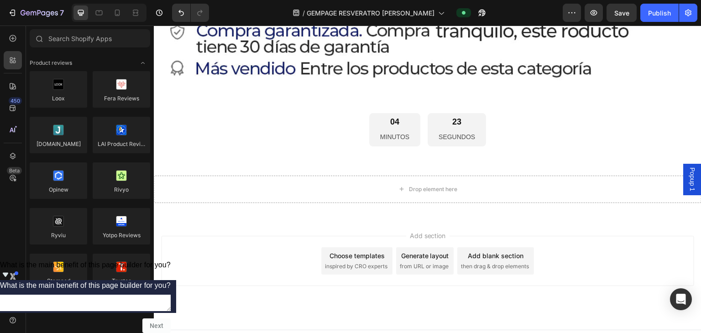
click at [267, 121] on div "04 MINUTOS 23 SEGUNDOS" at bounding box center [427, 129] width 547 height 33
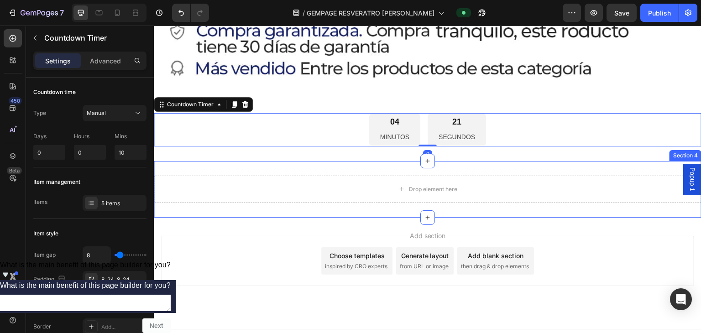
click at [259, 262] on div "Add section Choose templates inspired by CRO experts Generate layout from URL o…" at bounding box center [427, 261] width 533 height 50
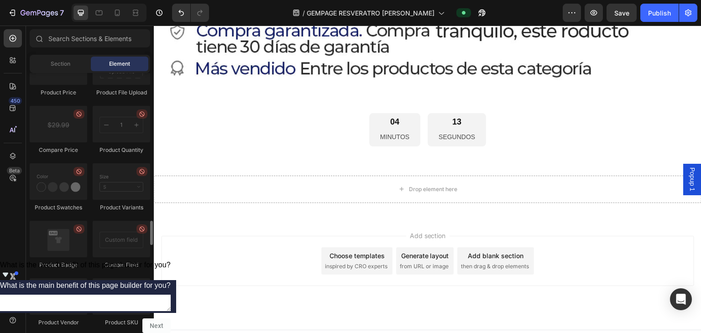
scroll to position [1505, 0]
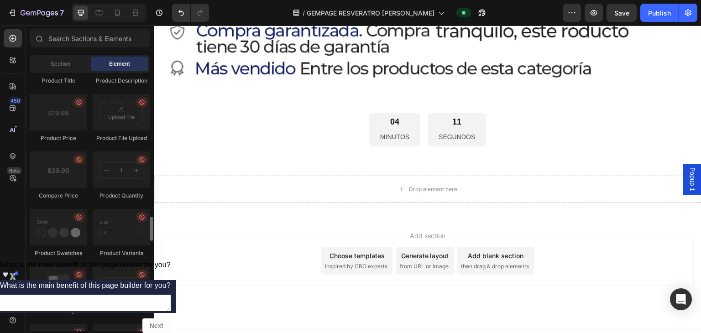
drag, startPoint x: 58, startPoint y: 183, endPoint x: 77, endPoint y: 209, distance: 31.4
click at [59, 183] on div at bounding box center [58, 169] width 57 height 36
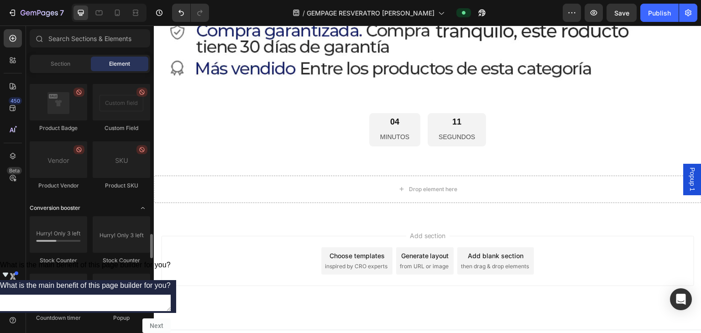
scroll to position [1824, 0]
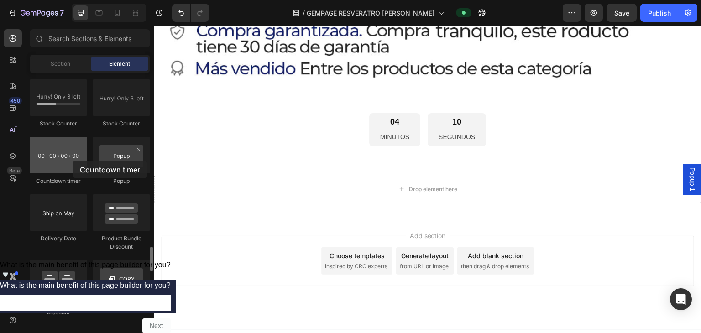
click at [73, 161] on div at bounding box center [58, 155] width 57 height 36
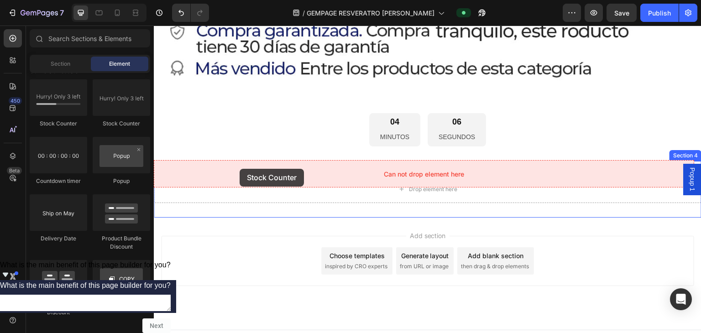
drag, startPoint x: 261, startPoint y: 133, endPoint x: 243, endPoint y: 158, distance: 31.7
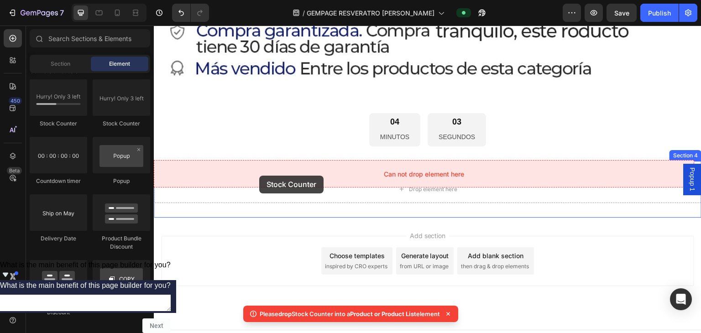
drag, startPoint x: 223, startPoint y: 149, endPoint x: 199, endPoint y: 160, distance: 26.4
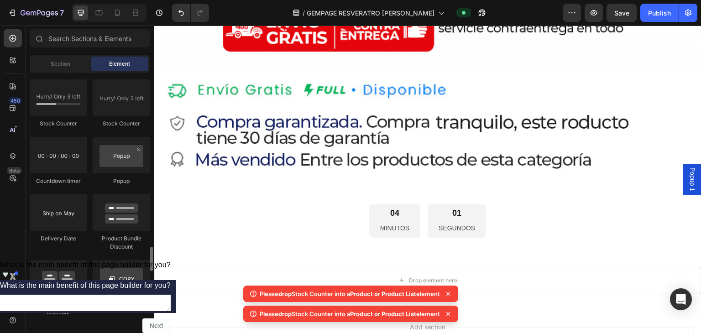
scroll to position [1779, 0]
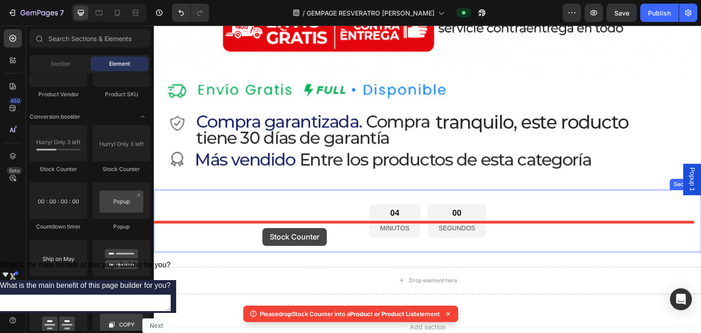
drag, startPoint x: 262, startPoint y: 183, endPoint x: 272, endPoint y: 231, distance: 49.0
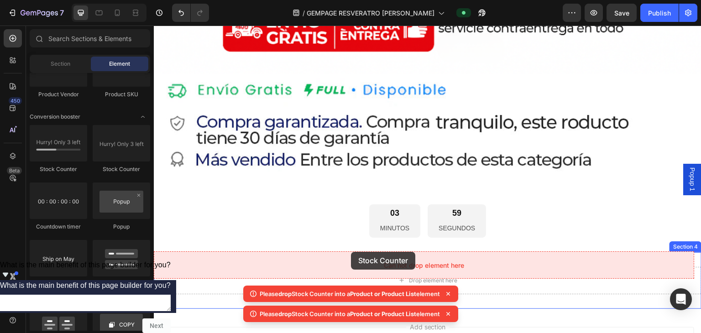
drag, startPoint x: 213, startPoint y: 184, endPoint x: 347, endPoint y: 244, distance: 145.8
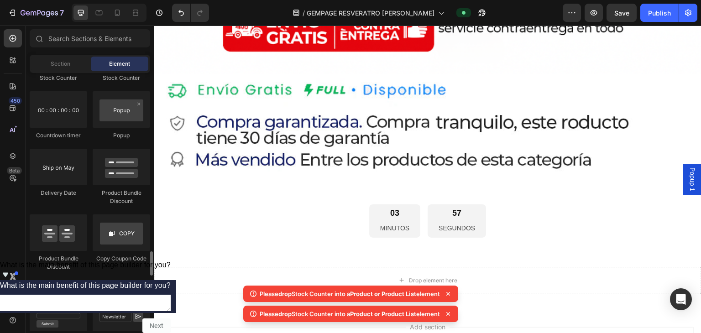
scroll to position [1824, 0]
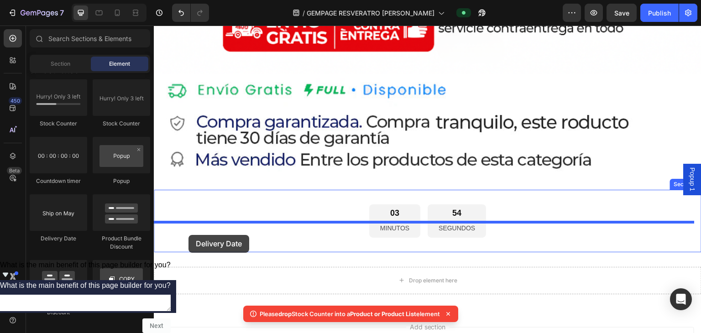
drag, startPoint x: 226, startPoint y: 242, endPoint x: 196, endPoint y: 235, distance: 31.4
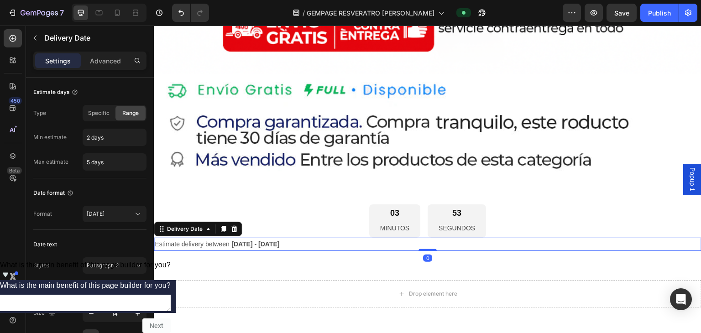
click at [217, 240] on span "Estimate delivery between" at bounding box center [192, 243] width 74 height 7
click at [228, 223] on div at bounding box center [233, 228] width 11 height 11
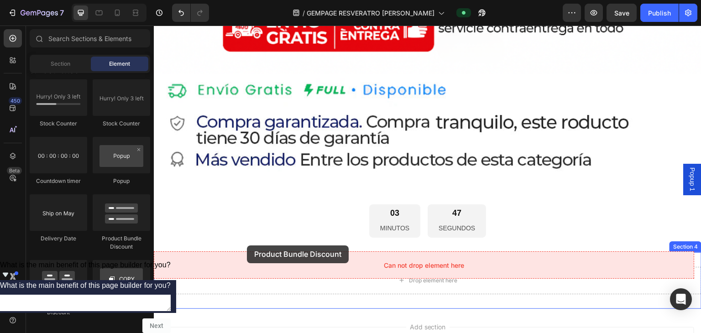
drag, startPoint x: 267, startPoint y: 245, endPoint x: 248, endPoint y: 245, distance: 18.7
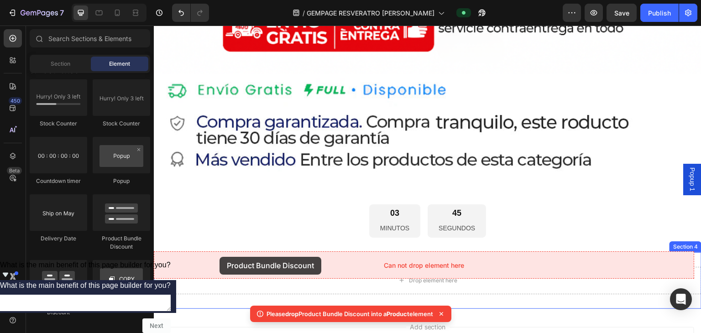
drag, startPoint x: 211, startPoint y: 306, endPoint x: 211, endPoint y: 257, distance: 49.3
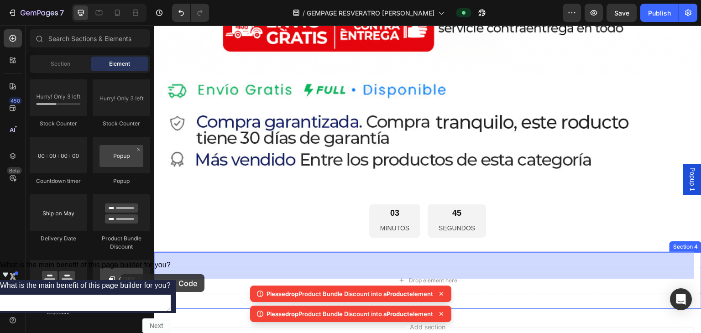
drag, startPoint x: 272, startPoint y: 300, endPoint x: 157, endPoint y: 231, distance: 134.4
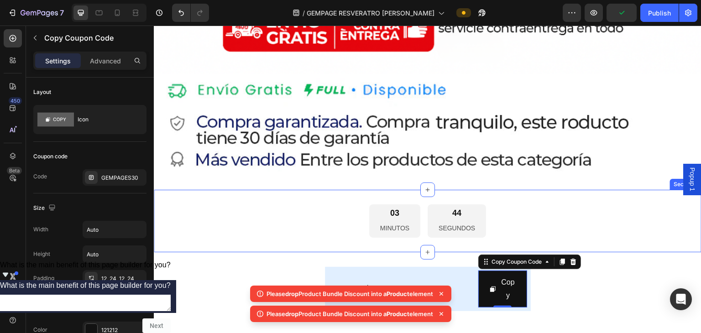
scroll to position [1484, 0]
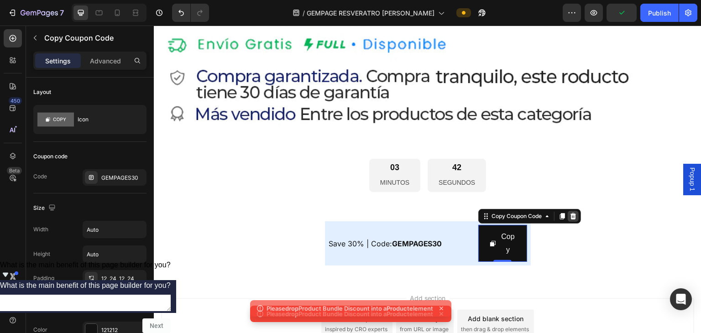
click at [349, 213] on icon at bounding box center [572, 216] width 7 height 7
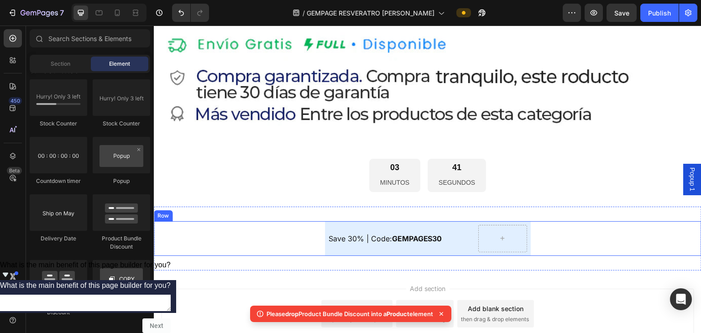
click at [349, 229] on div "Save 30% | Code: GEMPAGES30 Text Block Row" at bounding box center [427, 238] width 547 height 35
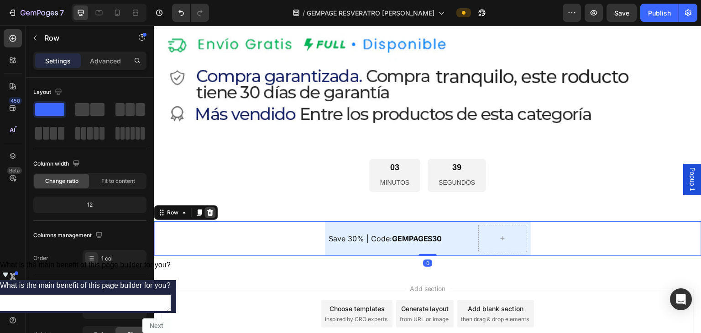
click at [207, 209] on icon at bounding box center [209, 212] width 7 height 7
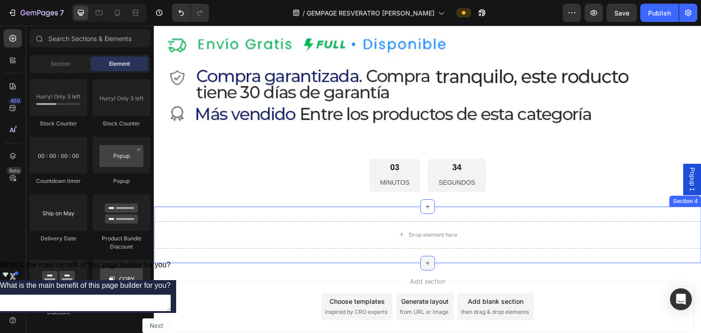
click at [349, 260] on icon at bounding box center [427, 263] width 7 height 7
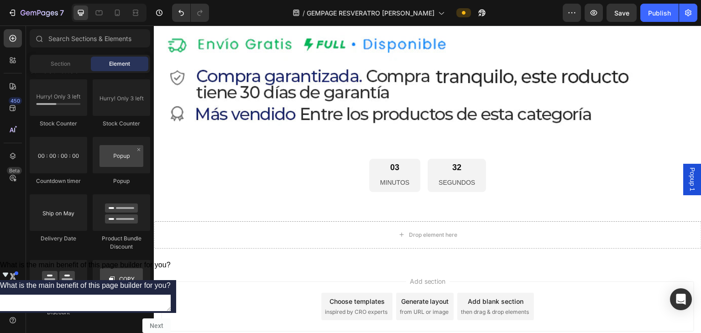
click at [250, 281] on div "Add section Choose templates inspired by CRO experts Generate layout from URL o…" at bounding box center [427, 306] width 533 height 50
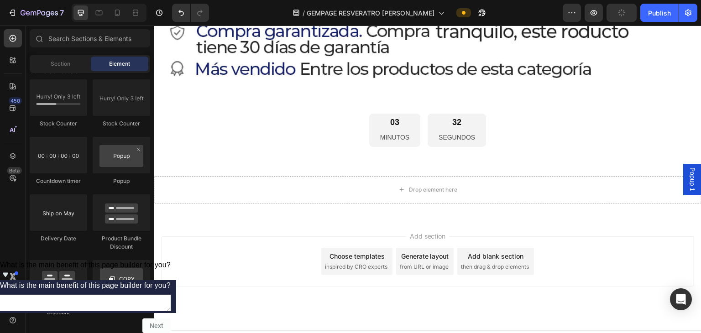
scroll to position [1530, 0]
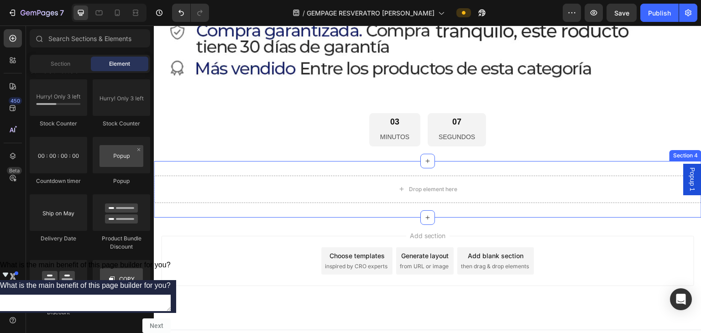
click at [349, 218] on div "Add section Choose templates inspired by CRO experts Generate layout from URL o…" at bounding box center [427, 274] width 547 height 112
click at [349, 210] on div at bounding box center [427, 217] width 15 height 15
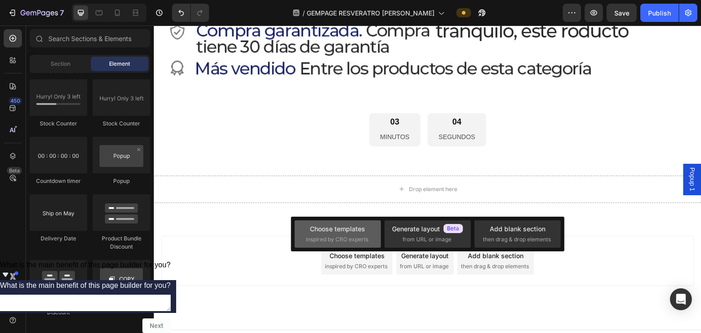
click at [349, 235] on span "inspired by CRO experts" at bounding box center [337, 239] width 62 height 8
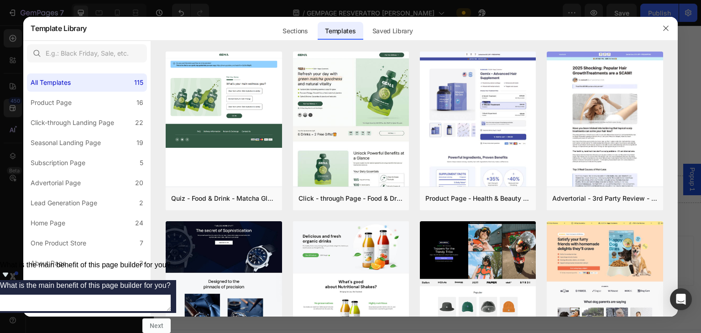
click at [349, 83] on div at bounding box center [350, 166] width 701 height 333
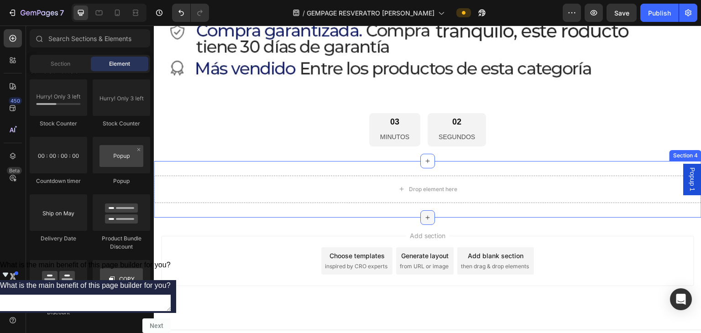
click at [349, 214] on icon at bounding box center [427, 217] width 7 height 7
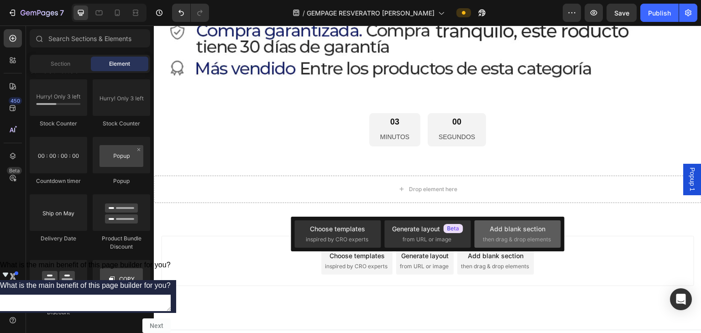
click at [349, 238] on span "then drag & drop elements" at bounding box center [517, 239] width 68 height 8
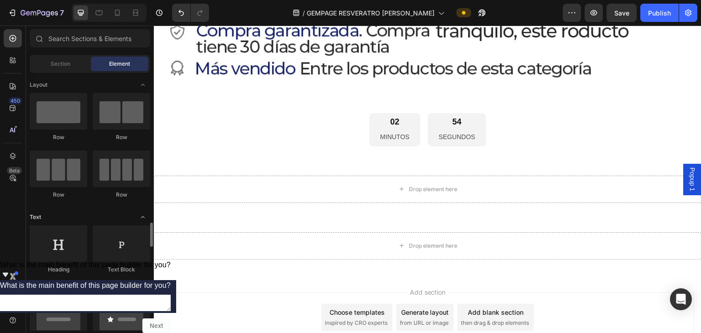
scroll to position [137, 0]
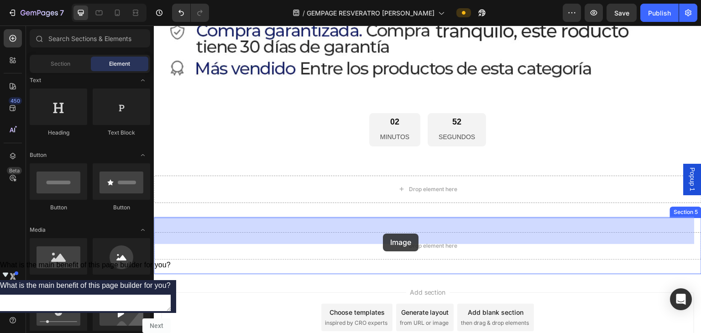
drag, startPoint x: 240, startPoint y: 283, endPoint x: 383, endPoint y: 234, distance: 150.7
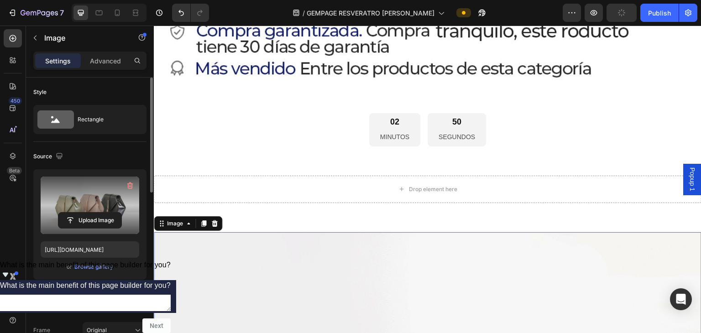
click at [90, 206] on label at bounding box center [90, 205] width 99 height 57
click at [90, 213] on input "file" at bounding box center [89, 221] width 63 height 16
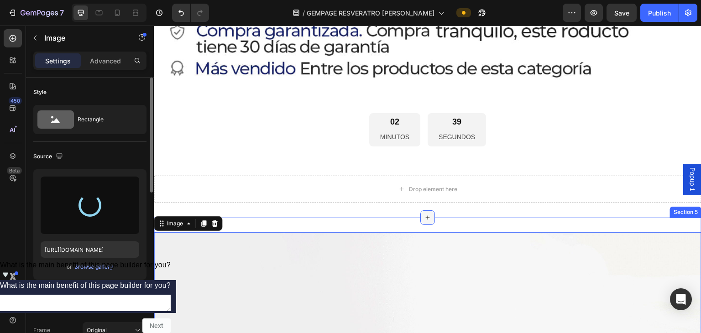
type input "[URL][DOMAIN_NAME]"
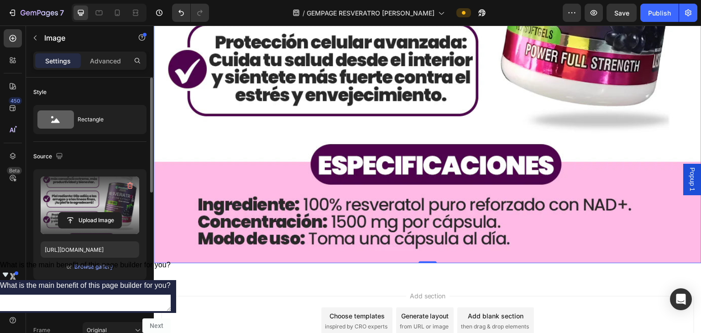
scroll to position [2099, 0]
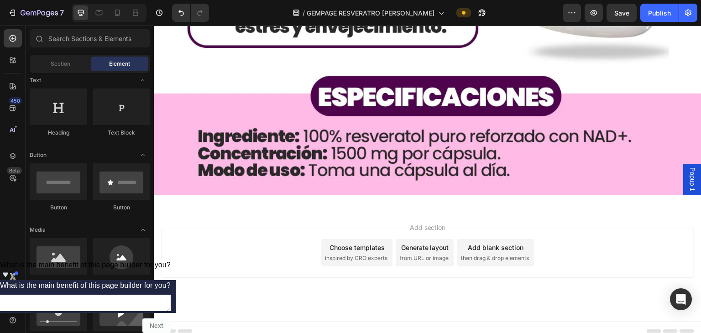
click at [246, 242] on div "Add section Choose templates inspired by CRO experts Generate layout from URL o…" at bounding box center [427, 253] width 533 height 50
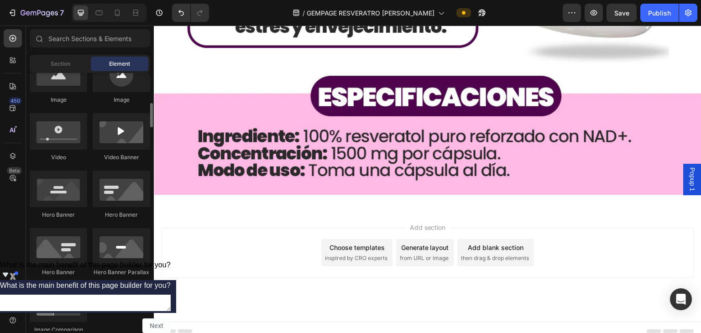
click at [65, 100] on div "Image" at bounding box center [58, 100] width 57 height 8
click at [70, 87] on div at bounding box center [58, 74] width 57 height 36
click at [49, 86] on div at bounding box center [58, 74] width 57 height 36
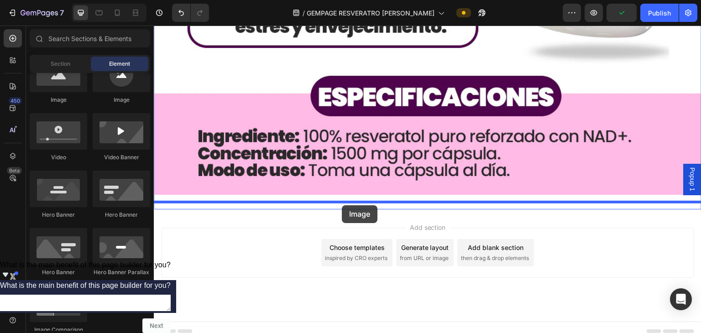
drag, startPoint x: 222, startPoint y: 114, endPoint x: 342, endPoint y: 205, distance: 151.0
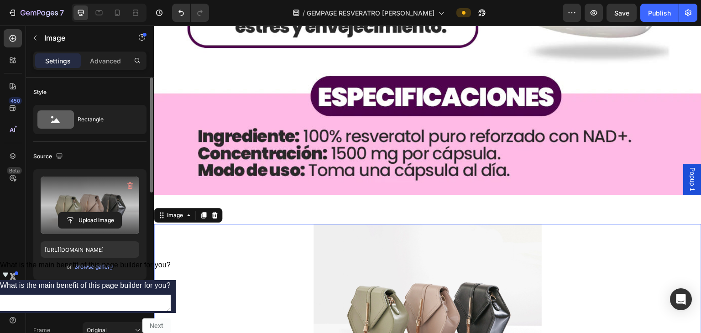
click at [110, 206] on label at bounding box center [90, 205] width 99 height 57
click at [110, 213] on input "file" at bounding box center [89, 221] width 63 height 16
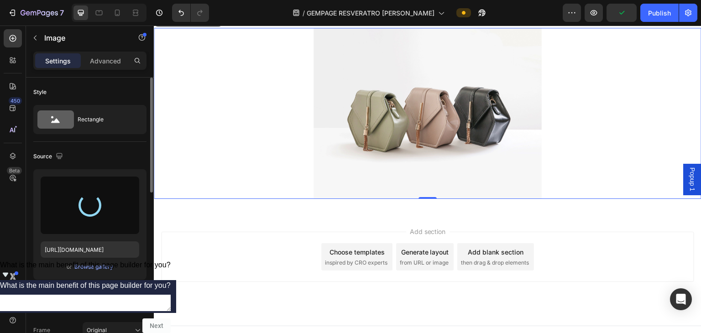
scroll to position [2300, 0]
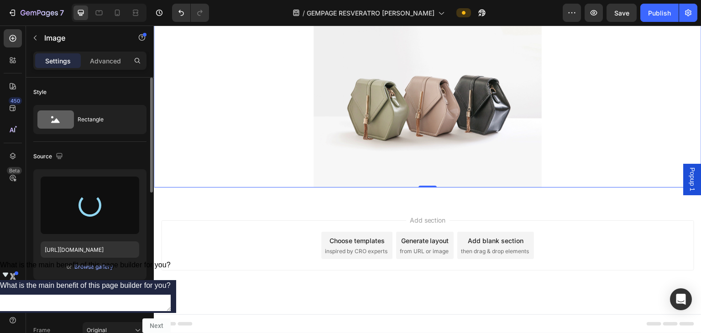
type input "[URL][DOMAIN_NAME]"
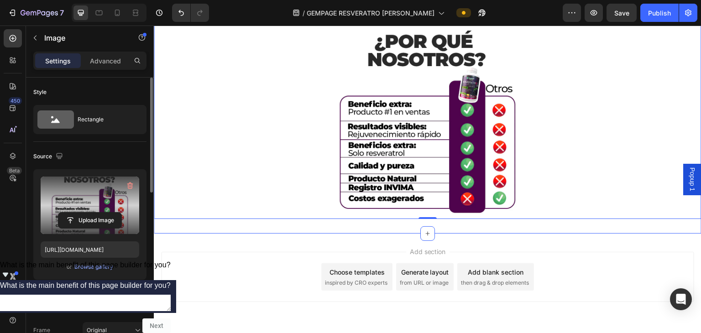
scroll to position [2329, 0]
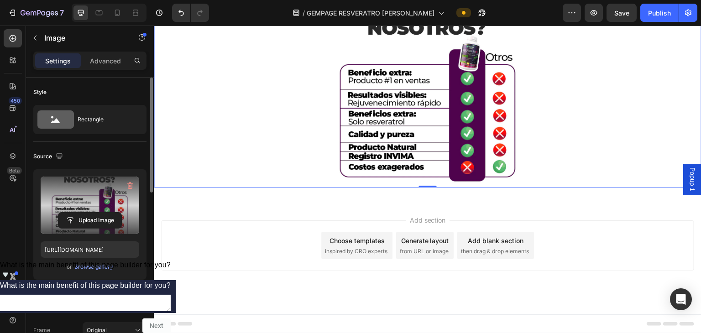
click at [349, 222] on div "Add section Choose templates inspired by CRO experts Generate layout from URL o…" at bounding box center [427, 245] width 533 height 50
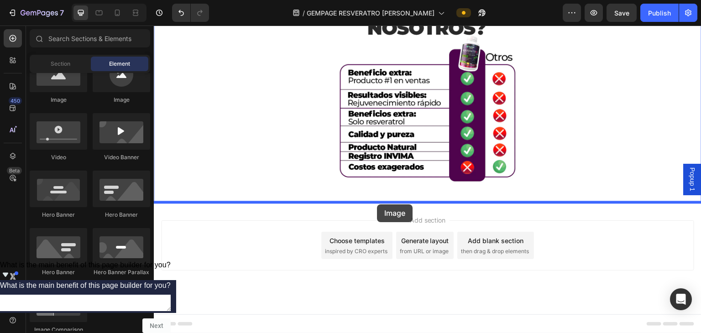
drag, startPoint x: 194, startPoint y: 109, endPoint x: 377, endPoint y: 204, distance: 206.4
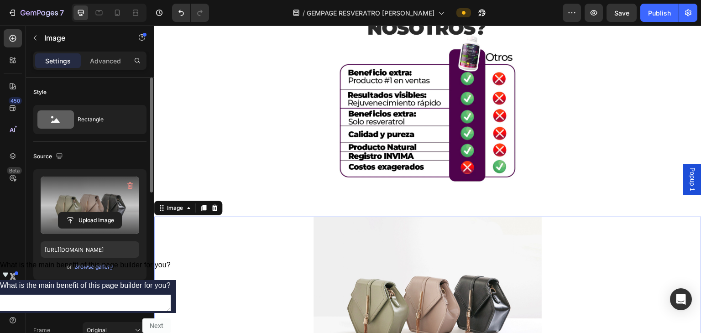
click at [74, 207] on label at bounding box center [90, 205] width 99 height 57
click at [74, 213] on input "file" at bounding box center [89, 221] width 63 height 16
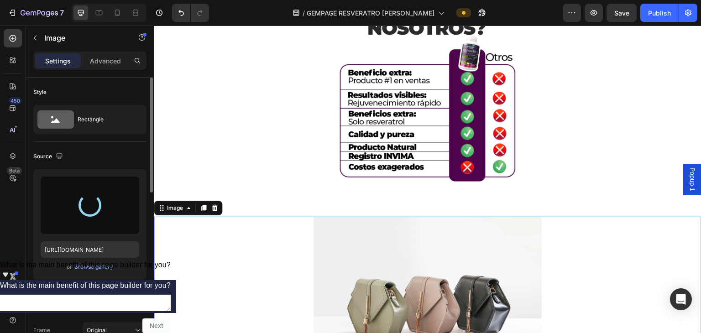
type input "[URL][DOMAIN_NAME]"
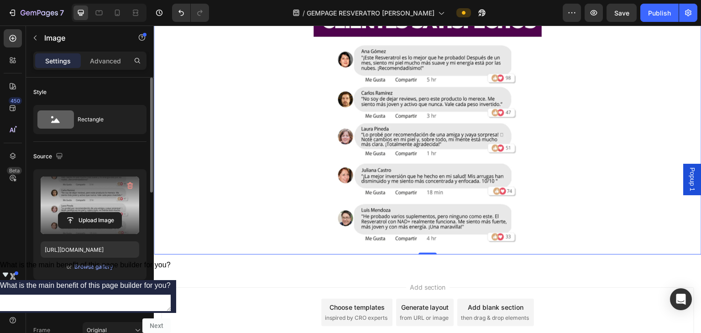
scroll to position [2603, 0]
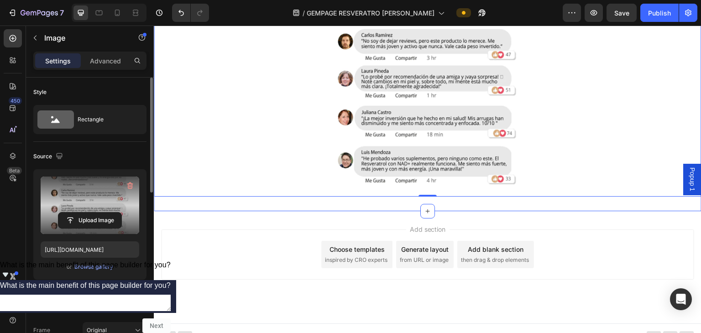
click at [343, 211] on div "Image 0 Section 7" at bounding box center [427, 69] width 547 height 283
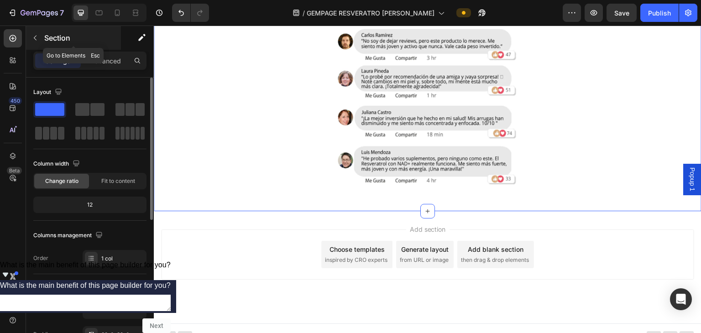
click at [38, 39] on icon "button" at bounding box center [34, 37] width 7 height 7
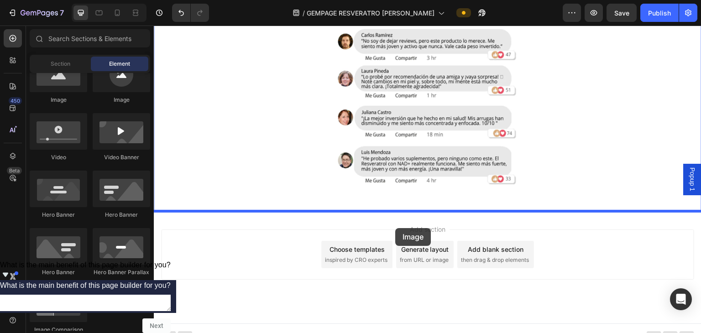
drag, startPoint x: 205, startPoint y: 121, endPoint x: 395, endPoint y: 228, distance: 218.9
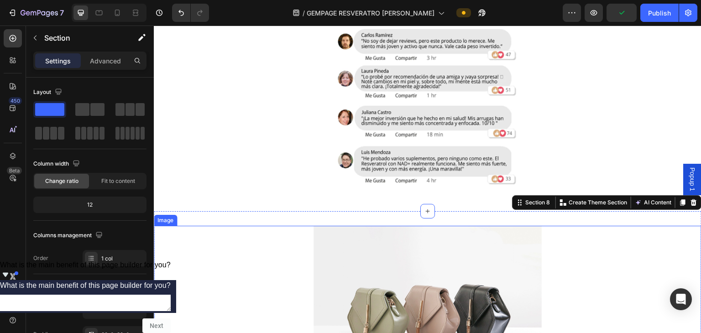
click at [349, 252] on img at bounding box center [427, 311] width 228 height 171
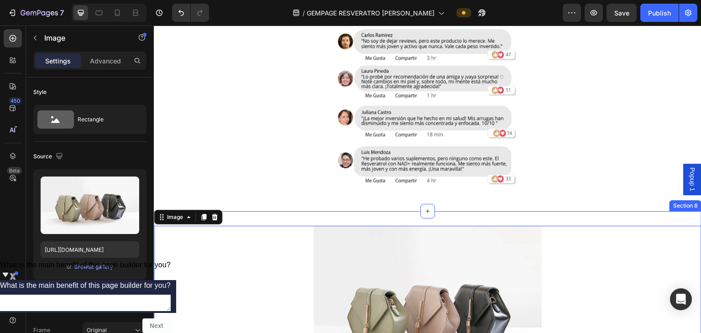
click at [349, 203] on div "Image Section 7" at bounding box center [427, 69] width 547 height 283
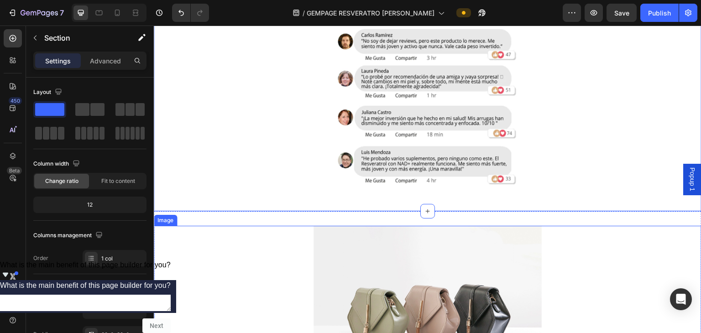
click at [338, 247] on img at bounding box center [427, 311] width 228 height 171
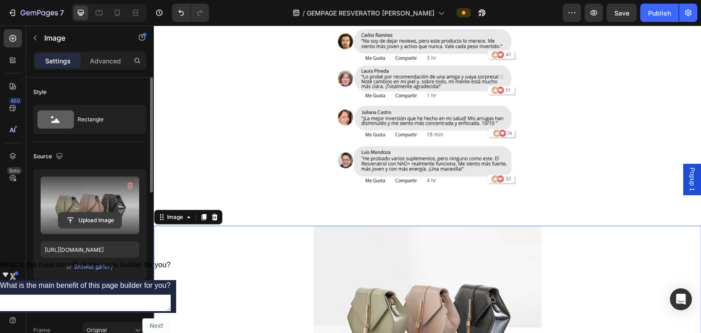
click at [115, 213] on input "file" at bounding box center [89, 221] width 63 height 16
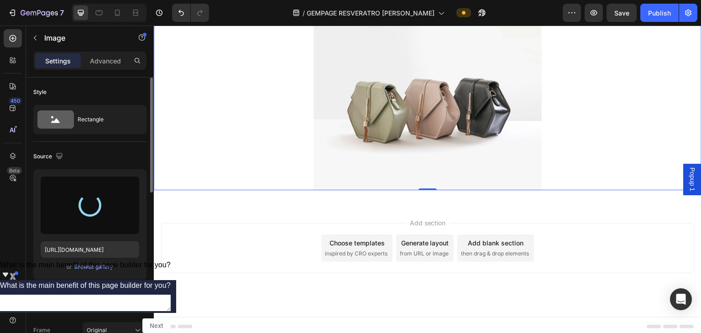
scroll to position [2812, 0]
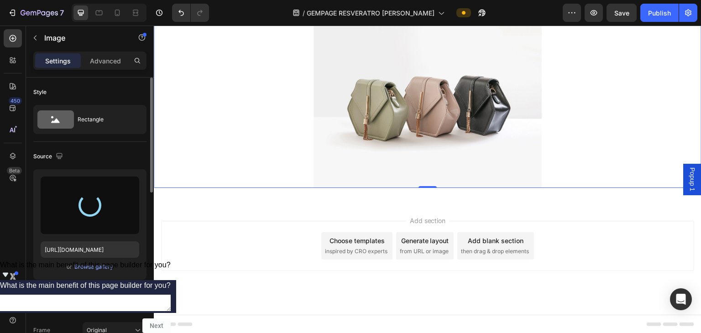
type input "[URL][DOMAIN_NAME]"
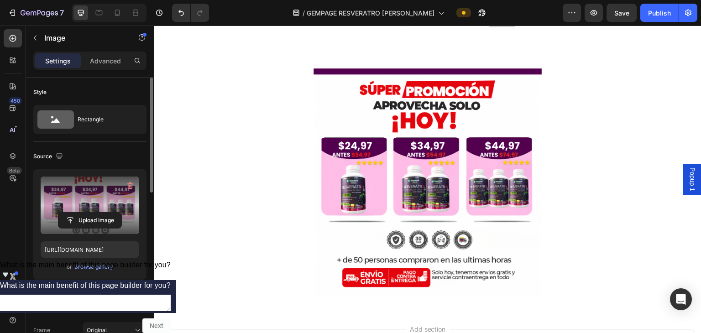
scroll to position [1969, 0]
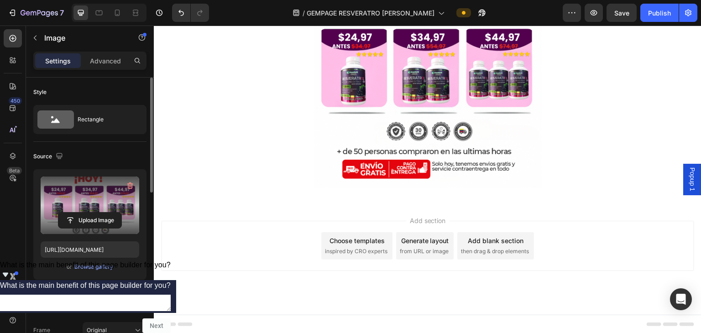
click at [312, 291] on div "Add section Choose templates inspired by CRO experts Generate layout from URL o…" at bounding box center [427, 258] width 547 height 112
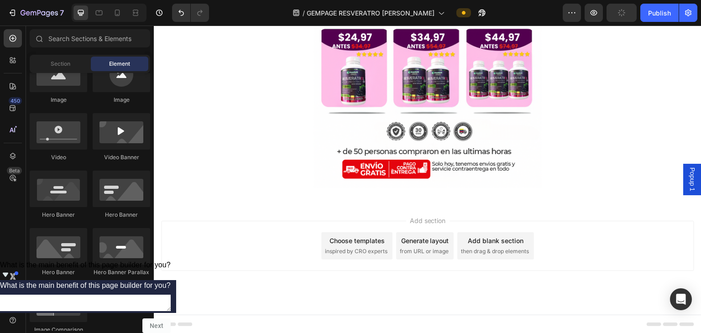
click at [349, 255] on div "Add blank section then drag & drop elements" at bounding box center [495, 245] width 77 height 27
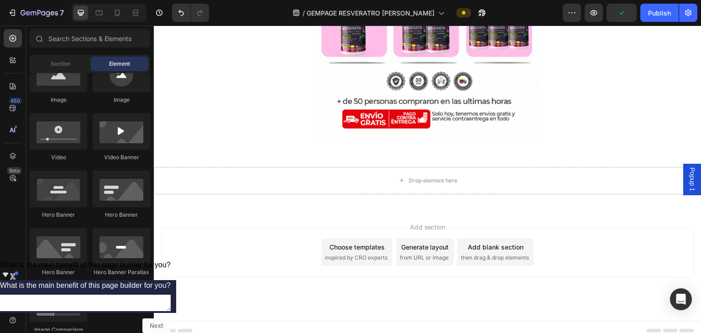
scroll to position [2026, 0]
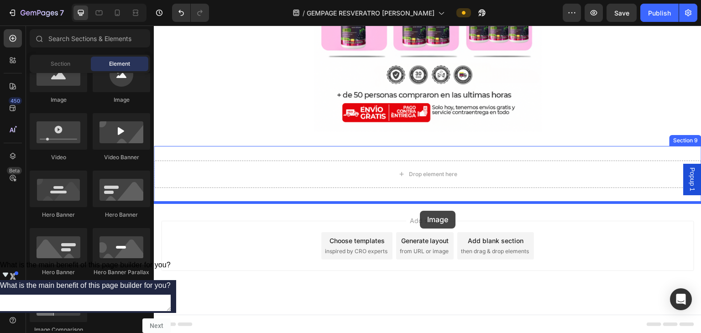
drag, startPoint x: 214, startPoint y: 119, endPoint x: 419, endPoint y: 210, distance: 224.2
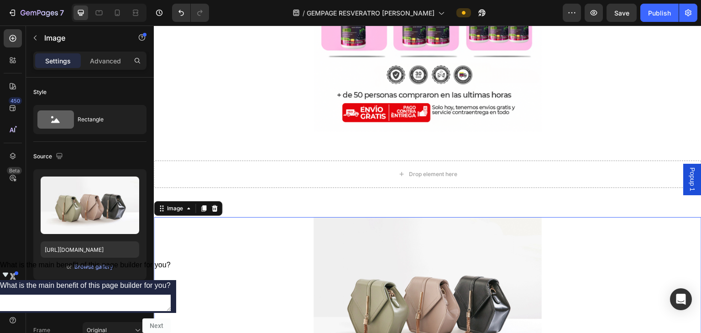
click at [349, 269] on img at bounding box center [427, 302] width 228 height 171
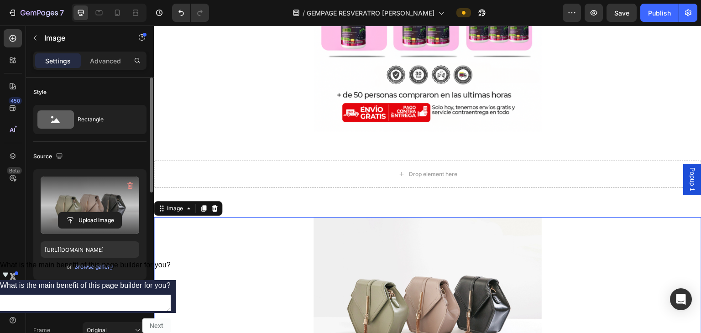
click at [101, 199] on label at bounding box center [90, 205] width 99 height 57
click at [101, 213] on input "file" at bounding box center [89, 221] width 63 height 16
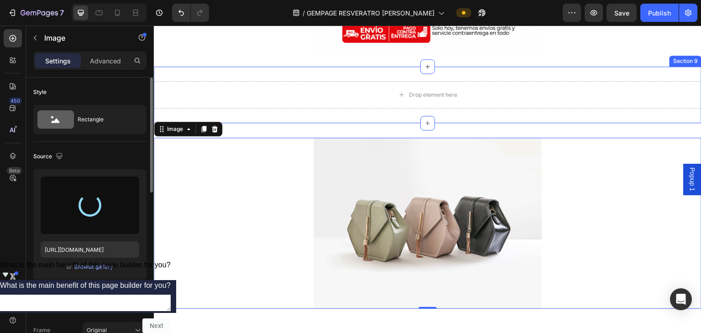
scroll to position [2208, 0]
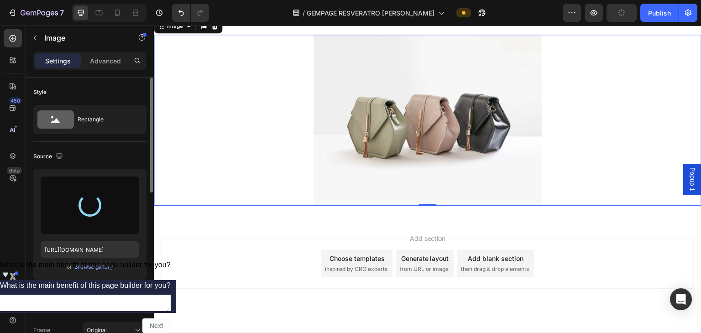
type input "[URL][DOMAIN_NAME]"
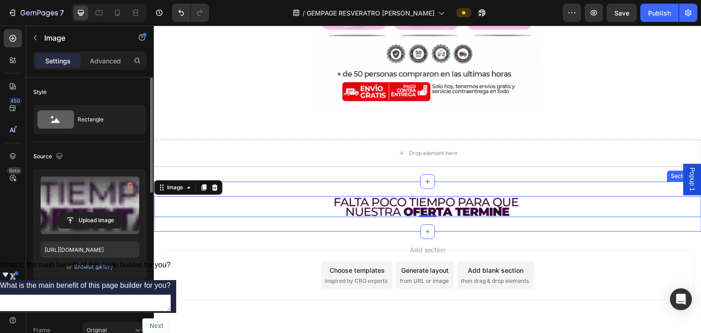
scroll to position [2030, 0]
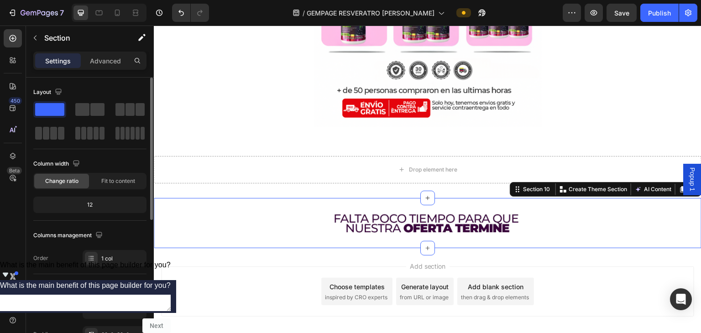
click at [349, 202] on div "Image Section 10 You can create reusable sections Create Theme Section AI Conte…" at bounding box center [427, 223] width 547 height 50
click at [349, 195] on icon at bounding box center [427, 197] width 7 height 7
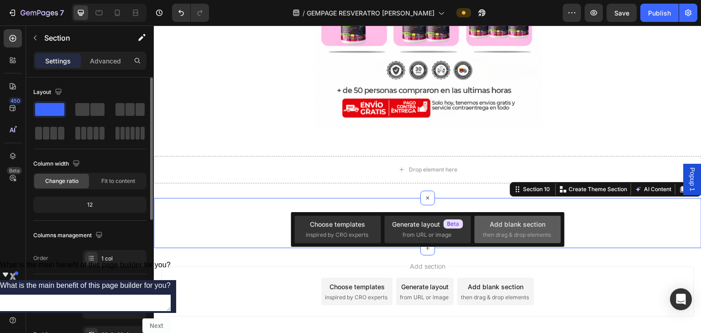
click at [349, 226] on div "Add blank section then drag & drop elements" at bounding box center [517, 229] width 69 height 20
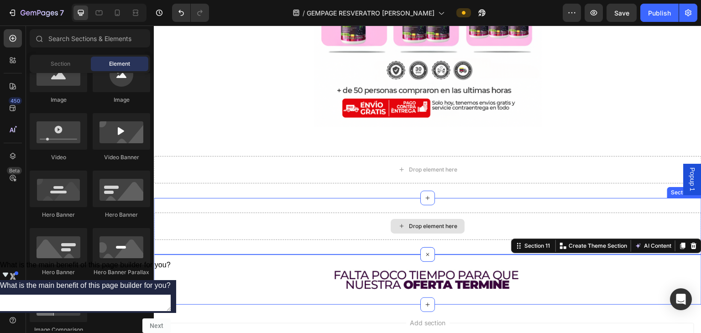
click at [349, 225] on div "Drop element here" at bounding box center [433, 226] width 48 height 7
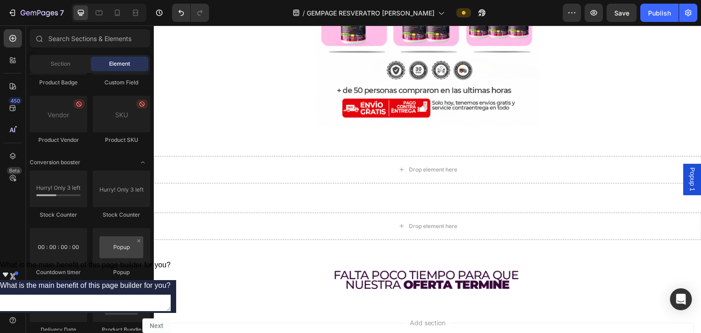
scroll to position [1779, 0]
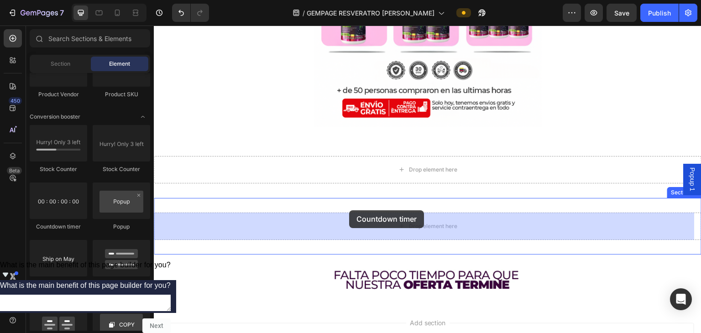
drag, startPoint x: 203, startPoint y: 239, endPoint x: 349, endPoint y: 210, distance: 148.2
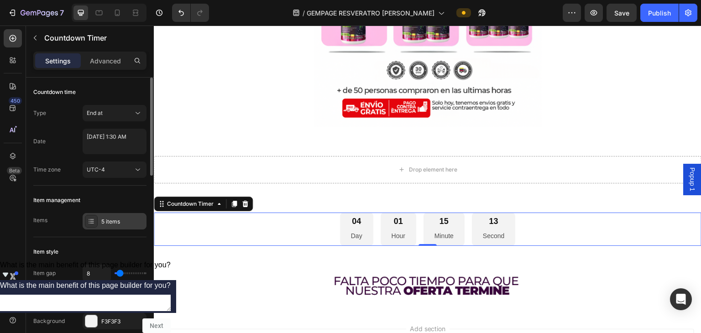
click at [112, 221] on div "5 items" at bounding box center [122, 222] width 43 height 8
click at [127, 109] on div "End at" at bounding box center [115, 113] width 56 height 9
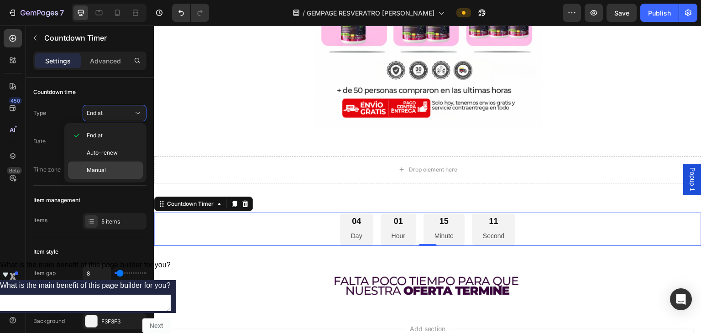
click at [105, 170] on span "Manual" at bounding box center [96, 170] width 19 height 8
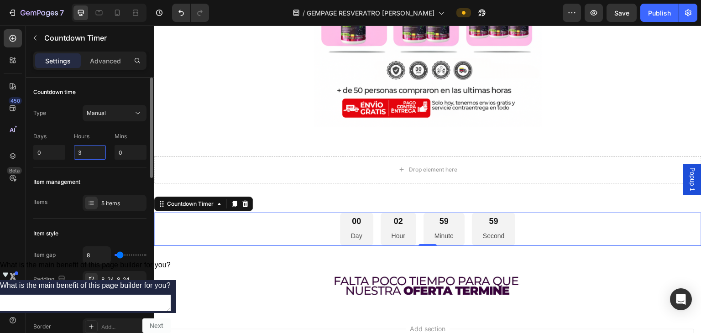
drag, startPoint x: 95, startPoint y: 150, endPoint x: 73, endPoint y: 151, distance: 22.4
click at [73, 151] on div "Days 0 Hours 3 Mins 0" at bounding box center [89, 144] width 113 height 31
type input "0"
click at [119, 154] on input "0" at bounding box center [130, 152] width 32 height 15
type input "10"
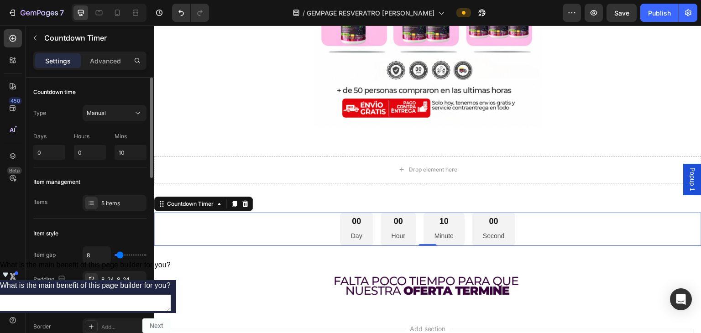
click at [126, 185] on div "Item management" at bounding box center [89, 182] width 113 height 15
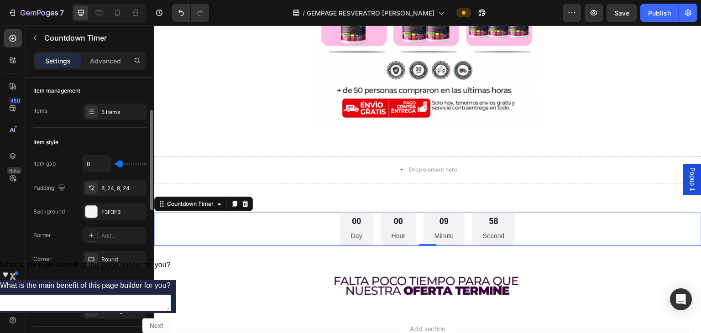
click at [130, 166] on div "8" at bounding box center [115, 163] width 64 height 17
type input "56"
click at [130, 164] on input "range" at bounding box center [130, 164] width 32 height 2
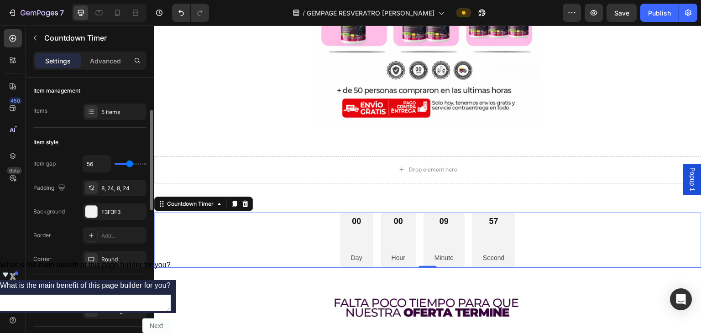
type input "4"
click at [119, 164] on input "range" at bounding box center [130, 164] width 32 height 2
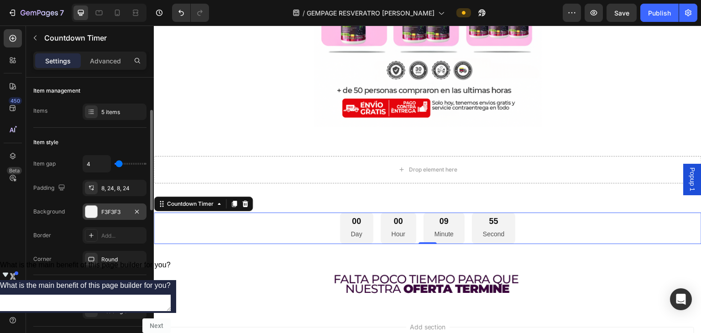
click at [97, 208] on div at bounding box center [91, 212] width 12 height 12
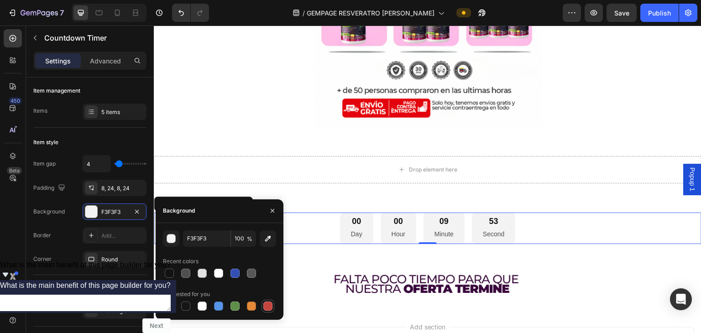
click at [265, 301] on div at bounding box center [267, 306] width 11 height 11
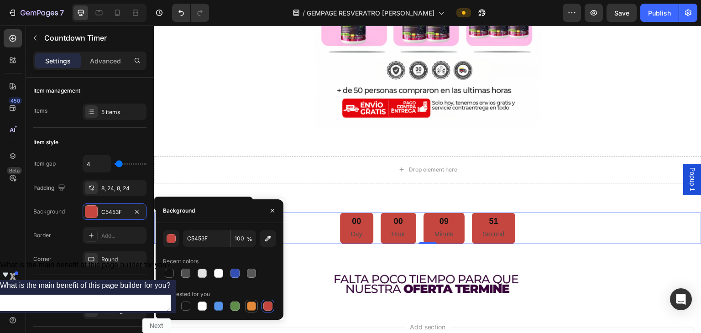
click at [254, 307] on div at bounding box center [251, 305] width 9 height 9
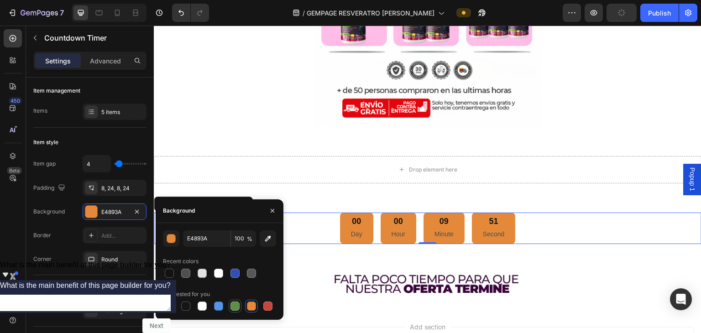
click at [238, 303] on div at bounding box center [234, 305] width 9 height 9
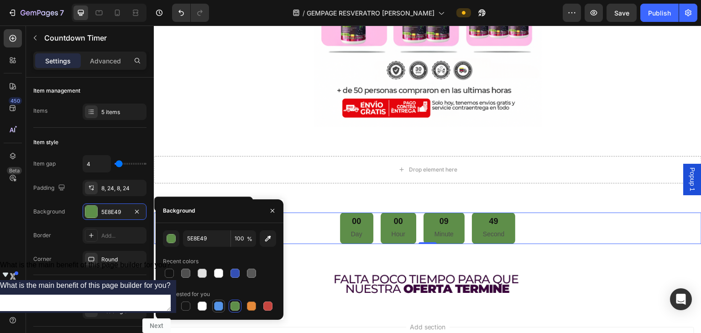
click at [218, 301] on div at bounding box center [218, 306] width 11 height 11
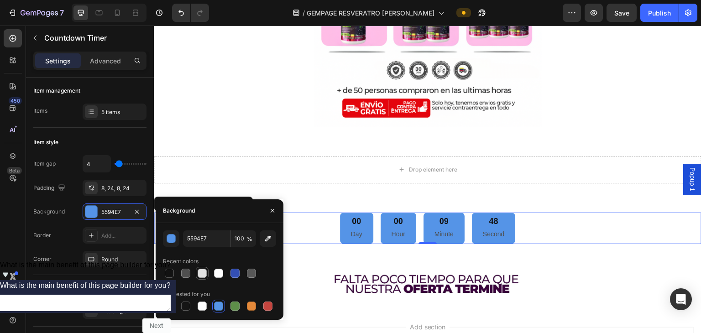
click at [204, 271] on div at bounding box center [201, 273] width 9 height 9
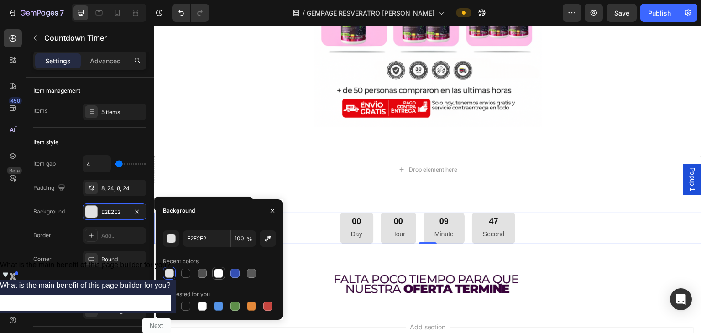
click at [213, 273] on div at bounding box center [218, 273] width 11 height 11
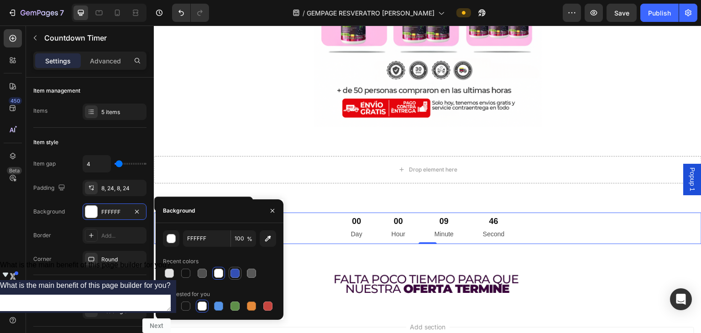
click at [241, 278] on div at bounding box center [234, 273] width 13 height 13
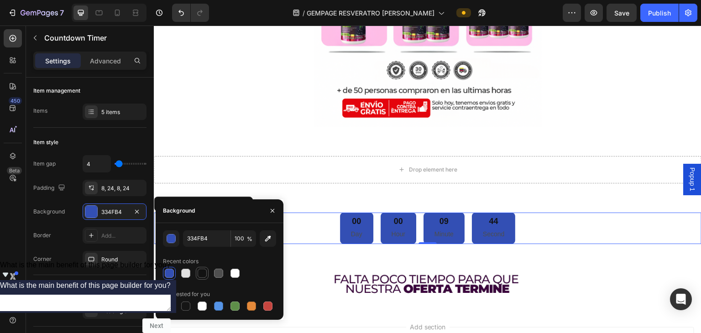
click at [205, 275] on div at bounding box center [201, 273] width 9 height 9
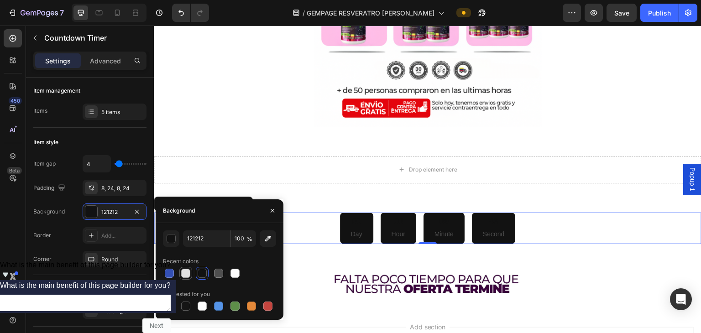
click at [191, 273] on div at bounding box center [185, 273] width 11 height 11
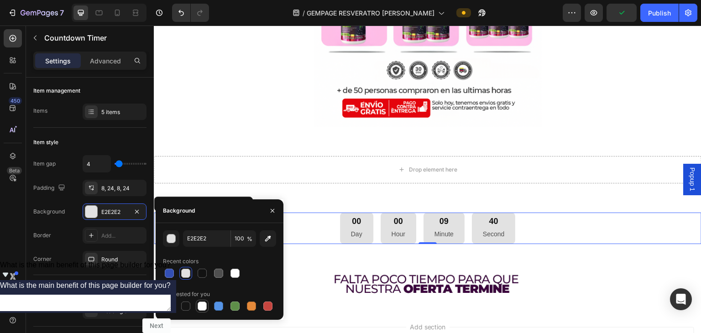
click at [199, 305] on div at bounding box center [201, 305] width 9 height 9
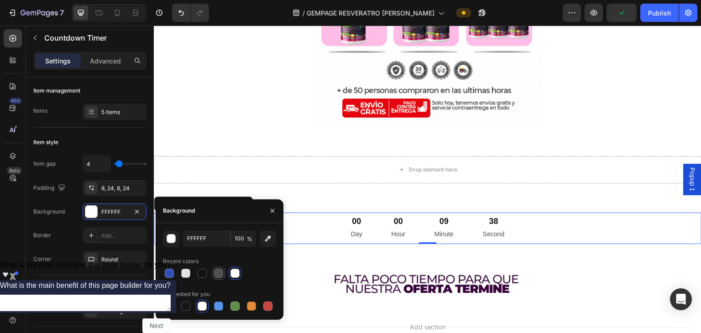
click at [214, 273] on div at bounding box center [218, 273] width 9 height 9
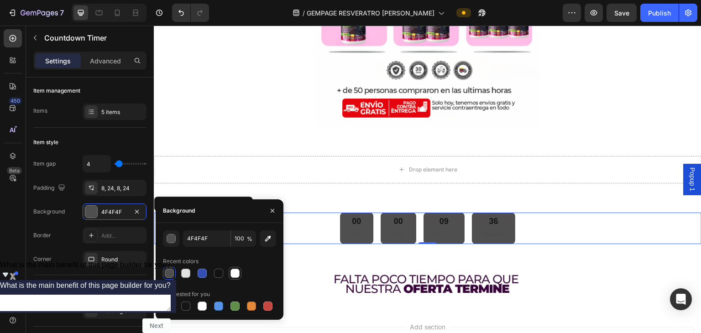
click at [234, 275] on div at bounding box center [234, 273] width 9 height 9
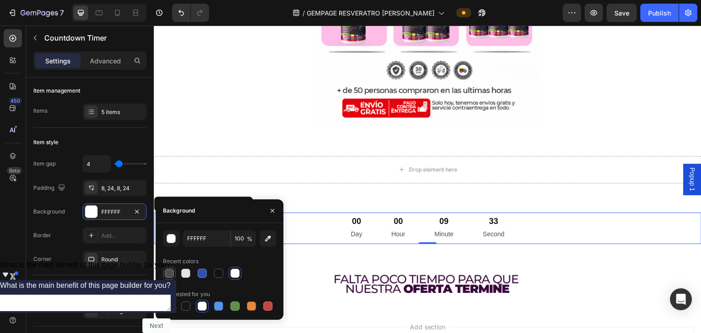
click at [171, 271] on div at bounding box center [169, 273] width 9 height 9
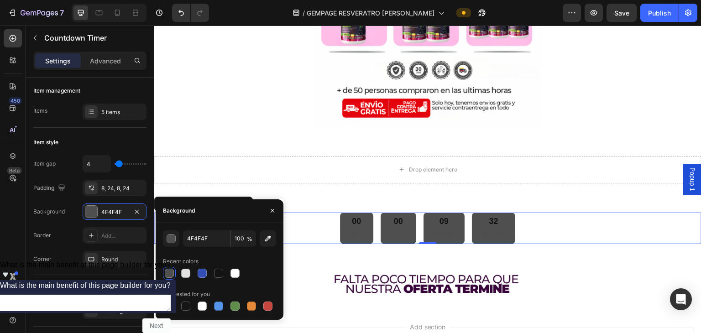
click at [166, 271] on div at bounding box center [169, 273] width 9 height 9
click at [175, 301] on div at bounding box center [169, 306] width 13 height 13
type input "000000"
type input "0"
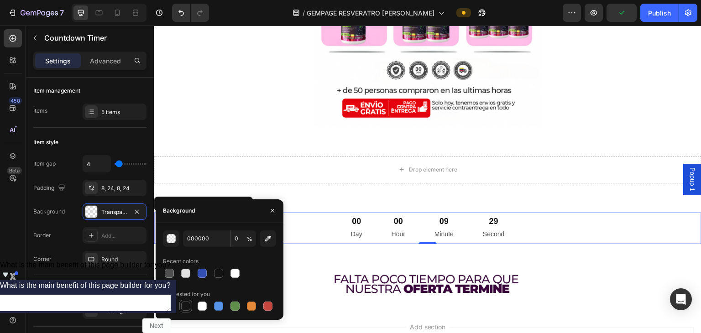
click at [181, 306] on div at bounding box center [185, 305] width 9 height 9
type input "151515"
type input "100"
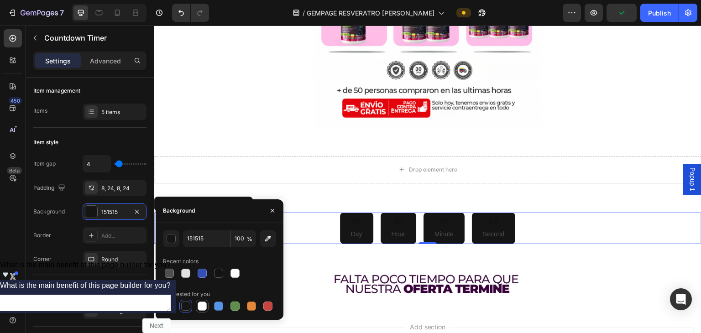
click at [197, 308] on div at bounding box center [201, 305] width 9 height 9
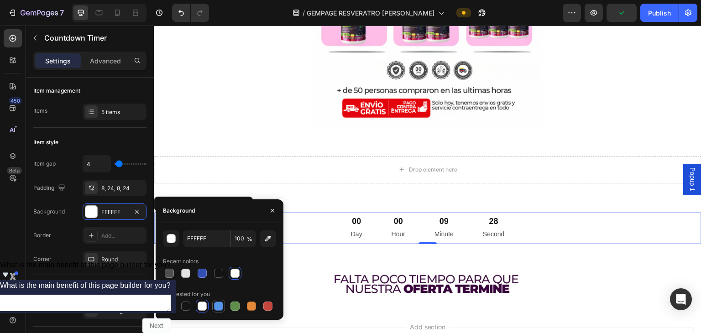
click at [216, 306] on div at bounding box center [218, 305] width 9 height 9
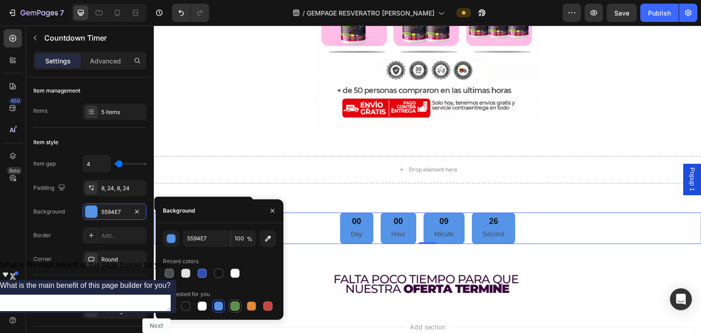
click at [230, 303] on div at bounding box center [234, 306] width 11 height 11
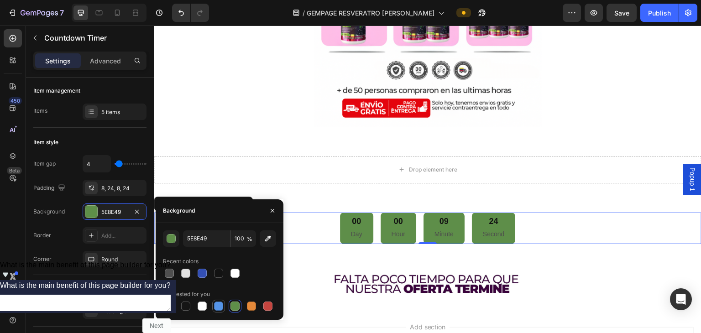
click at [218, 303] on div at bounding box center [218, 305] width 9 height 9
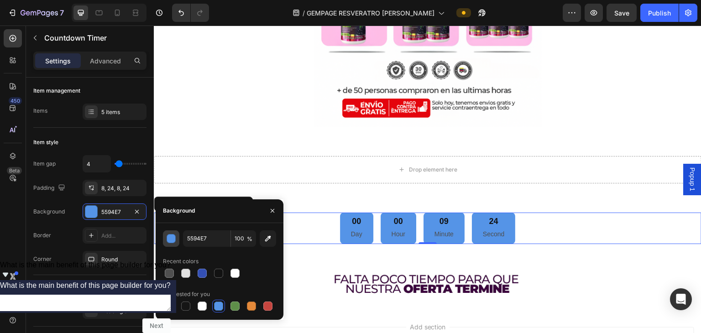
click at [165, 238] on button "button" at bounding box center [171, 238] width 16 height 16
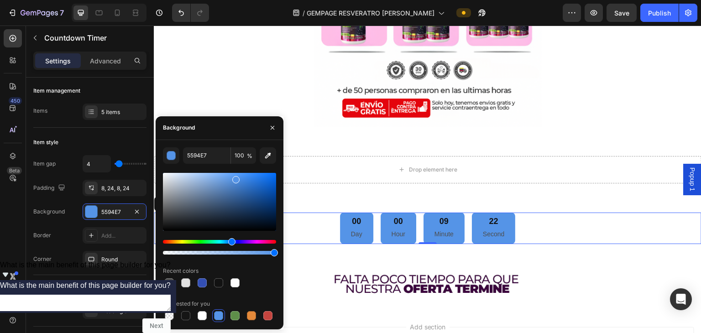
click at [254, 241] on div "Hue" at bounding box center [219, 242] width 113 height 4
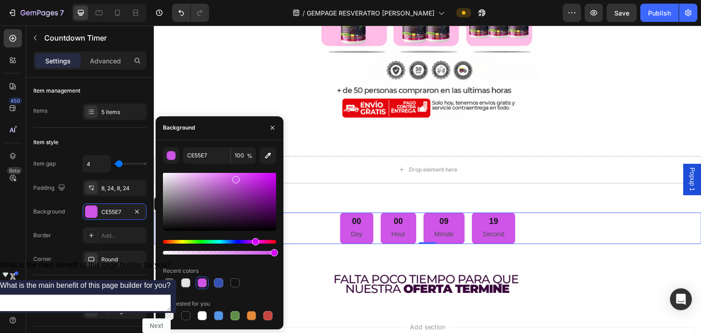
click at [243, 273] on div "Recent colors" at bounding box center [219, 271] width 113 height 15
click at [187, 280] on div at bounding box center [185, 282] width 9 height 9
type input "E2E2E2"
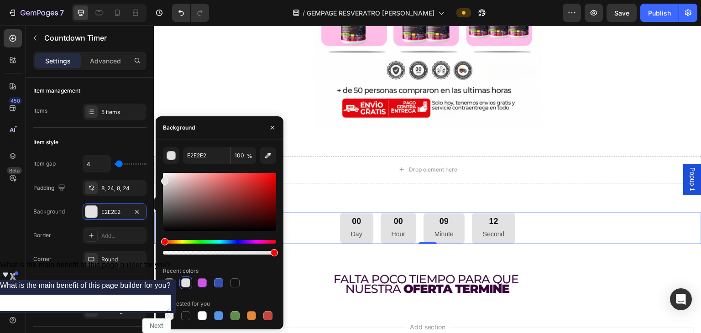
click at [322, 243] on div "00 Day 00 Hour 09 Minute 12 Second" at bounding box center [427, 228] width 547 height 31
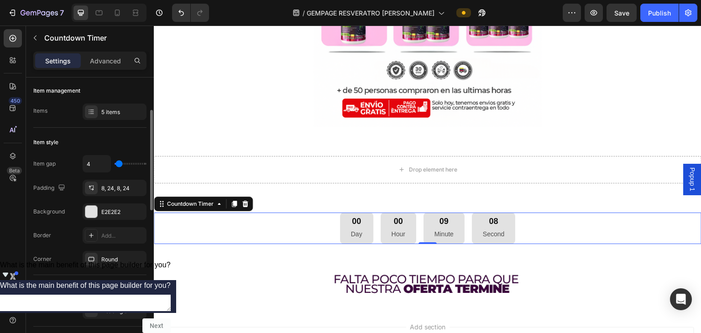
scroll to position [46, 0]
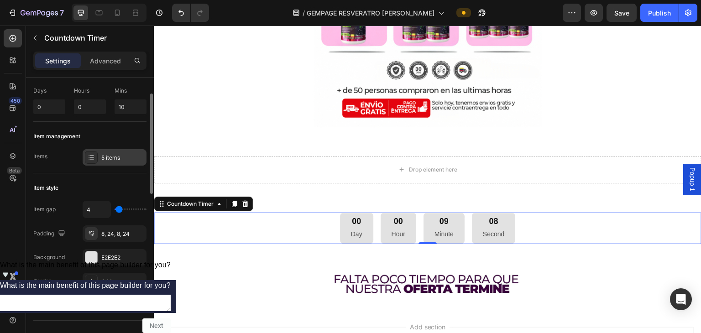
click at [99, 153] on div "5 items" at bounding box center [115, 157] width 64 height 16
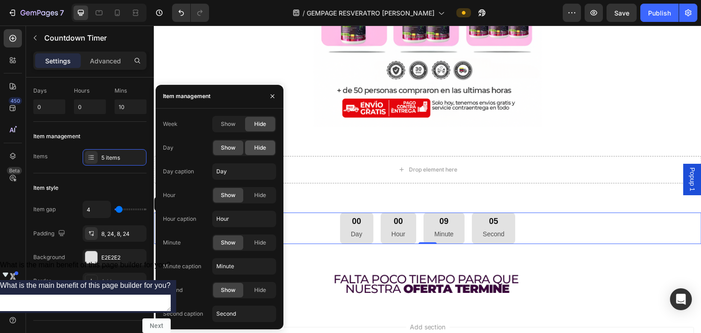
click at [256, 145] on span "Hide" at bounding box center [260, 148] width 12 height 8
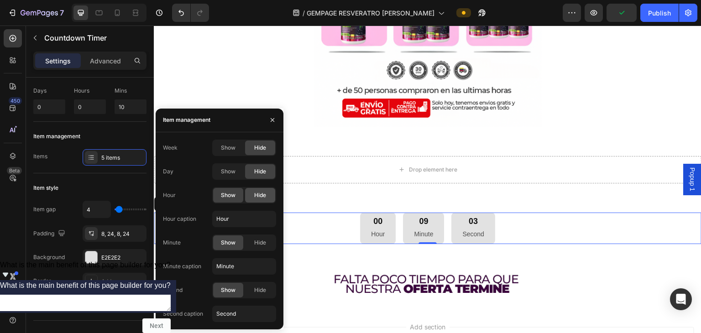
click at [255, 192] on span "Hide" at bounding box center [260, 195] width 12 height 8
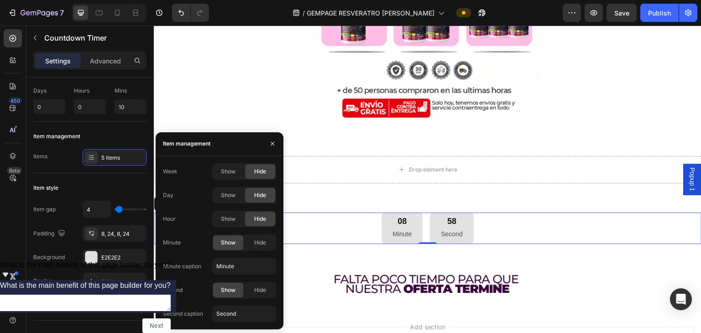
click at [311, 241] on div "08 Minute 58 Second" at bounding box center [427, 228] width 547 height 31
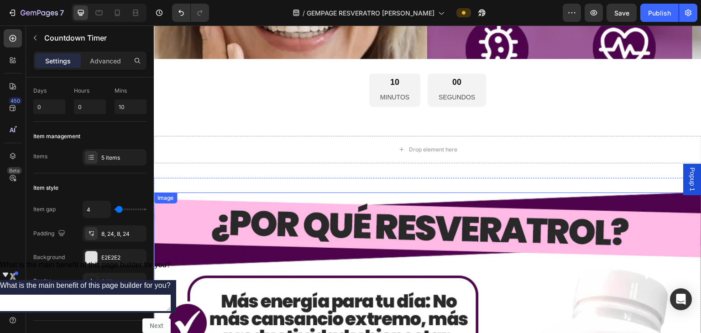
scroll to position [566, 0]
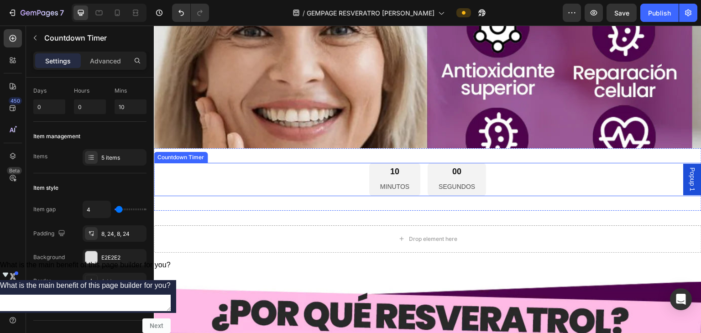
click at [349, 185] on p "MINUTOS" at bounding box center [394, 186] width 29 height 11
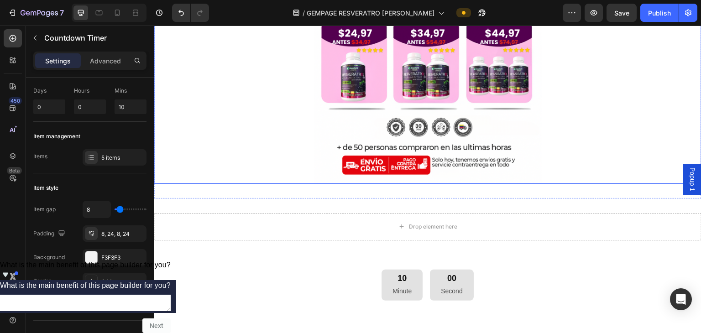
scroll to position [3036, 0]
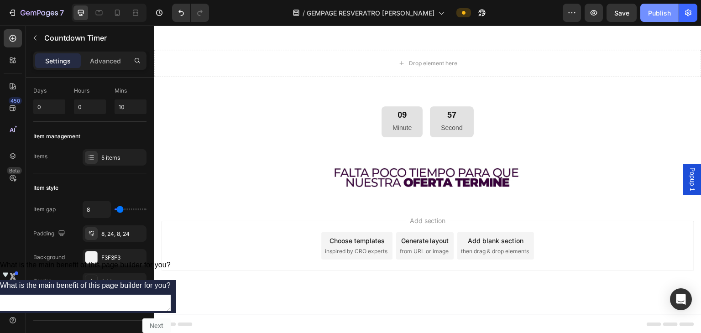
click at [349, 12] on div "Publish" at bounding box center [659, 13] width 23 height 10
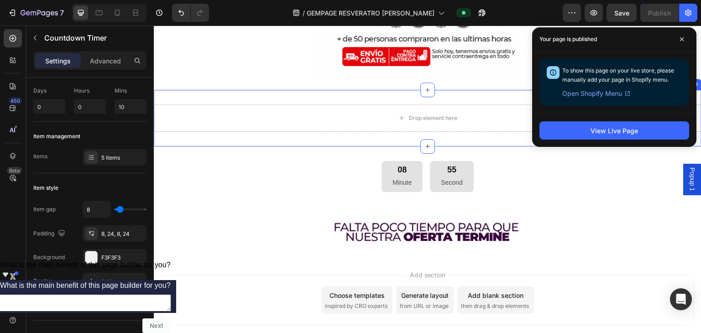
scroll to position [1900, 0]
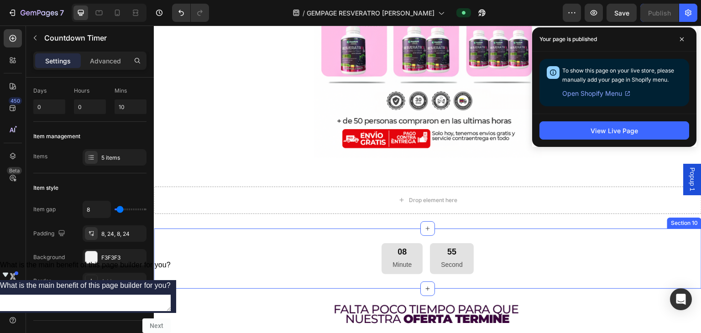
click at [349, 240] on div "08 Minute 55 Second Countdown Timer Section 10" at bounding box center [427, 258] width 547 height 61
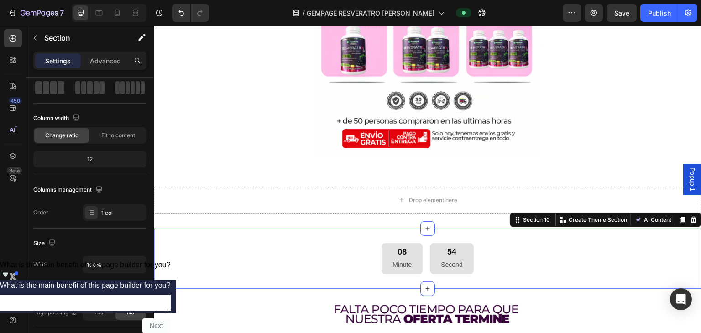
scroll to position [0, 0]
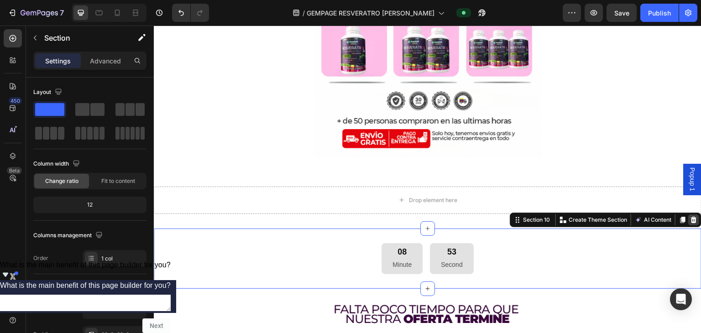
click at [349, 218] on icon at bounding box center [694, 219] width 6 height 6
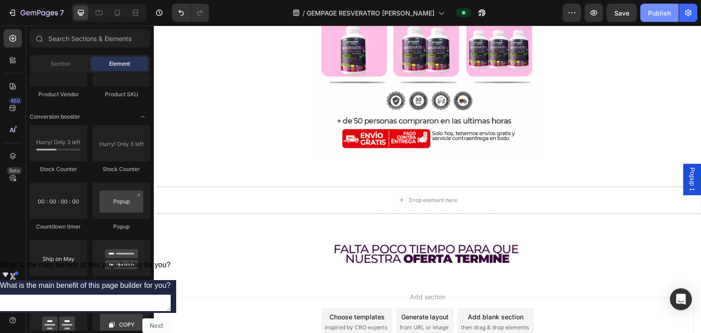
click at [349, 13] on button "Publish" at bounding box center [659, 13] width 38 height 18
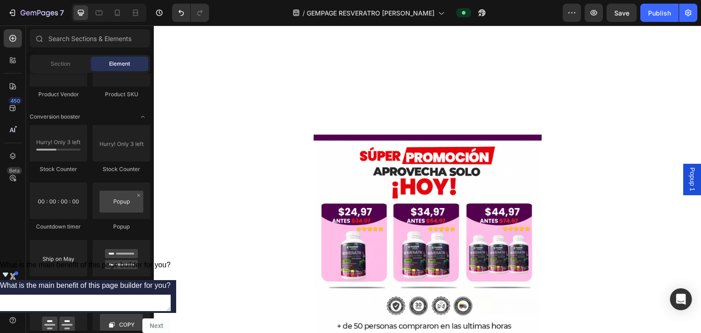
scroll to position [1809, 0]
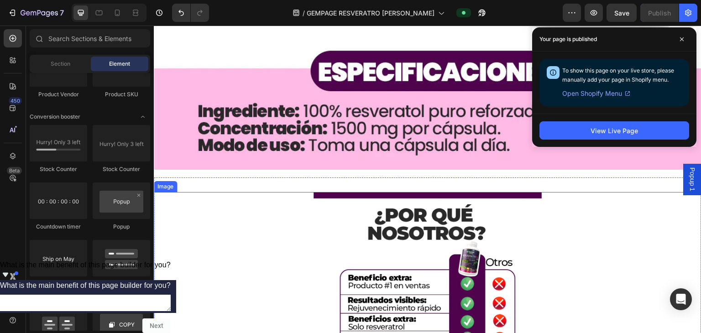
click at [313, 214] on img at bounding box center [427, 292] width 228 height 201
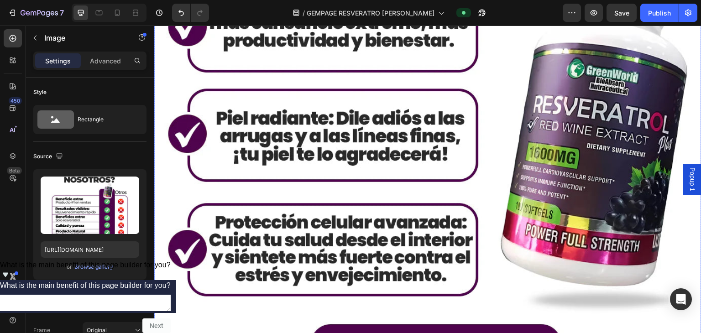
click at [318, 223] on img at bounding box center [427, 169] width 547 height 547
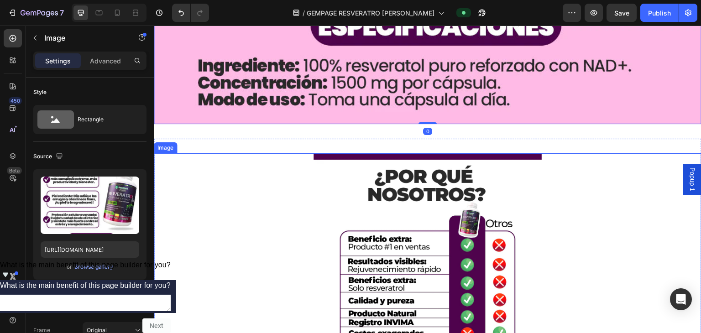
click at [313, 251] on img at bounding box center [427, 253] width 228 height 201
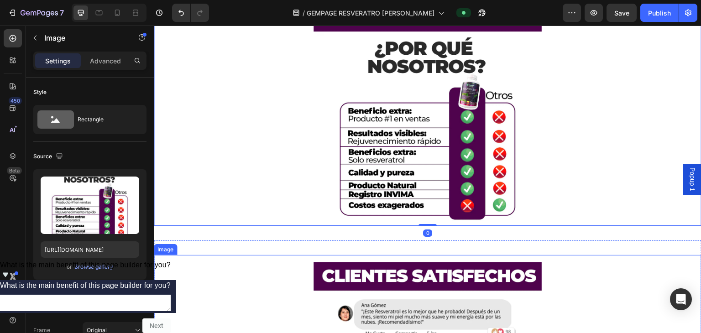
scroll to position [1307, 0]
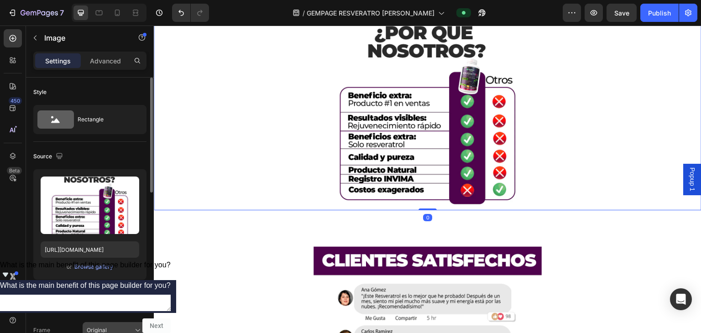
click at [128, 322] on button "Original" at bounding box center [115, 330] width 64 height 16
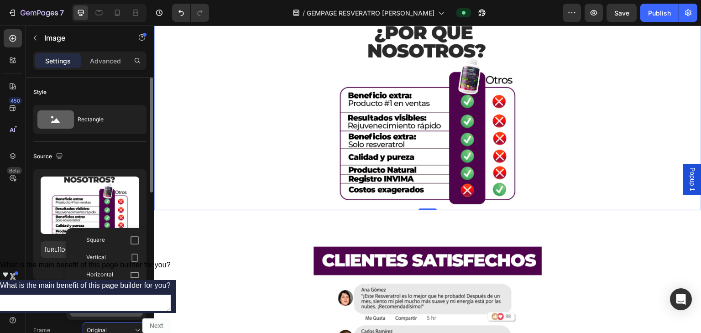
click at [106, 309] on div "Custom" at bounding box center [112, 308] width 53 height 8
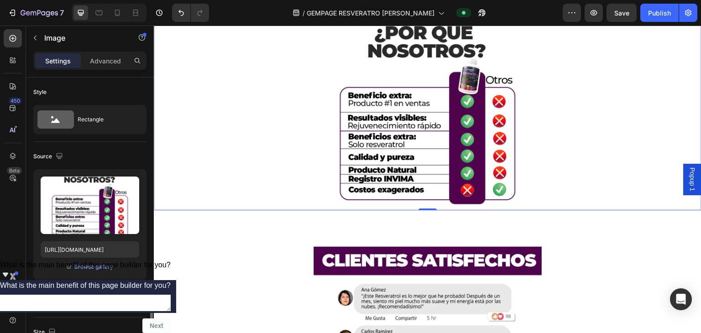
scroll to position [158, 0]
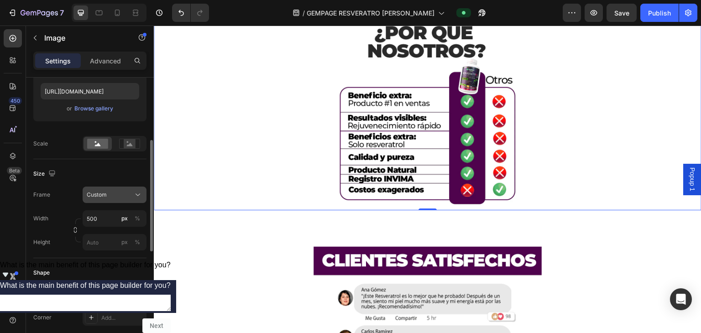
click at [124, 197] on div "Custom" at bounding box center [109, 195] width 45 height 8
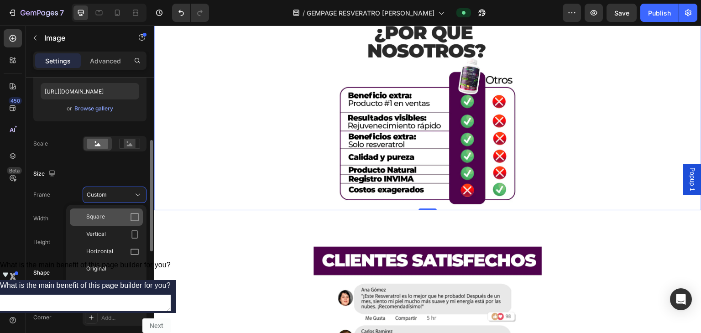
click at [124, 217] on div "Square" at bounding box center [112, 217] width 53 height 9
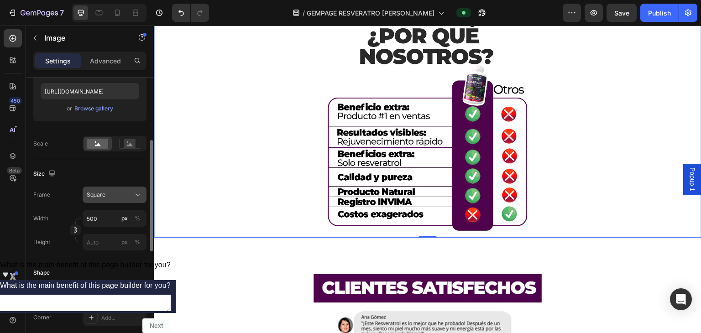
click at [121, 194] on div "Square" at bounding box center [109, 195] width 45 height 8
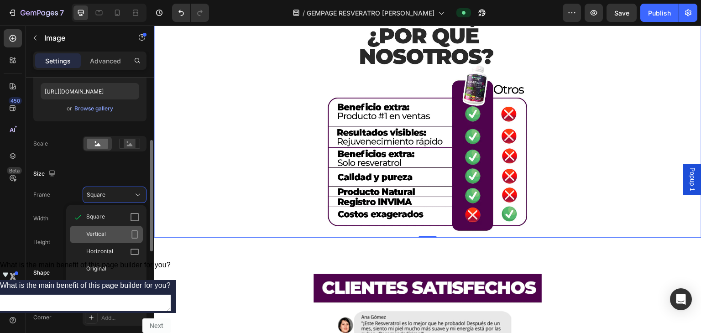
click at [118, 236] on div "Vertical" at bounding box center [112, 234] width 53 height 9
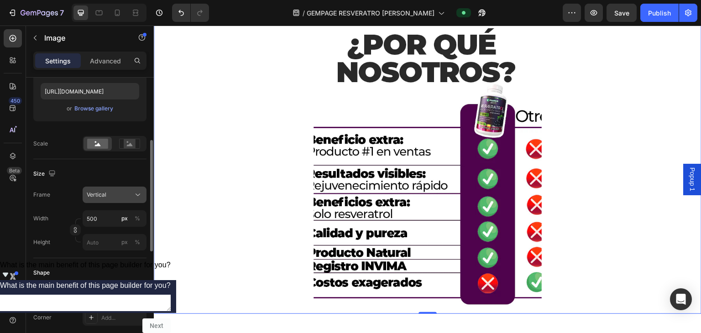
click at [120, 200] on button "Vertical" at bounding box center [115, 195] width 64 height 16
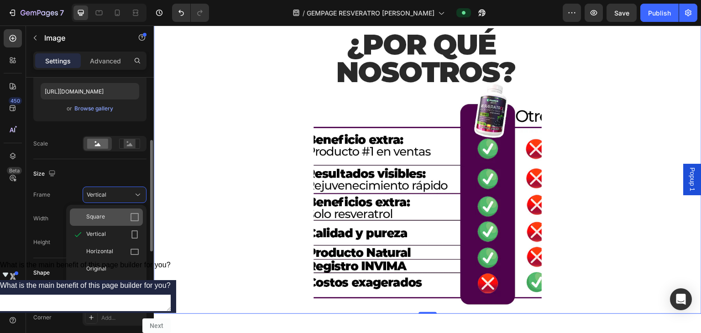
click at [117, 211] on div "Square" at bounding box center [106, 216] width 73 height 17
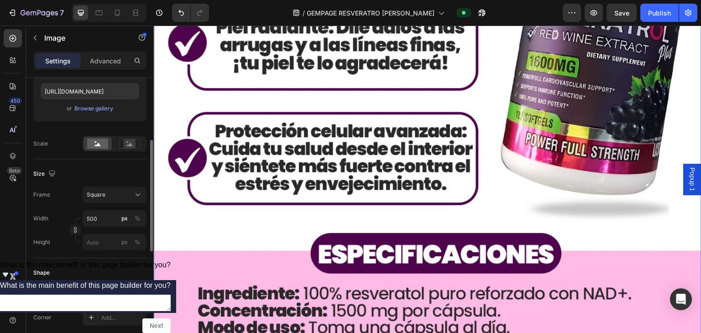
click at [327, 200] on img at bounding box center [427, 78] width 547 height 547
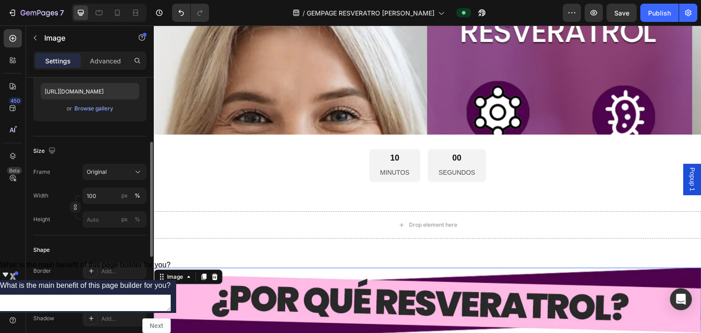
scroll to position [441, 0]
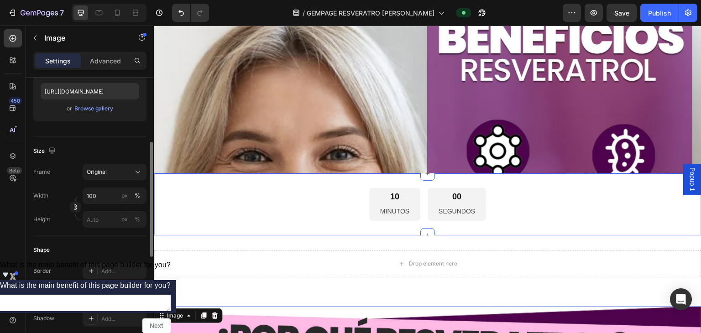
click at [338, 151] on img at bounding box center [427, 250] width 547 height 547
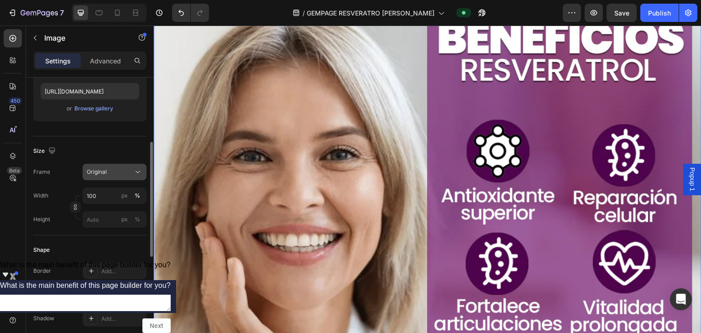
click at [126, 170] on div "Original" at bounding box center [109, 172] width 45 height 8
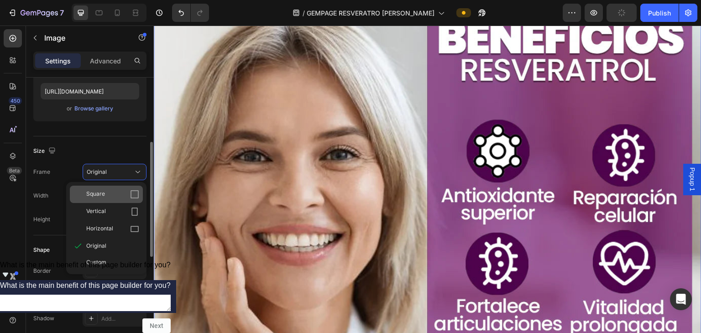
click at [123, 194] on div "Square" at bounding box center [112, 194] width 53 height 9
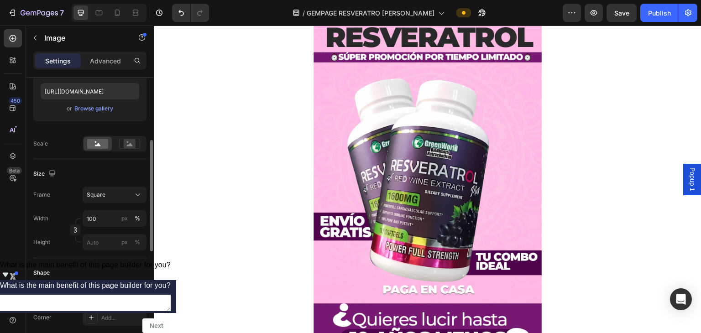
click at [313, 187] on img at bounding box center [427, 179] width 228 height 359
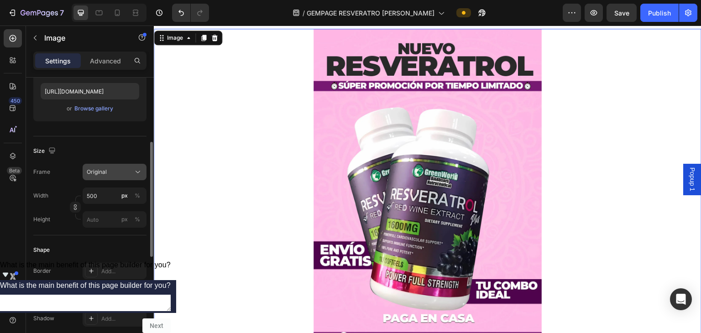
click at [132, 178] on button "Original" at bounding box center [115, 172] width 64 height 16
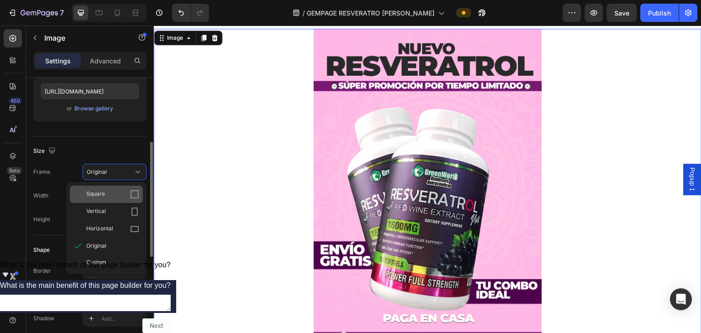
click at [115, 192] on div "Square" at bounding box center [112, 194] width 53 height 9
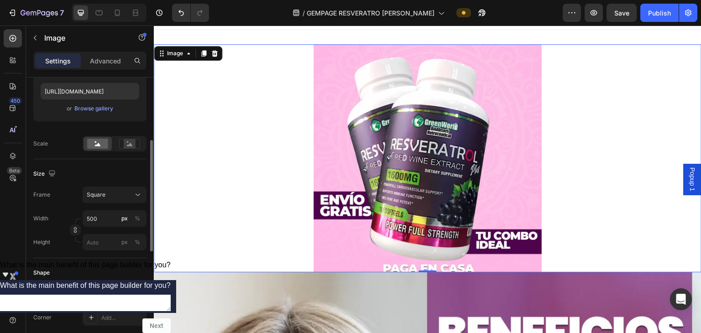
scroll to position [0, 0]
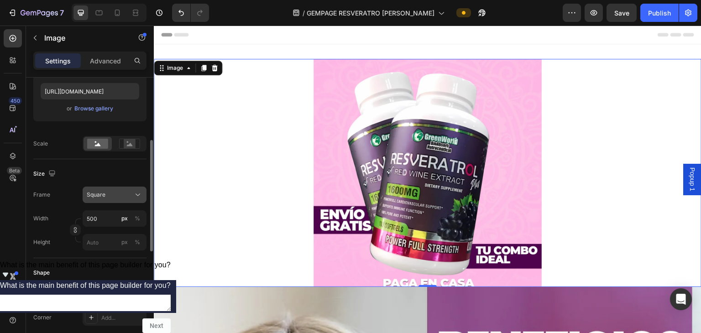
click at [124, 190] on div "Square" at bounding box center [115, 194] width 56 height 9
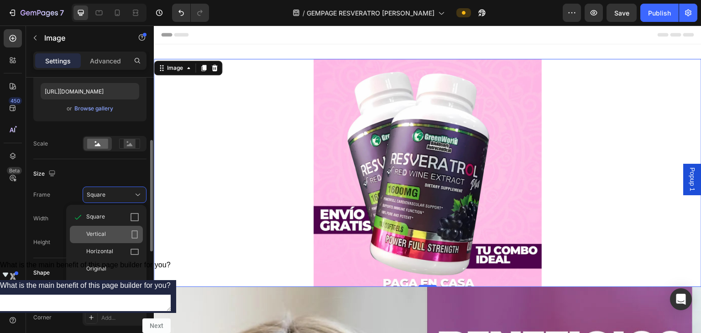
click at [107, 237] on div "Vertical" at bounding box center [112, 234] width 53 height 9
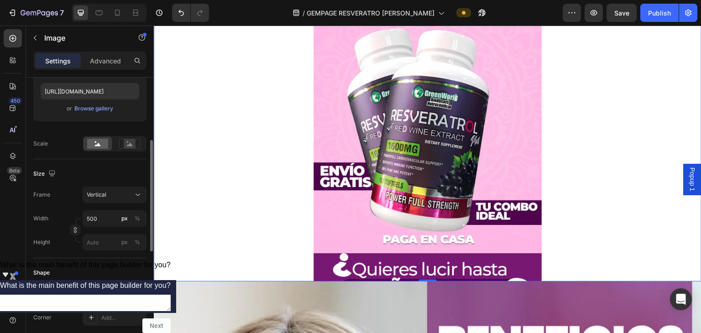
scroll to position [46, 0]
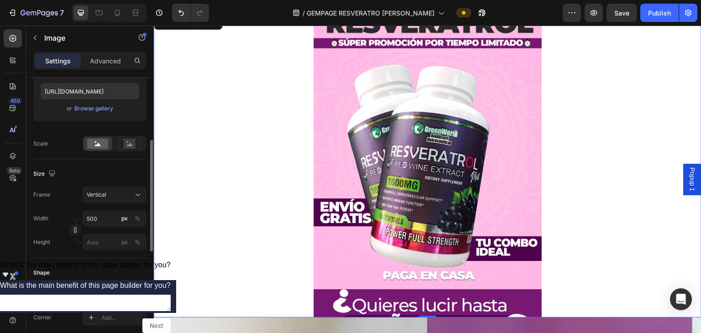
click at [307, 191] on div at bounding box center [427, 165] width 547 height 304
drag, startPoint x: 118, startPoint y: 197, endPoint x: 119, endPoint y: 202, distance: 4.6
click at [119, 197] on div "Vertical" at bounding box center [109, 195] width 45 height 8
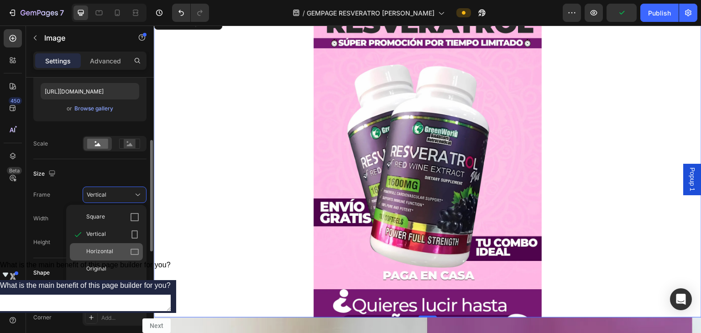
click at [108, 249] on span "Horizontal" at bounding box center [99, 251] width 27 height 9
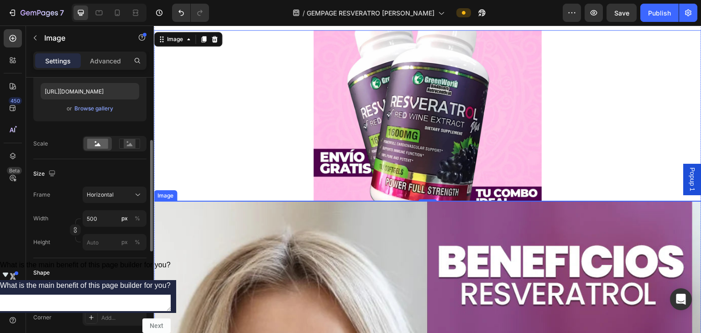
scroll to position [0, 0]
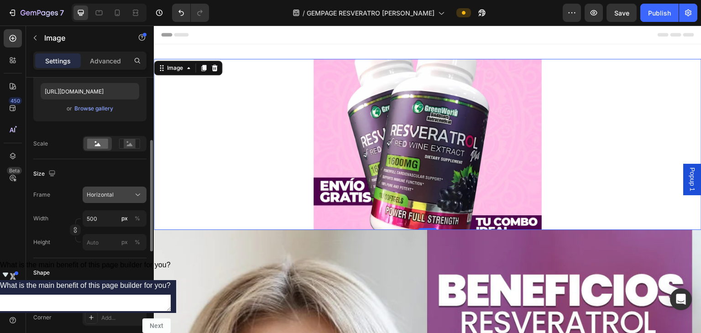
click at [117, 194] on div "Horizontal" at bounding box center [109, 195] width 45 height 8
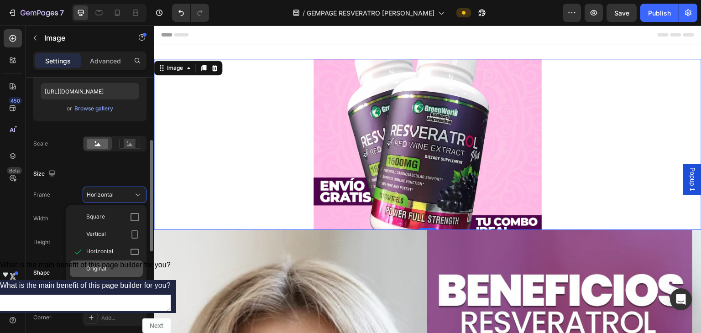
click at [99, 275] on div "Original" at bounding box center [106, 268] width 73 height 16
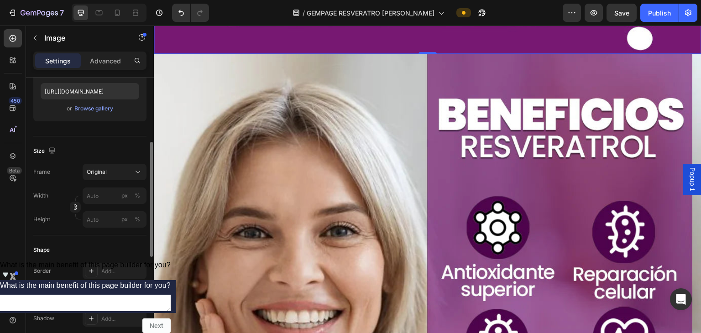
click at [291, 224] on img at bounding box center [427, 327] width 547 height 547
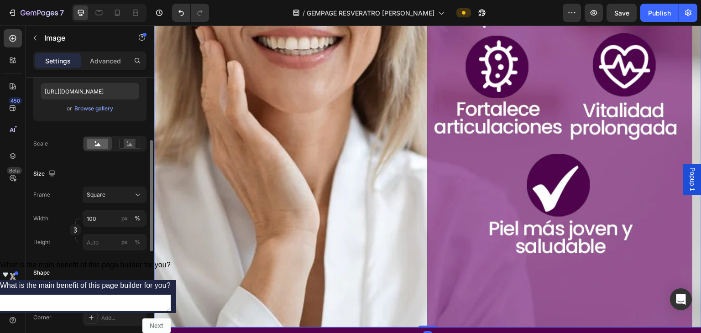
scroll to position [1368, 0]
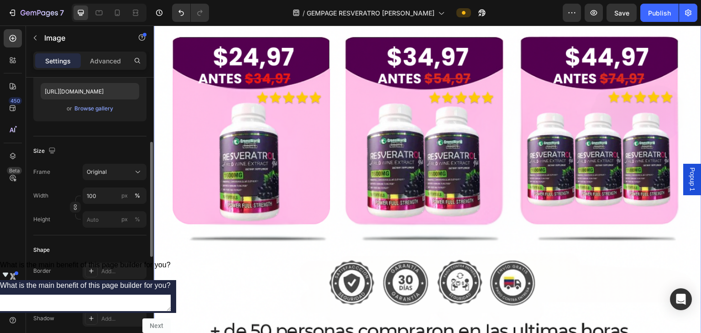
scroll to position [1824, 0]
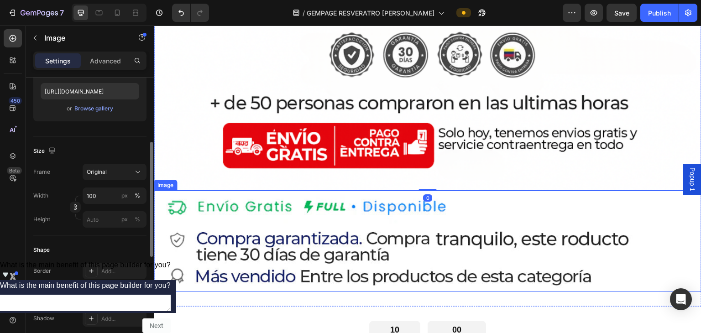
click at [225, 191] on img at bounding box center [427, 241] width 547 height 101
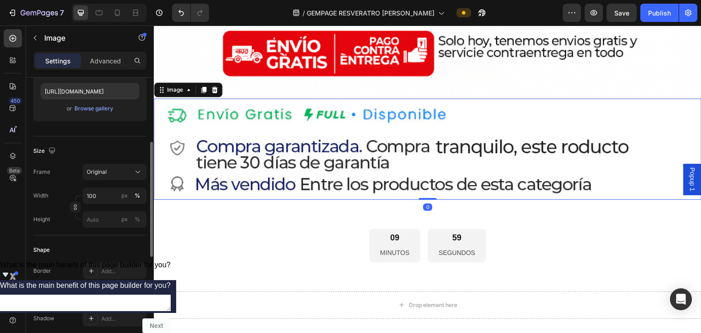
scroll to position [1916, 0]
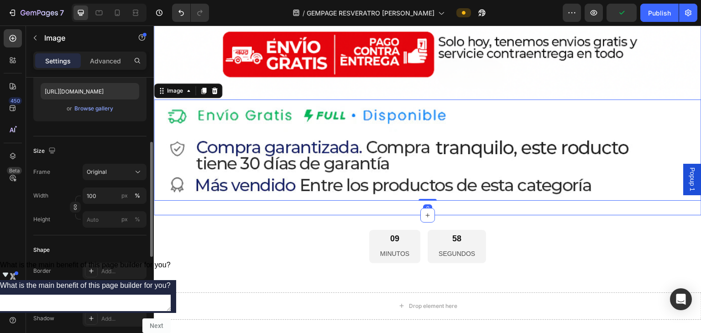
click at [318, 230] on div "09 MINUTOS 58 SEGUNDOS" at bounding box center [427, 246] width 547 height 33
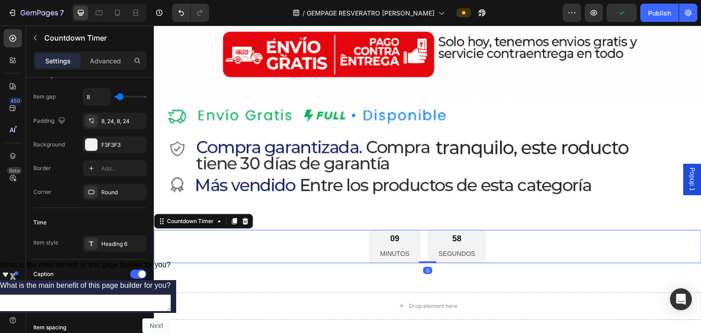
scroll to position [0, 0]
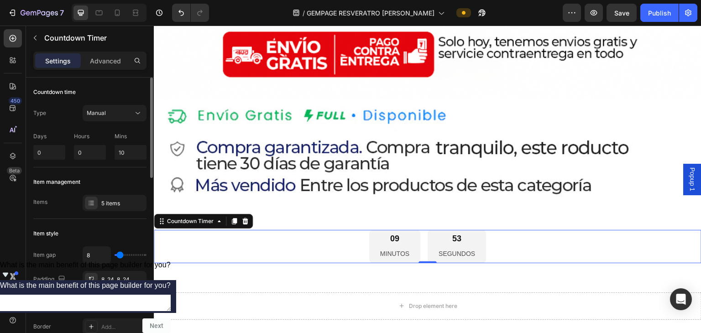
click at [349, 234] on div "09" at bounding box center [394, 239] width 29 height 10
click at [92, 303] on div at bounding box center [91, 303] width 12 height 12
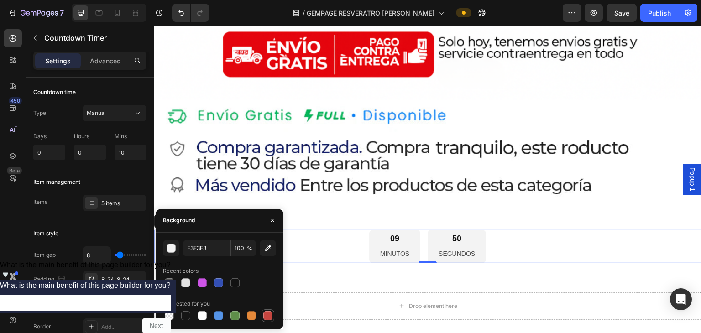
click at [274, 318] on div at bounding box center [267, 315] width 13 height 13
type input "C5453F"
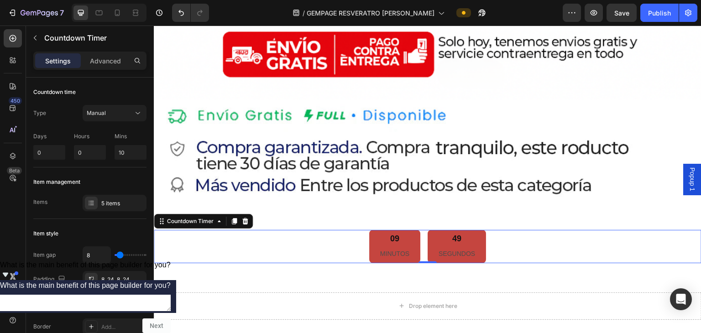
click at [349, 230] on div "09 MINUTOS" at bounding box center [394, 246] width 51 height 33
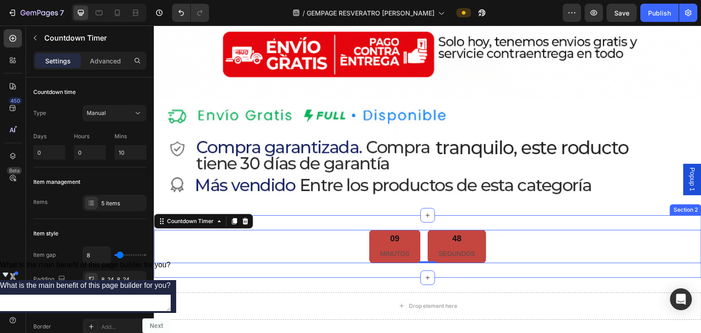
click at [324, 215] on div "09 MINUTOS 48 SEGUNDOS Countdown Timer 0 Section 2" at bounding box center [427, 246] width 547 height 62
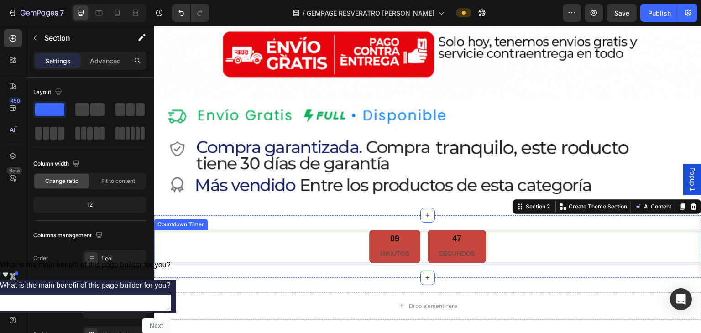
click at [274, 232] on div "09 MINUTOS 47 SEGUNDOS" at bounding box center [427, 246] width 547 height 33
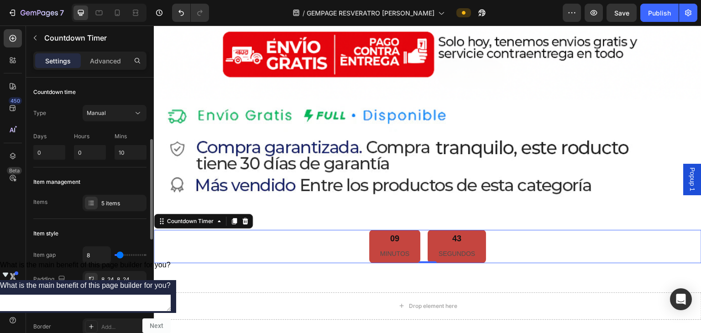
scroll to position [46, 0]
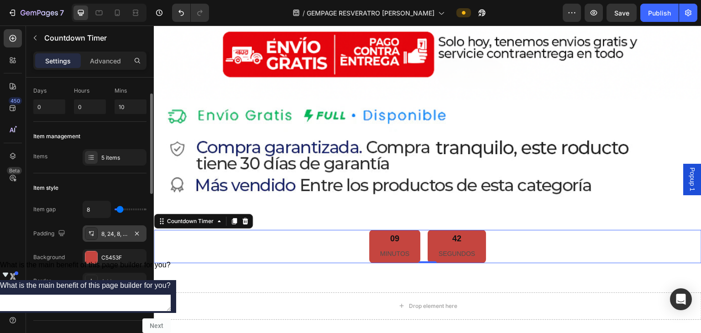
click at [110, 238] on div "8, 24, 8, 24" at bounding box center [115, 233] width 64 height 16
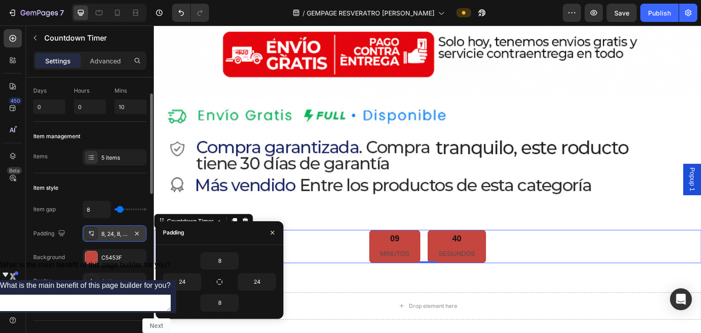
click at [110, 238] on div "8, 24, 8, 24" at bounding box center [115, 233] width 64 height 16
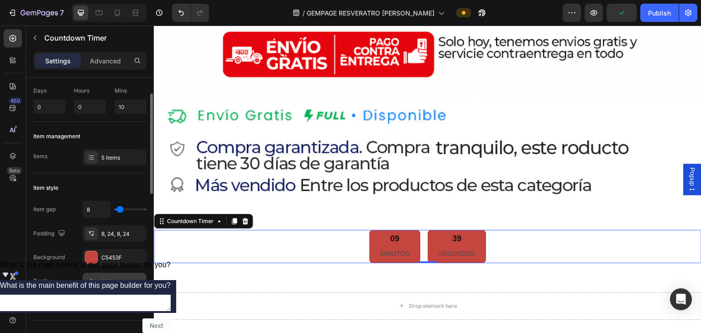
click at [119, 286] on div "Add..." at bounding box center [115, 281] width 64 height 16
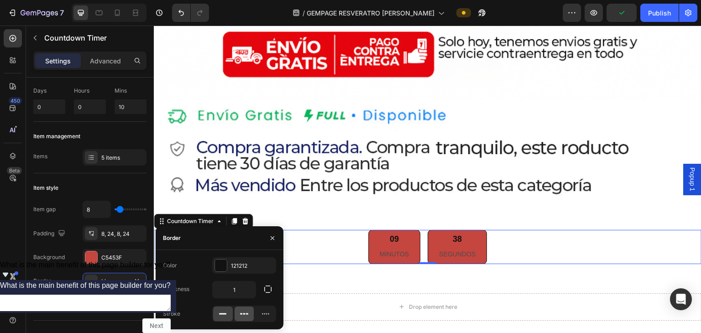
click at [241, 309] on icon at bounding box center [243, 313] width 9 height 9
click at [266, 313] on icon at bounding box center [265, 313] width 7 height 1
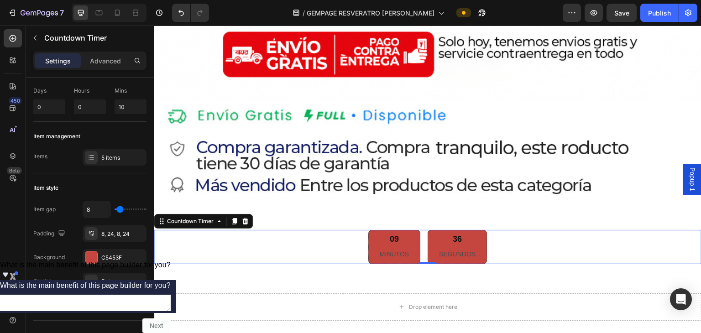
click at [329, 230] on div "09 MINUTOS 36 SEGUNDOS" at bounding box center [427, 247] width 547 height 34
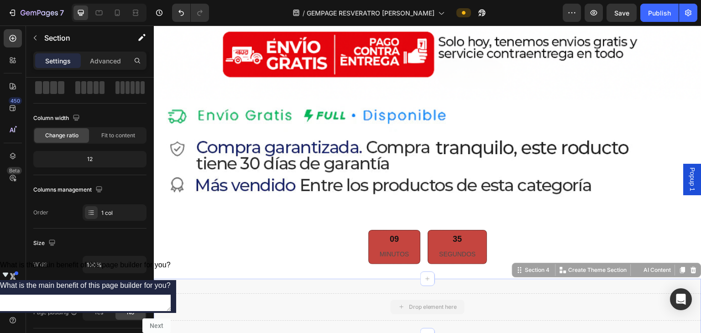
scroll to position [0, 0]
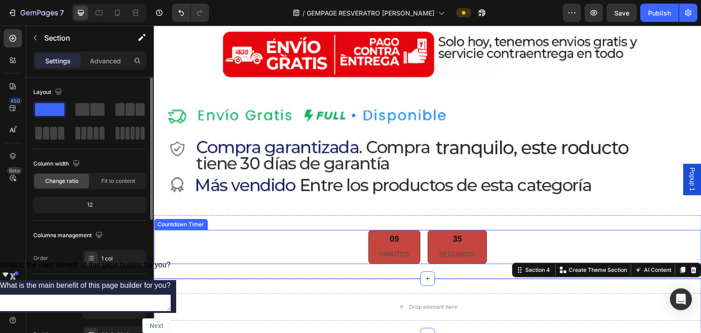
click at [305, 230] on div "09 MINUTOS 35 SEGUNDOS" at bounding box center [427, 247] width 547 height 34
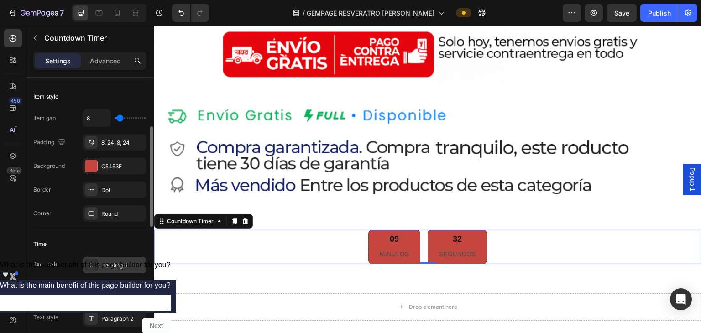
scroll to position [182, 0]
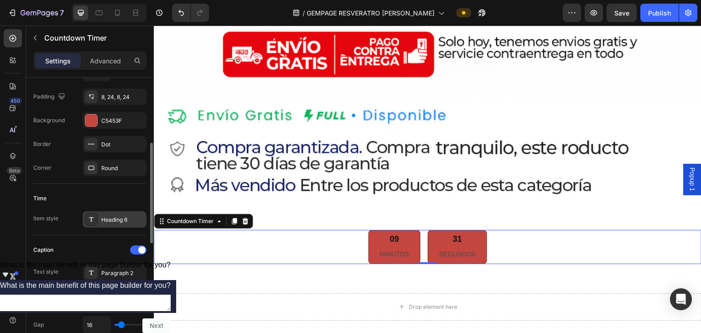
click at [120, 219] on div "Heading 6" at bounding box center [122, 220] width 43 height 8
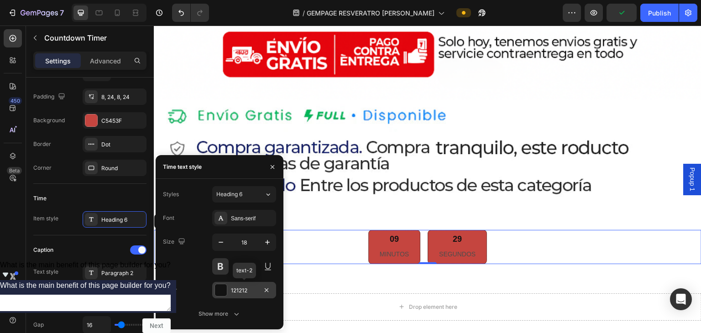
click at [223, 285] on div at bounding box center [221, 290] width 12 height 12
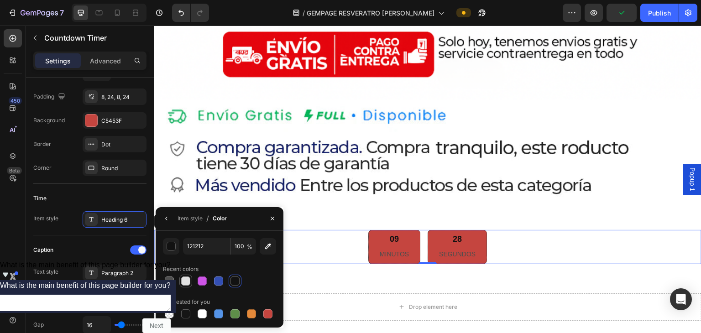
click at [190, 280] on div at bounding box center [185, 281] width 13 height 13
type input "E2E2E2"
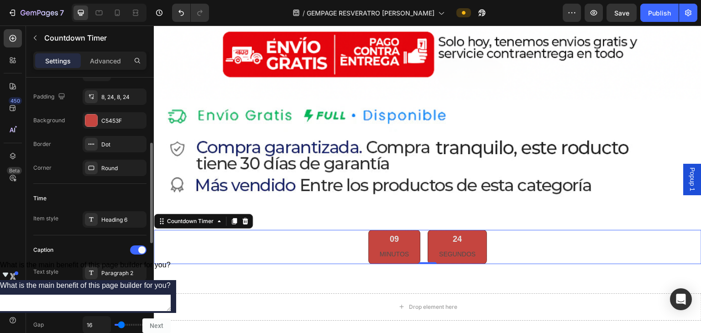
click at [86, 289] on div "Item spacing Gap 16" at bounding box center [89, 315] width 113 height 52
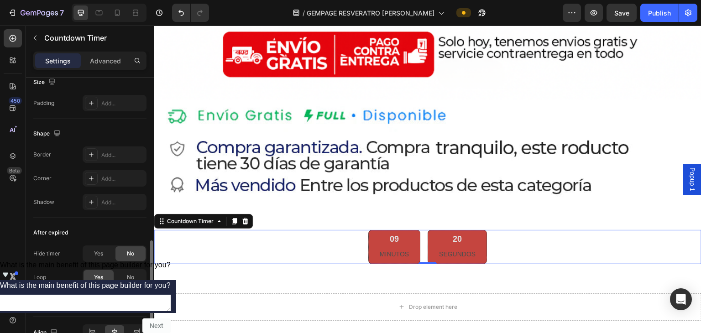
scroll to position [506, 0]
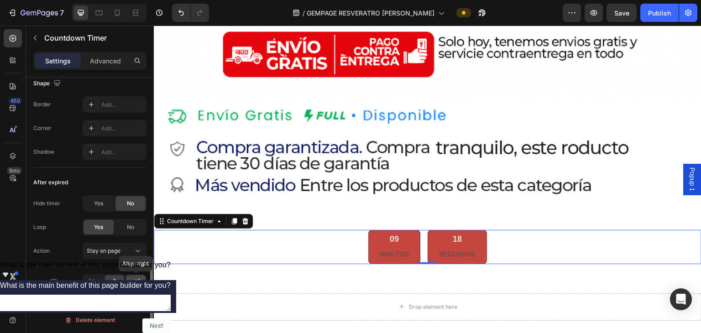
click at [131, 281] on icon at bounding box center [135, 282] width 9 height 9
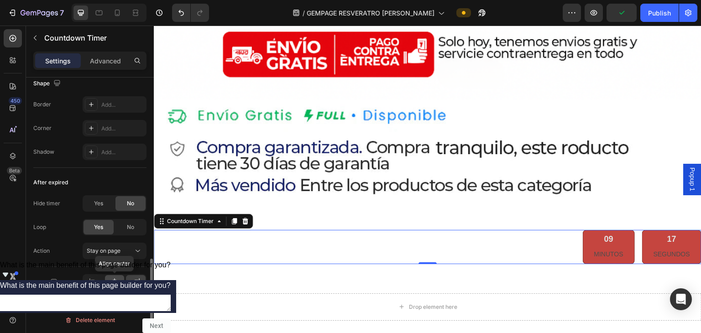
click at [122, 279] on div at bounding box center [115, 282] width 20 height 15
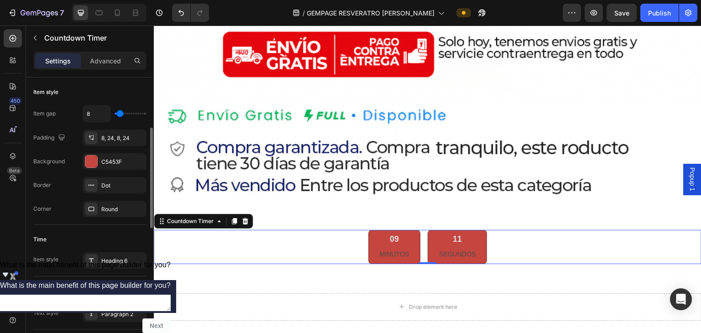
scroll to position [187, 0]
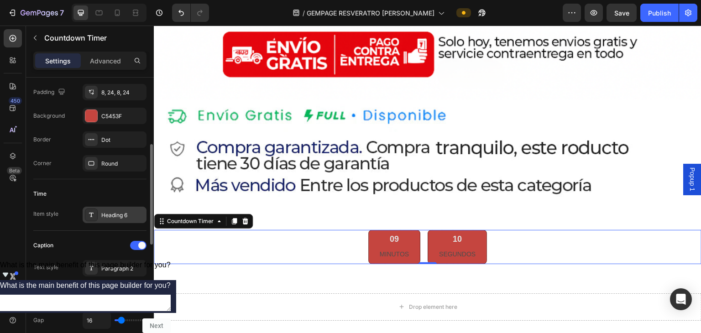
click at [106, 219] on div "Heading 6" at bounding box center [115, 215] width 64 height 16
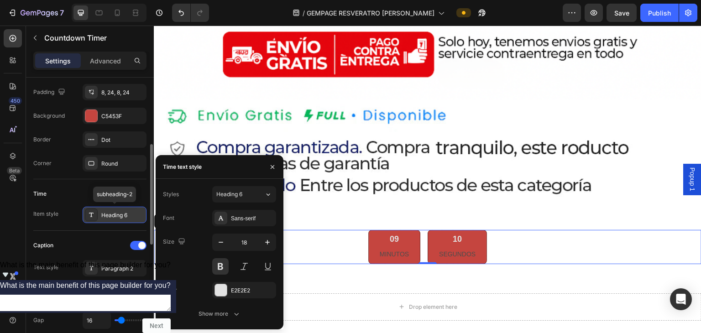
click at [109, 216] on div "Heading 6" at bounding box center [122, 215] width 43 height 8
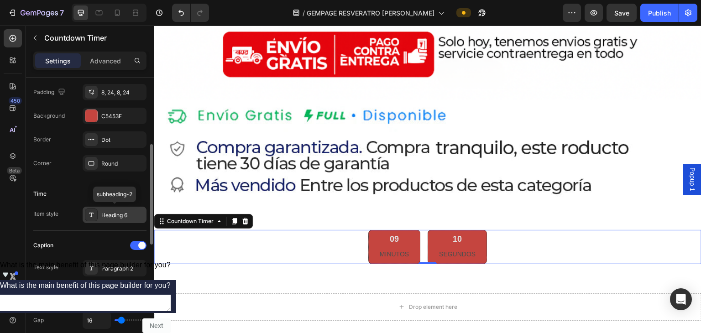
click at [109, 216] on div "Heading 6" at bounding box center [122, 215] width 43 height 8
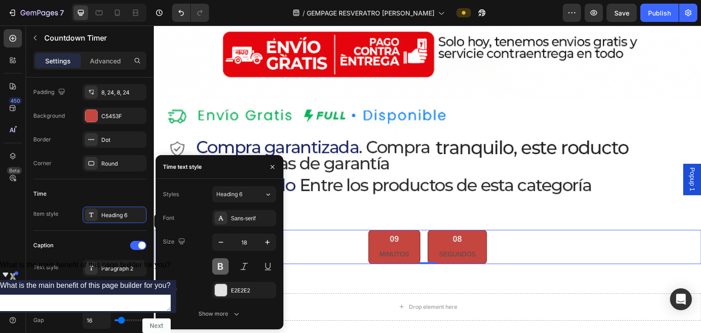
click at [227, 267] on button at bounding box center [220, 266] width 16 height 16
click at [249, 226] on div "Font Sans-serif Size 18 Color E2E2E2 Show more" at bounding box center [219, 266] width 113 height 112
click at [249, 225] on div "Sans-serif" at bounding box center [244, 218] width 64 height 16
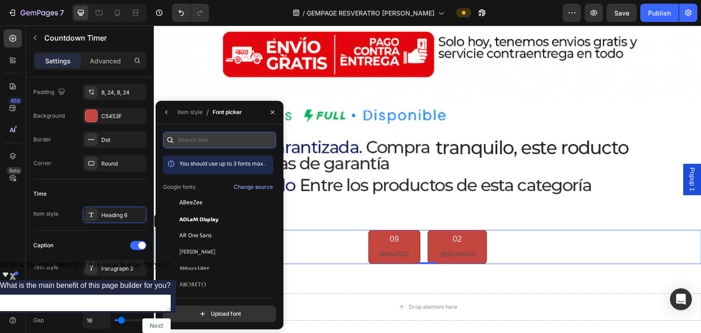
click at [197, 144] on input "text" at bounding box center [219, 140] width 113 height 16
type input "o"
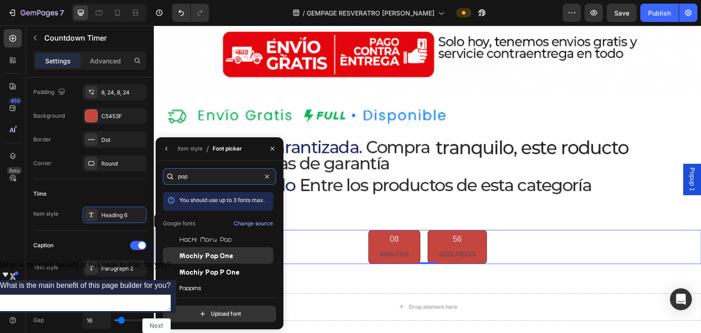
type input "pop"
click at [186, 256] on span "Mochiy Pop One" at bounding box center [206, 255] width 54 height 8
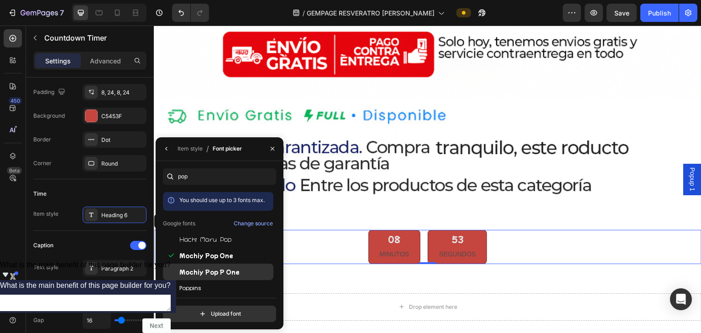
click at [183, 268] on span "Mochiy Pop P One" at bounding box center [209, 272] width 60 height 8
click at [187, 283] on div "Poppins" at bounding box center [218, 288] width 110 height 16
click at [349, 230] on div "08 MINUTOS" at bounding box center [394, 247] width 52 height 34
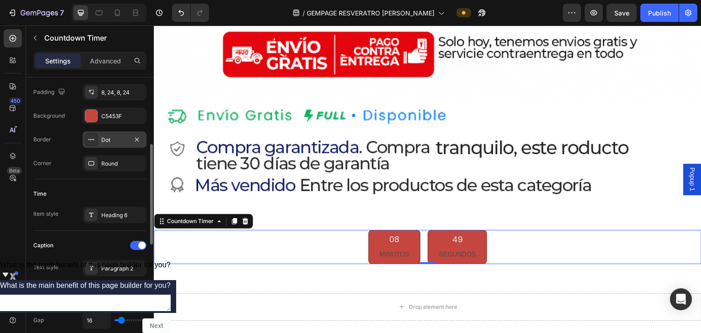
scroll to position [96, 0]
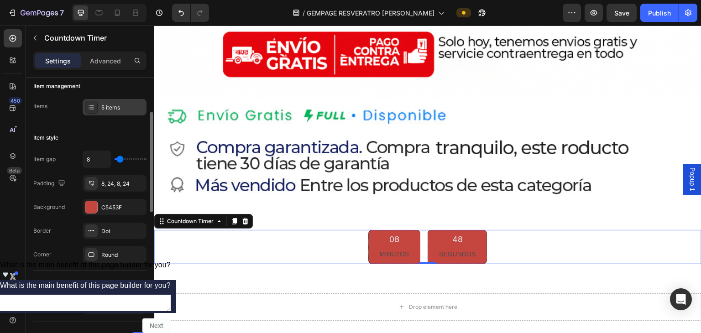
click at [103, 109] on div "5 items" at bounding box center [122, 108] width 43 height 8
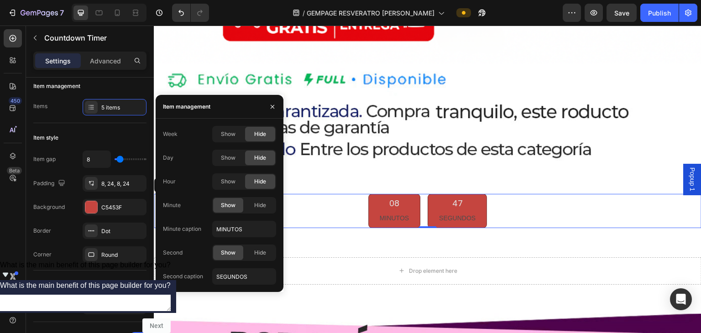
scroll to position [1916, 0]
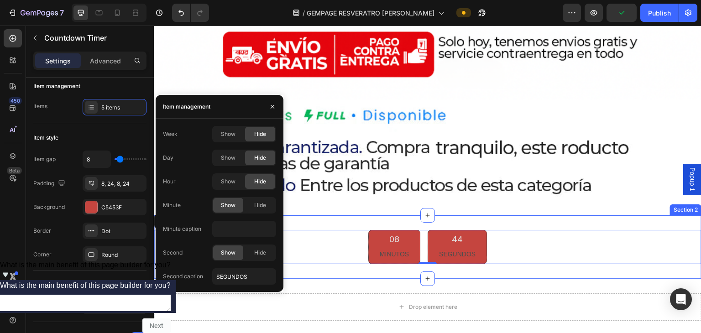
click at [310, 247] on div "08 MINUTOS 44 SEGUNDOS Countdown Timer 0 Section 2" at bounding box center [427, 246] width 547 height 63
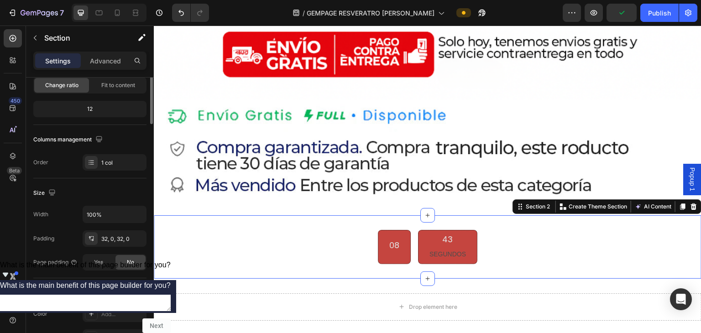
scroll to position [0, 0]
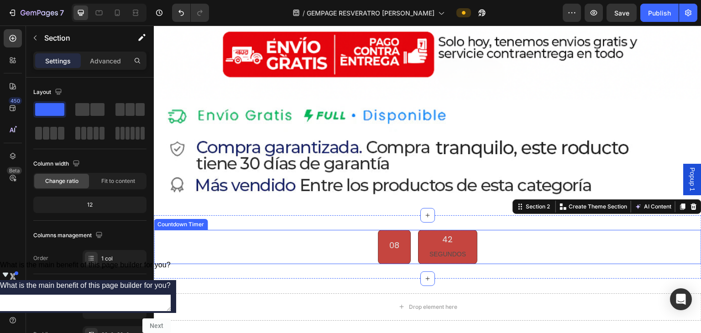
click at [349, 230] on div "08" at bounding box center [394, 247] width 33 height 34
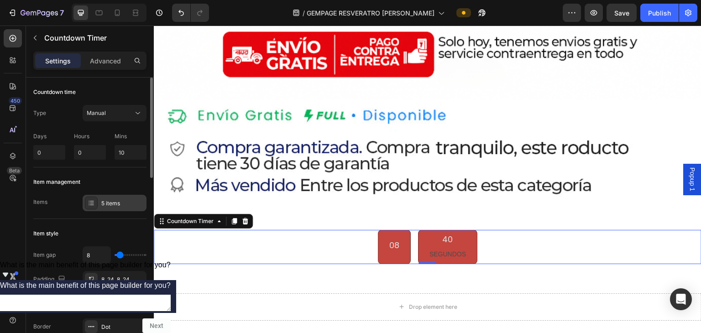
click at [132, 207] on div "5 items" at bounding box center [115, 203] width 64 height 16
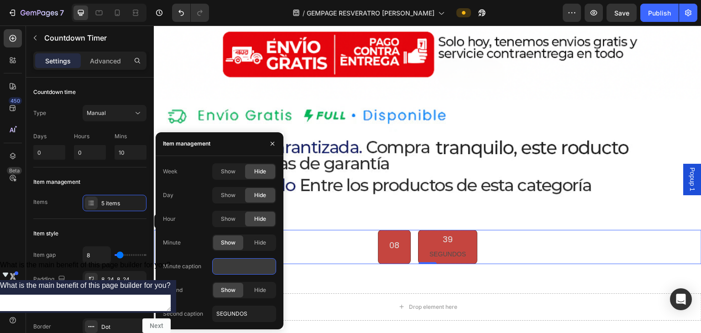
click at [236, 269] on input "text" at bounding box center [244, 266] width 64 height 16
type input "MINUTOS"
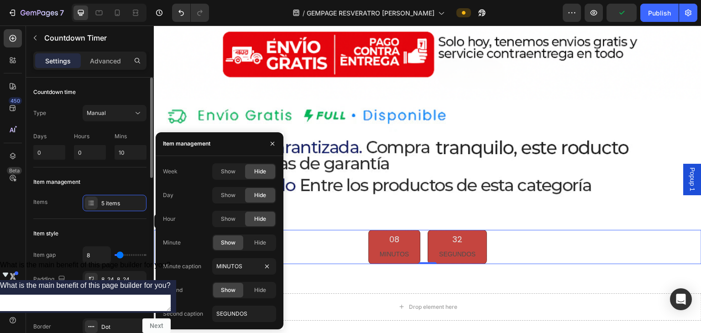
click at [119, 232] on div "Item style" at bounding box center [89, 233] width 113 height 15
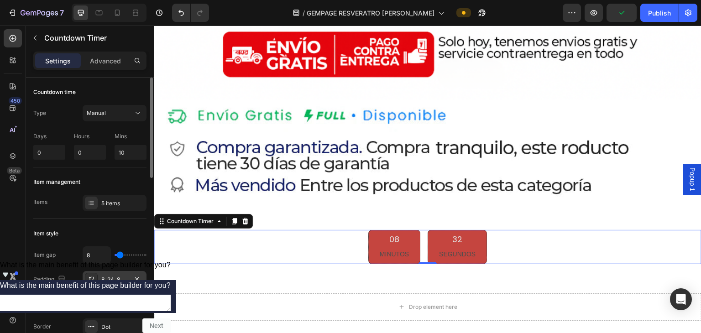
scroll to position [46, 0]
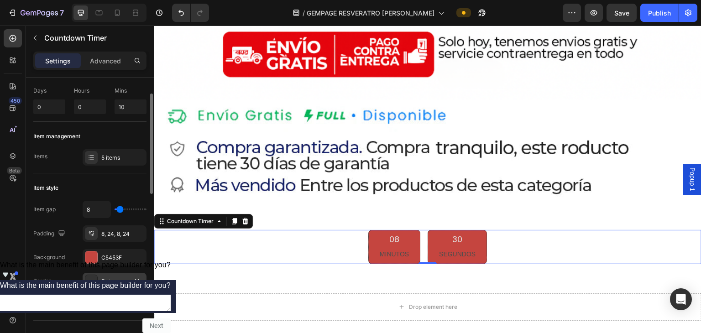
click at [121, 281] on div "Dot" at bounding box center [114, 281] width 26 height 8
click at [115, 301] on div "Round" at bounding box center [114, 305] width 26 height 8
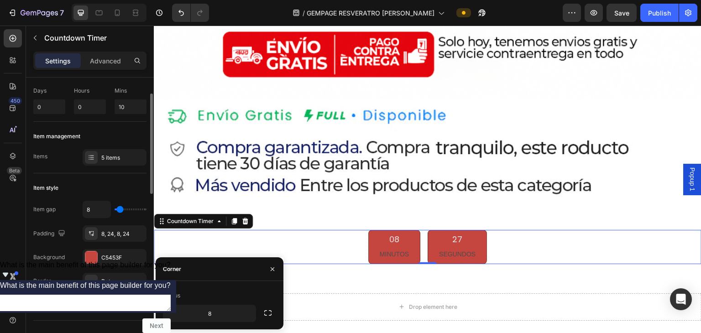
click at [115, 301] on div "Round" at bounding box center [114, 305] width 26 height 8
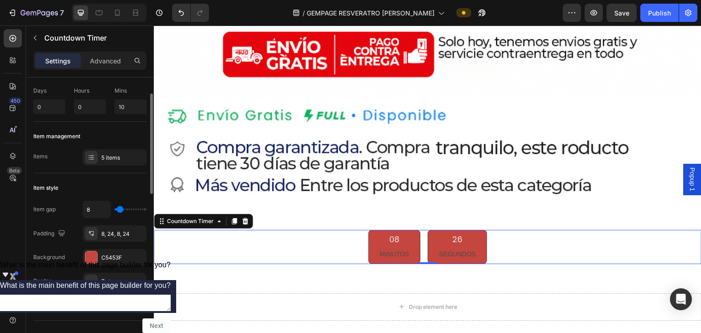
scroll to position [137, 0]
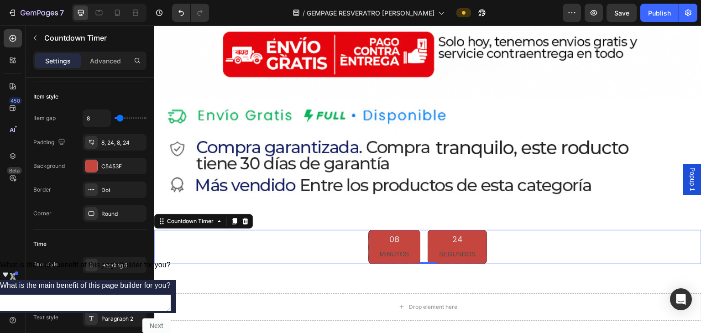
click at [128, 119] on div "8" at bounding box center [115, 117] width 64 height 17
type input "9"
type input "25"
type input "31"
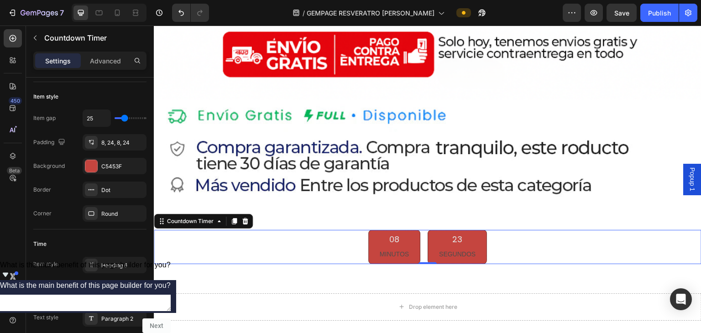
click at [124, 119] on input "range" at bounding box center [130, 118] width 32 height 2
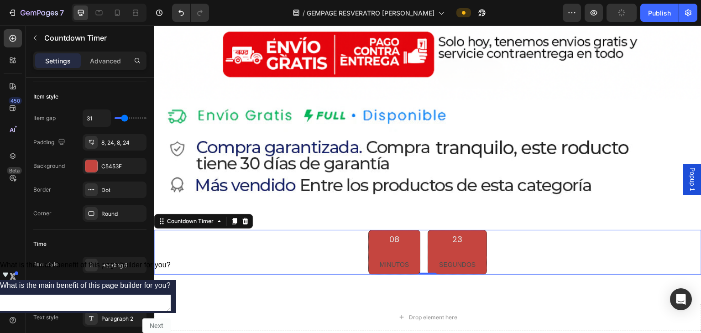
type input "25"
type input "13"
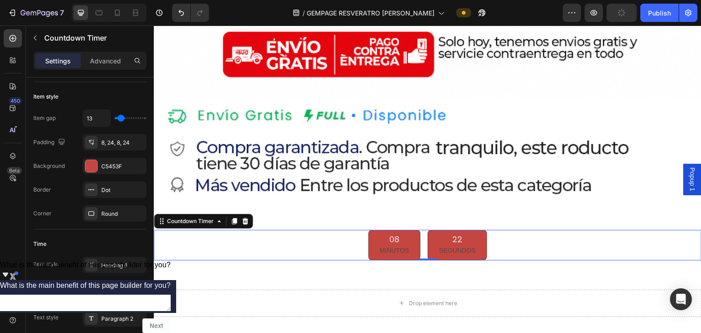
type input "0"
drag, startPoint x: 124, startPoint y: 119, endPoint x: 109, endPoint y: 117, distance: 14.7
type input "0"
click at [114, 117] on input "range" at bounding box center [130, 118] width 32 height 2
click at [97, 267] on div at bounding box center [91, 265] width 13 height 13
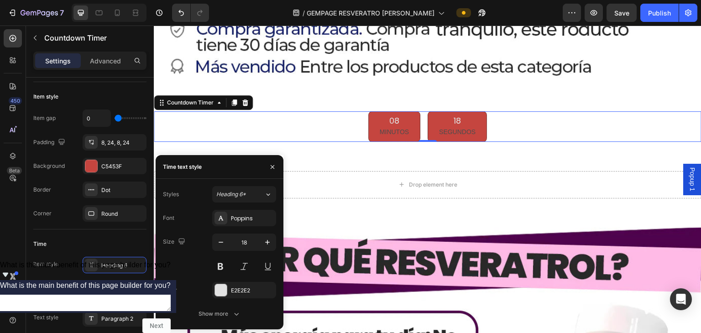
scroll to position [2052, 0]
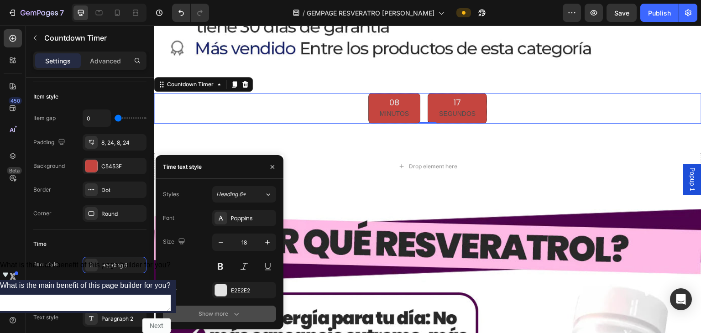
click at [223, 309] on div "Show more" at bounding box center [219, 313] width 42 height 9
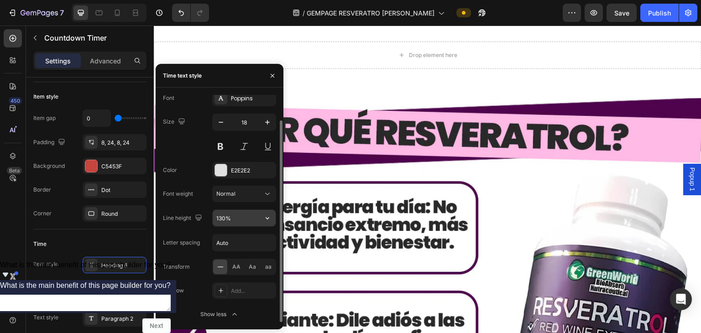
scroll to position [2144, 0]
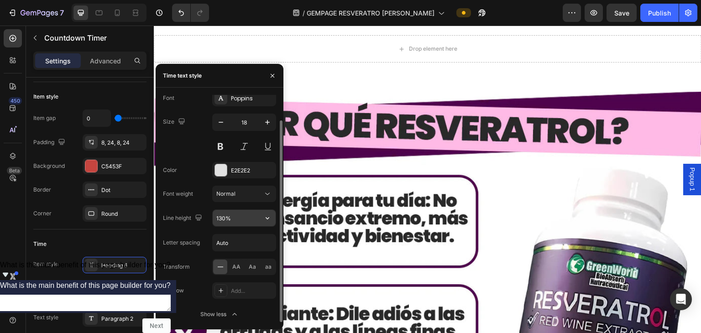
click at [244, 219] on input "130%" at bounding box center [244, 218] width 63 height 16
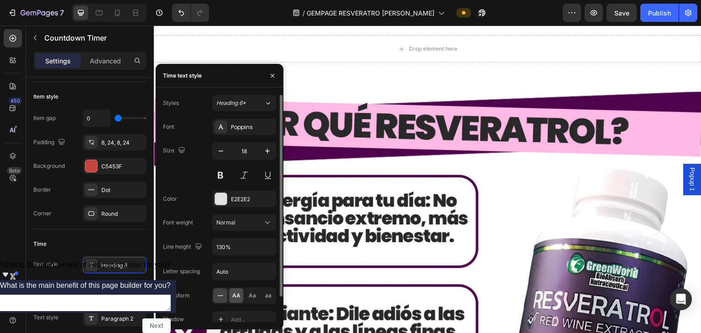
drag, startPoint x: 242, startPoint y: 293, endPoint x: 185, endPoint y: 215, distance: 96.9
click at [242, 293] on div "AA" at bounding box center [236, 295] width 14 height 15
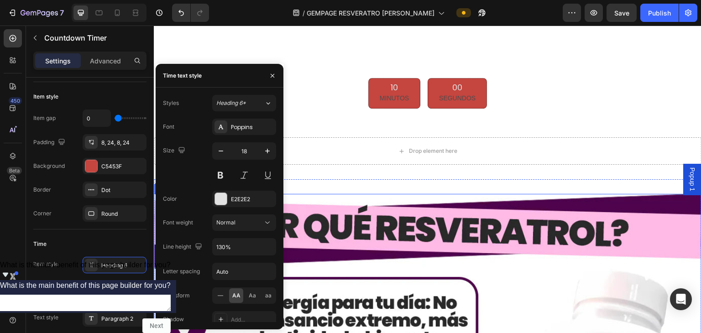
scroll to position [2007, 0]
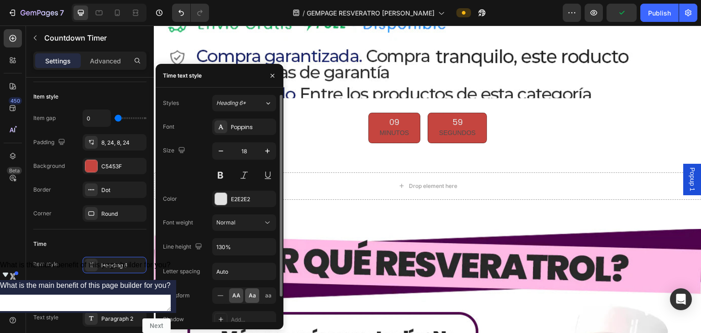
click at [249, 291] on span "Aa" at bounding box center [252, 295] width 7 height 8
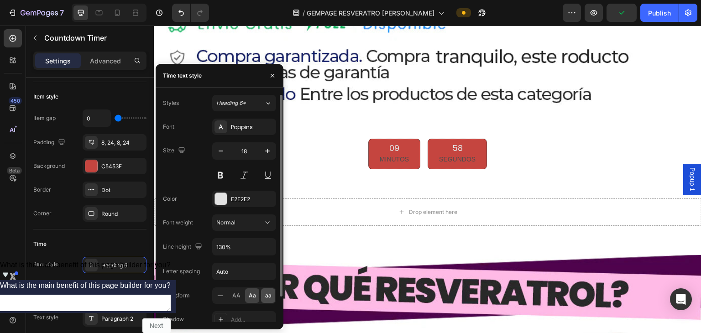
click at [262, 297] on div "aa" at bounding box center [268, 295] width 14 height 15
click at [223, 219] on span "Normal" at bounding box center [225, 222] width 19 height 7
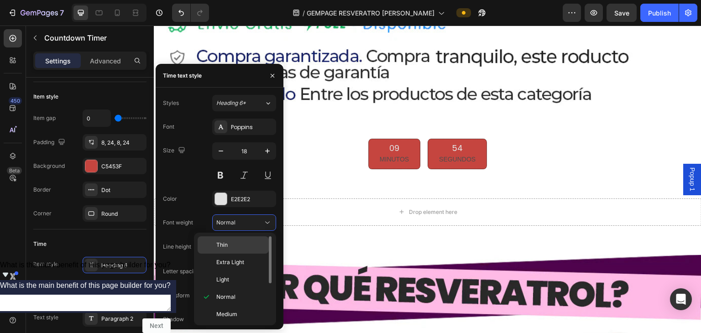
click at [225, 247] on span "Thin" at bounding box center [221, 245] width 11 height 8
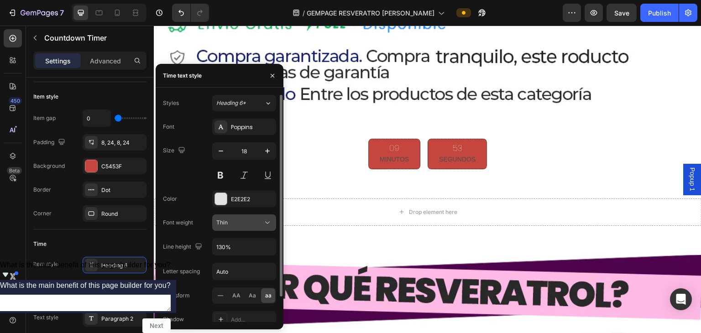
drag, startPoint x: 239, startPoint y: 228, endPoint x: 238, endPoint y: 274, distance: 46.1
click at [239, 228] on button "Thin" at bounding box center [244, 222] width 64 height 16
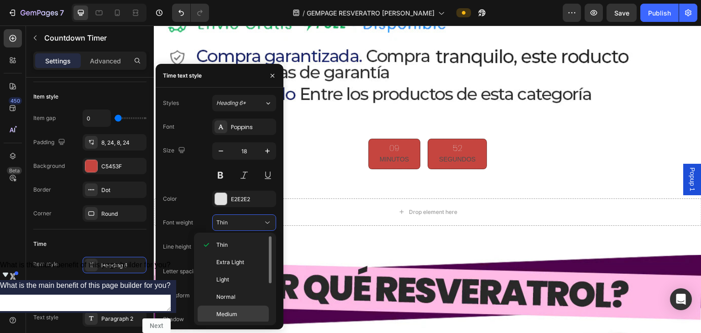
click at [214, 312] on div "Medium" at bounding box center [232, 314] width 71 height 17
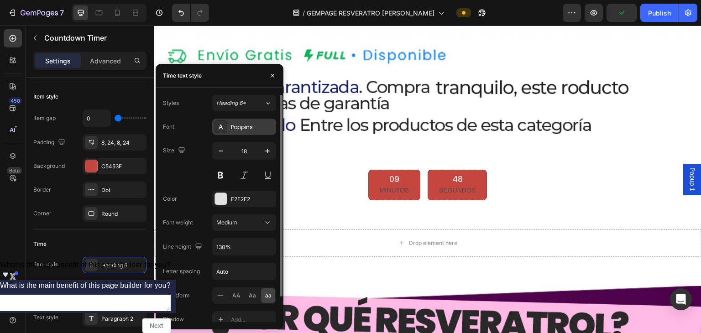
scroll to position [1961, 0]
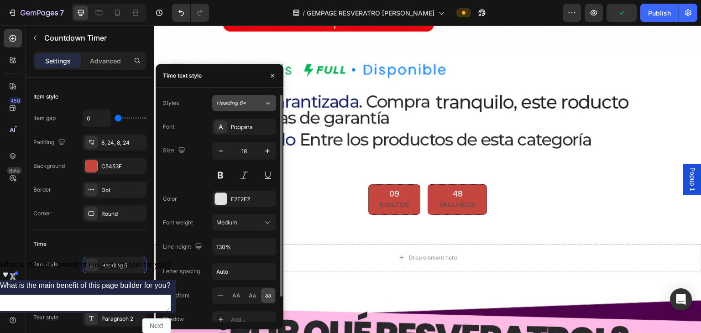
click at [234, 97] on button "Heading 6*" at bounding box center [244, 103] width 64 height 16
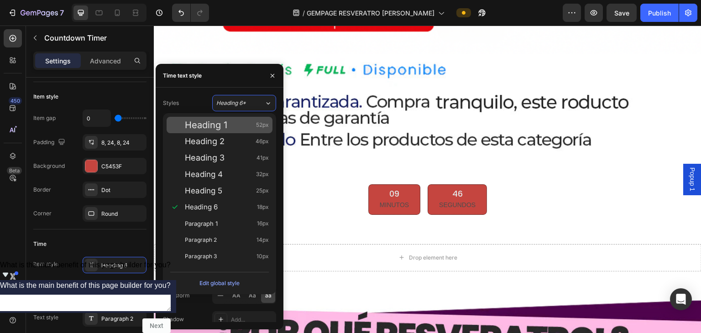
click at [222, 132] on div "Heading 1 52px" at bounding box center [219, 125] width 106 height 16
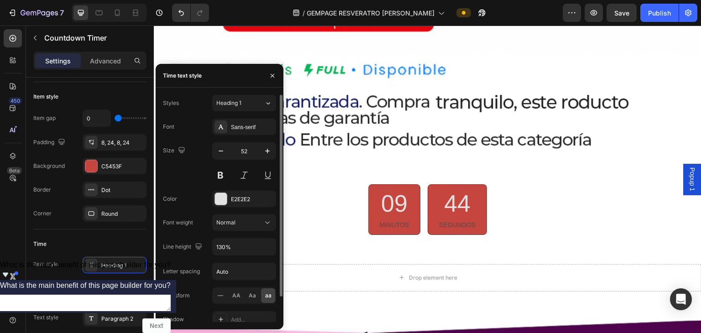
click at [248, 112] on div "Styles Heading 1 Font Sans-serif Size 52 Color E2E2E2 Font weight Normal Line h…" at bounding box center [219, 223] width 113 height 256
click at [250, 105] on div "Heading 1" at bounding box center [234, 103] width 37 height 8
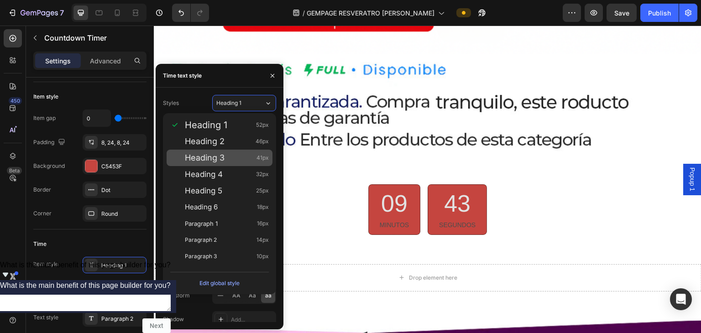
drag, startPoint x: 223, startPoint y: 149, endPoint x: 226, endPoint y: 139, distance: 10.8
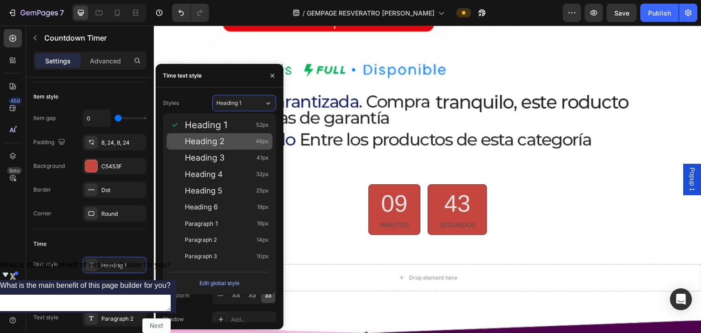
click at [223, 149] on div "Heading 1 52px Heading 2 46px Heading 3 41px Heading 4 32px Heading 5 25px Head…" at bounding box center [219, 190] width 113 height 155
click at [226, 142] on div "Heading 2 46px" at bounding box center [227, 141] width 84 height 9
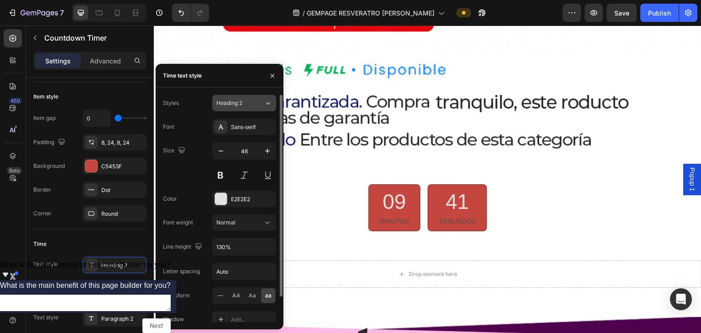
click at [259, 105] on div "Heading 2" at bounding box center [240, 103] width 48 height 8
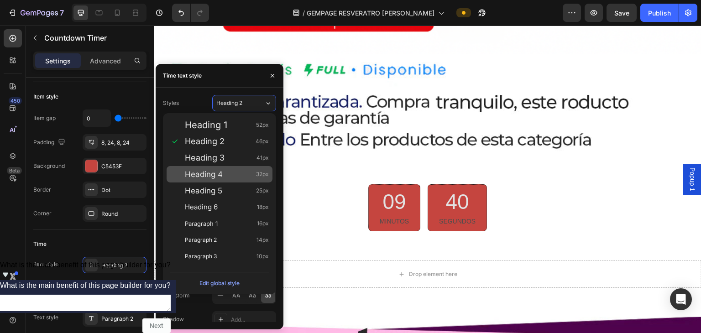
click at [229, 170] on div "Heading 4 32px" at bounding box center [227, 174] width 84 height 9
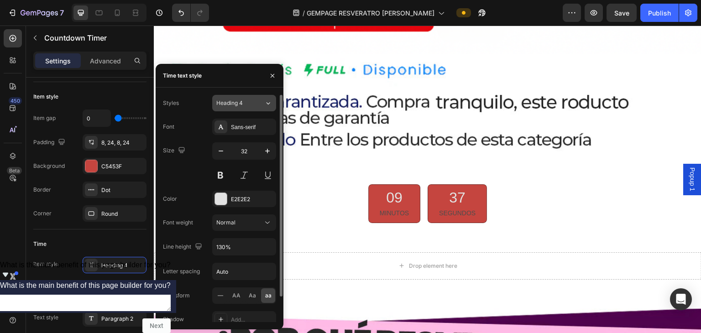
click at [260, 109] on button "Heading 4" at bounding box center [244, 103] width 64 height 16
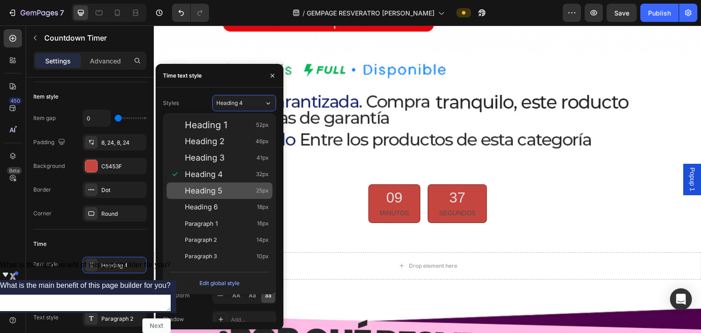
click at [226, 196] on div "Heading 5 25px" at bounding box center [219, 190] width 106 height 16
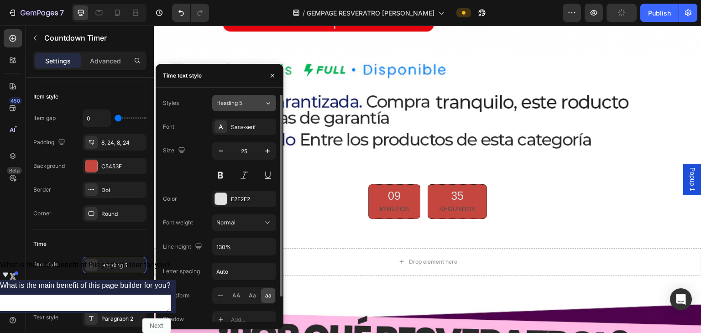
click at [254, 105] on div "Heading 5" at bounding box center [240, 103] width 48 height 8
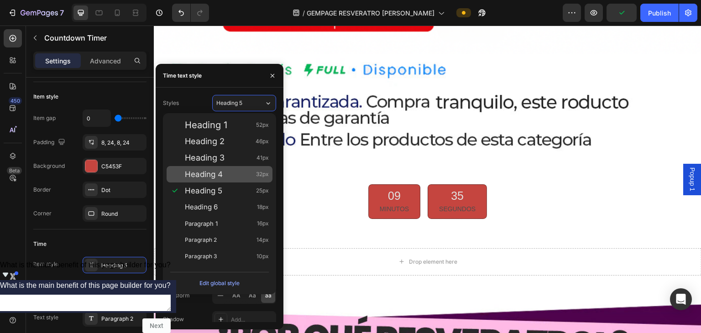
click at [218, 177] on span "Heading 4" at bounding box center [204, 174] width 38 height 9
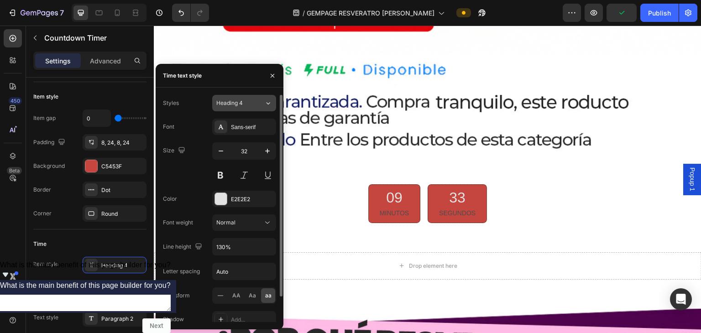
click at [235, 106] on span "Heading 4" at bounding box center [229, 103] width 26 height 8
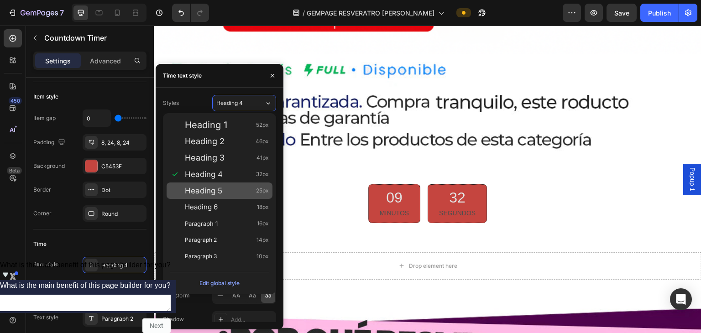
click at [204, 184] on div "Heading 5 25px" at bounding box center [219, 190] width 106 height 16
type input "25"
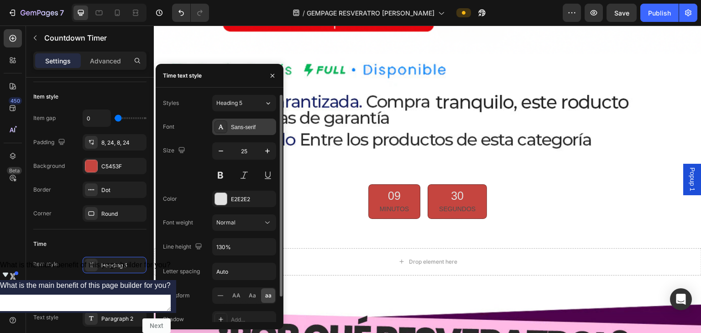
click at [220, 130] on div at bounding box center [220, 126] width 13 height 13
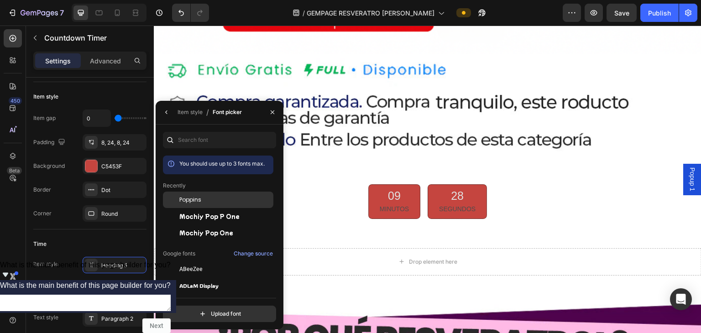
click at [195, 201] on span "Poppins" at bounding box center [190, 200] width 22 height 8
click at [168, 115] on icon "button" at bounding box center [166, 112] width 7 height 7
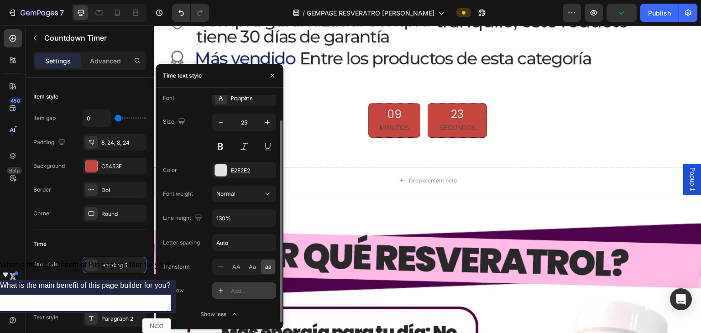
scroll to position [2052, 0]
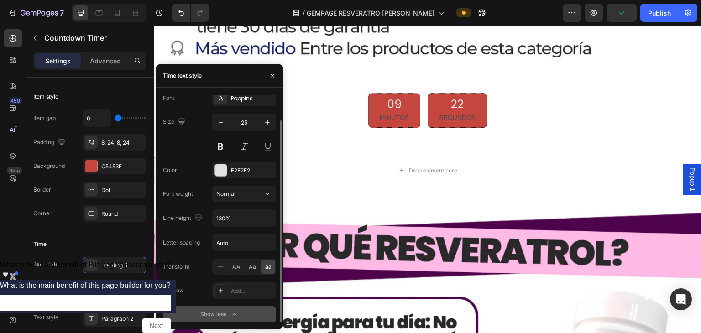
drag, startPoint x: 216, startPoint y: 317, endPoint x: 213, endPoint y: 302, distance: 14.5
click at [216, 316] on div "Show less" at bounding box center [219, 314] width 39 height 9
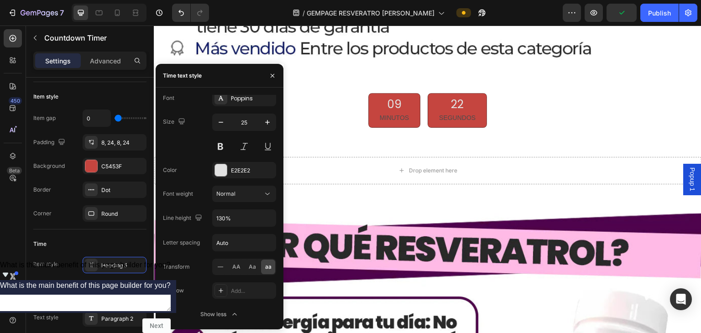
scroll to position [0, 0]
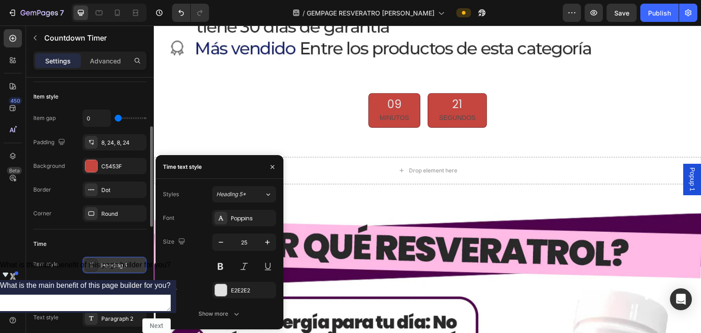
click at [129, 257] on div "Heading 5" at bounding box center [115, 265] width 64 height 16
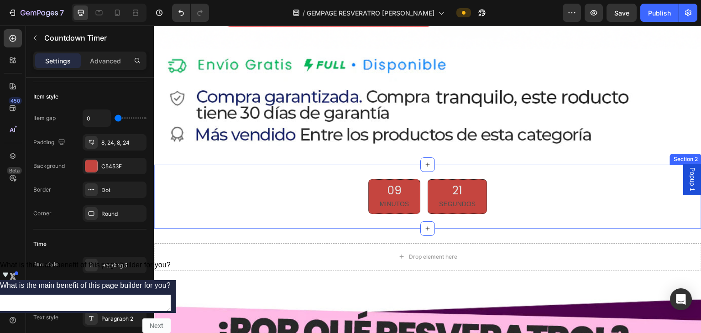
scroll to position [1961, 0]
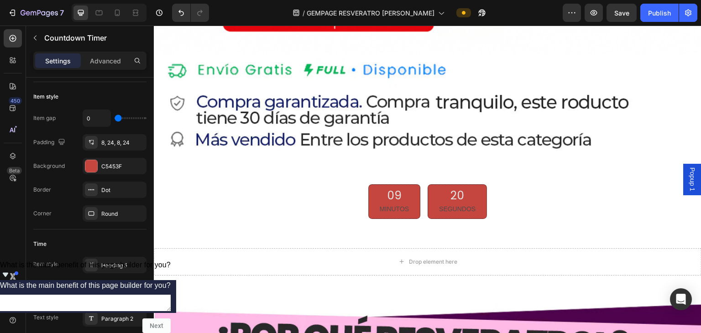
click at [349, 203] on p "MINUTOS" at bounding box center [393, 208] width 29 height 11
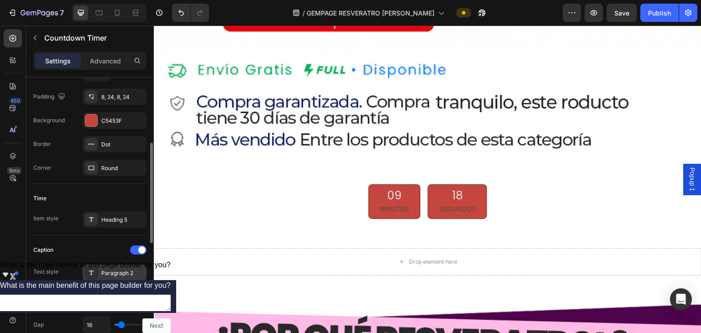
click at [116, 275] on div "Paragraph 2" at bounding box center [122, 273] width 43 height 8
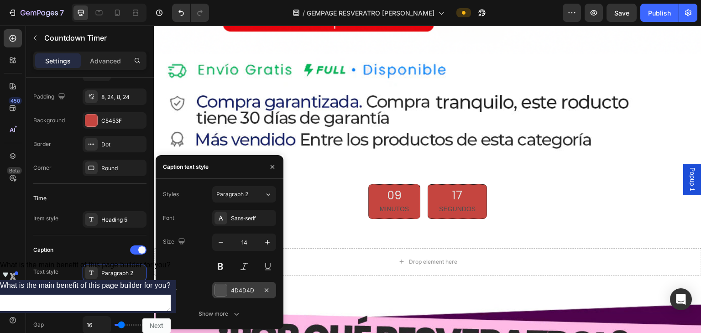
click at [224, 291] on div at bounding box center [221, 290] width 12 height 12
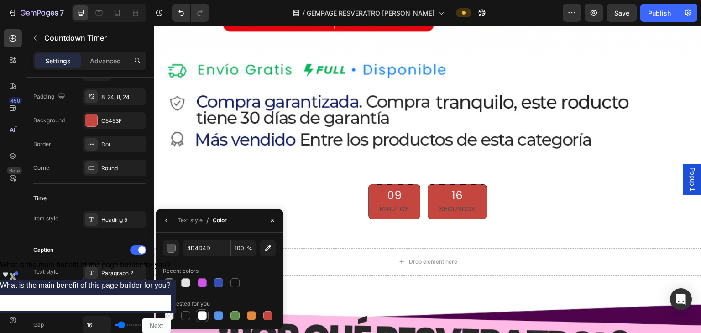
click at [197, 311] on div at bounding box center [202, 315] width 11 height 11
type input "FFFFFF"
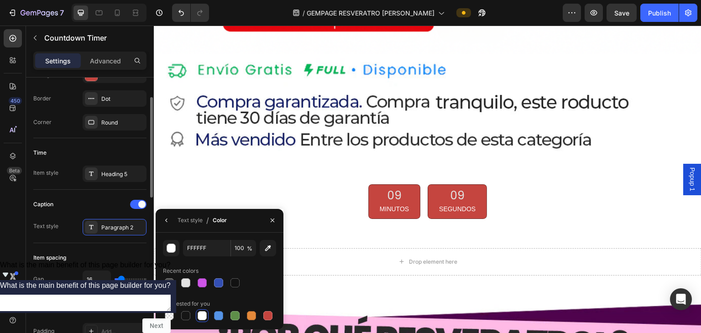
scroll to position [137, 0]
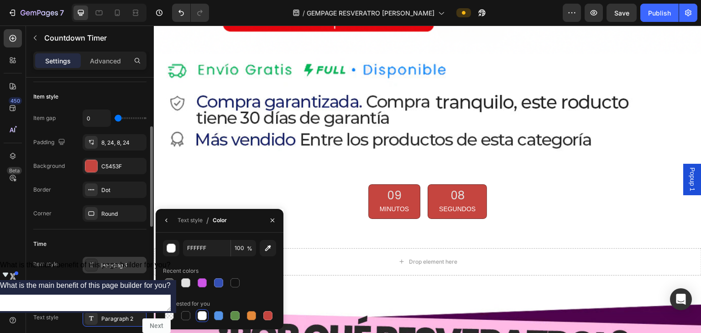
click at [106, 265] on div "Heading 5" at bounding box center [122, 265] width 43 height 8
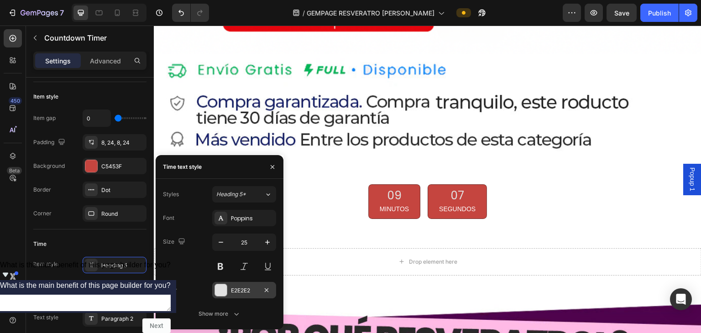
click at [221, 292] on div at bounding box center [221, 290] width 12 height 12
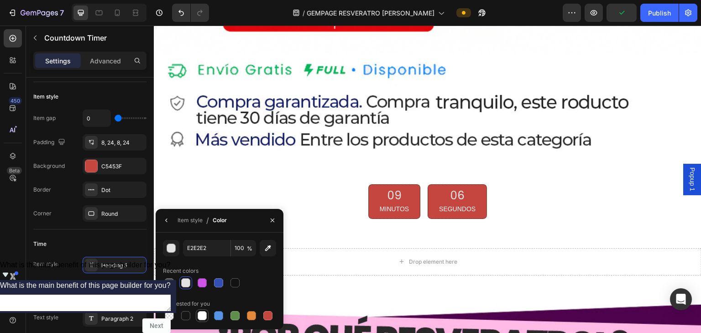
click at [202, 314] on div at bounding box center [201, 315] width 9 height 9
type input "FFFFFF"
click at [202, 314] on div at bounding box center [201, 315] width 9 height 9
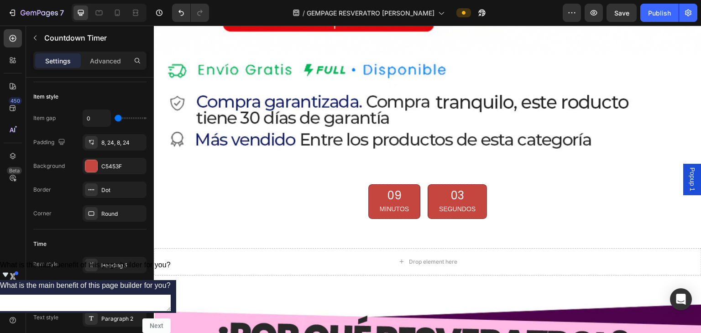
click at [275, 185] on div "09 MINUTOS 03 SEGUNDOS" at bounding box center [427, 201] width 547 height 35
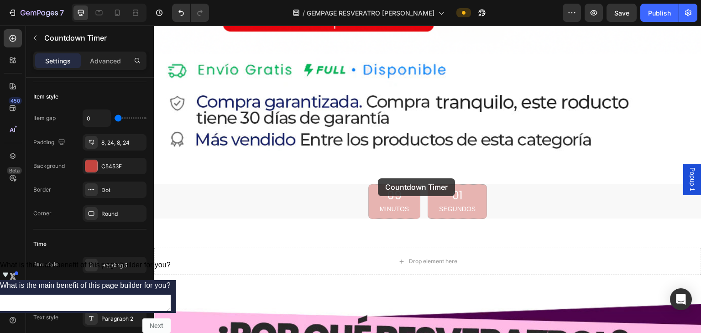
drag, startPoint x: 378, startPoint y: 178, endPoint x: 359, endPoint y: 183, distance: 18.9
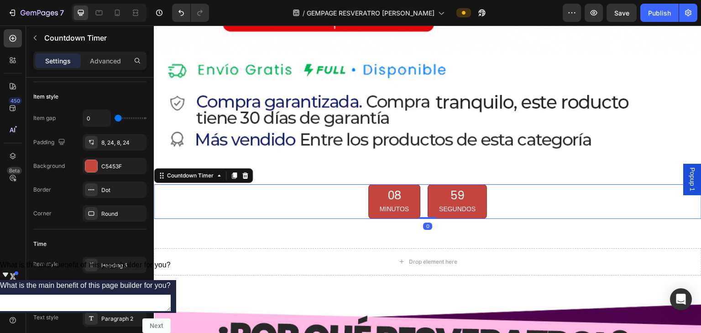
drag, startPoint x: 237, startPoint y: 151, endPoint x: 218, endPoint y: 174, distance: 30.8
click at [237, 172] on icon at bounding box center [233, 175] width 7 height 7
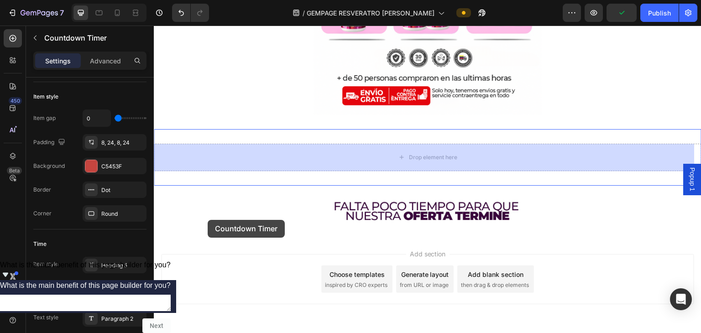
scroll to position [3512, 0]
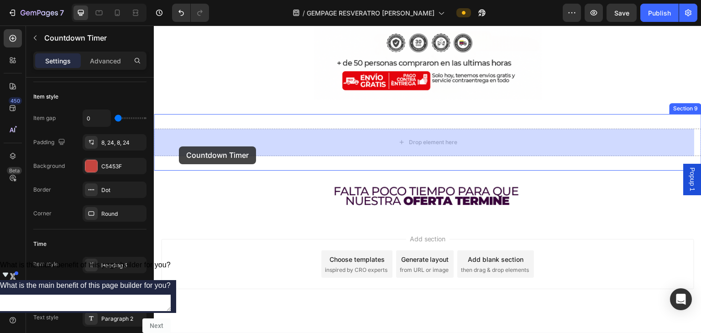
drag, startPoint x: 166, startPoint y: 183, endPoint x: 179, endPoint y: 146, distance: 38.9
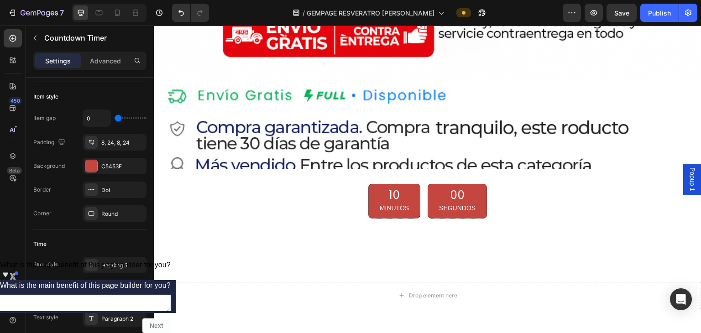
scroll to position [1916, 0]
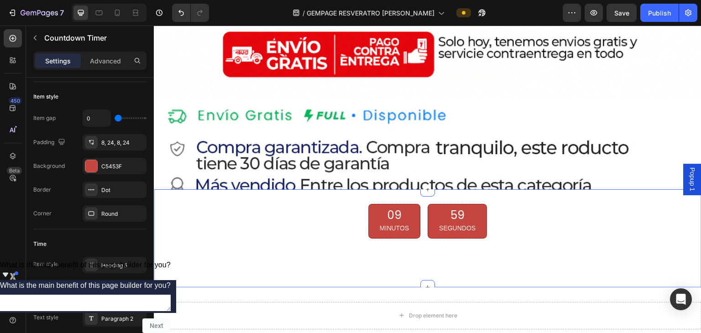
click at [349, 287] on div "Drop element here Section 4" at bounding box center [427, 315] width 547 height 57
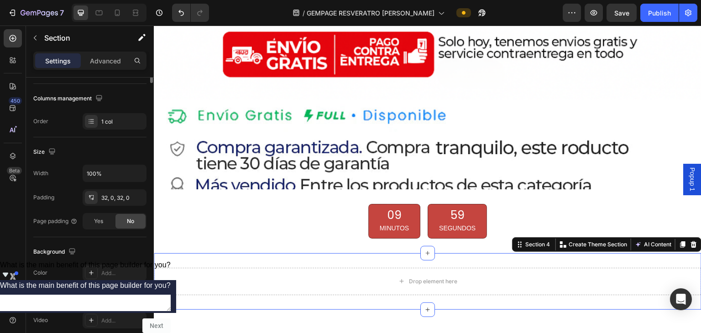
scroll to position [0, 0]
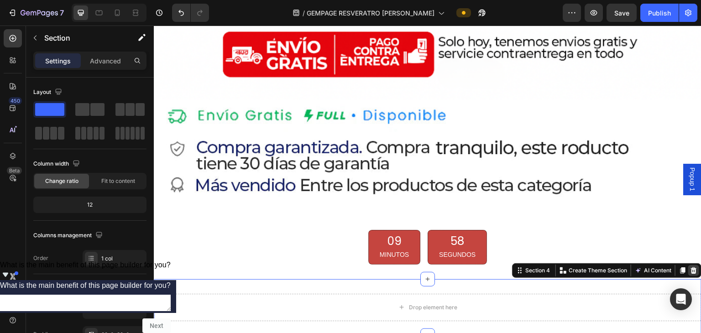
click at [349, 267] on icon at bounding box center [693, 270] width 7 height 7
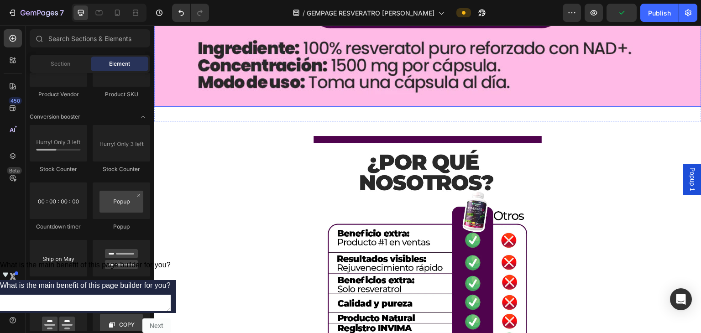
scroll to position [2645, 0]
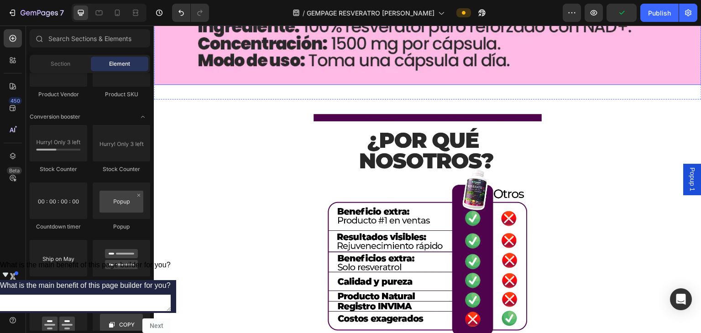
click at [349, 192] on img at bounding box center [427, 228] width 228 height 228
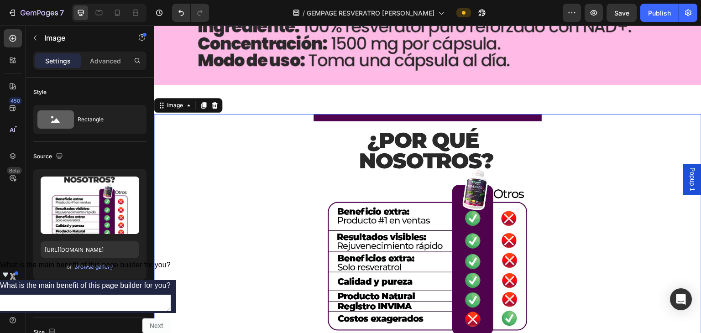
click at [349, 248] on img at bounding box center [427, 228] width 228 height 228
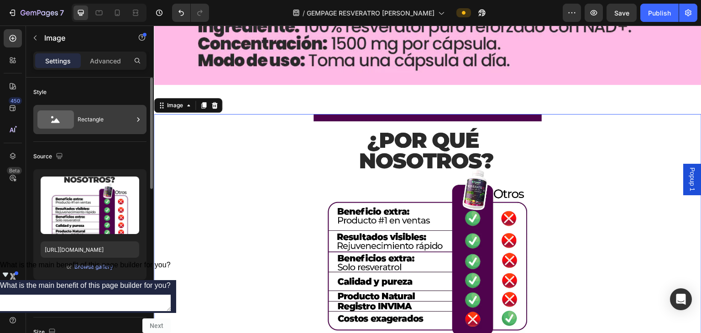
click at [78, 133] on div "Rectangle" at bounding box center [89, 119] width 113 height 29
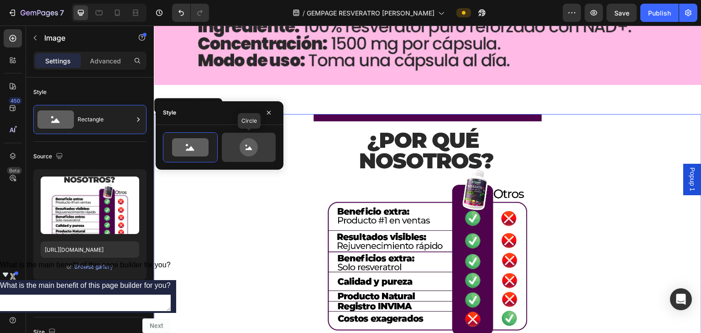
click at [251, 144] on icon at bounding box center [248, 147] width 18 height 18
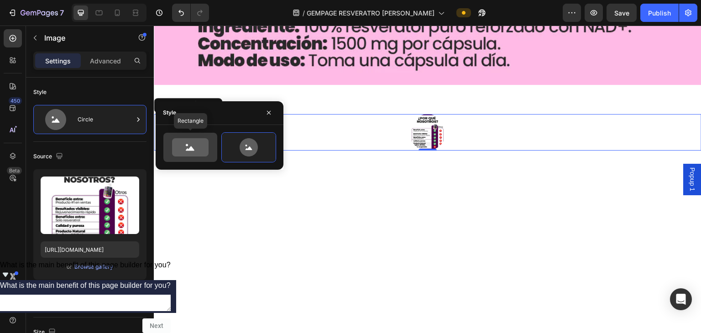
click at [205, 141] on icon at bounding box center [190, 147] width 36 height 18
type input "100"
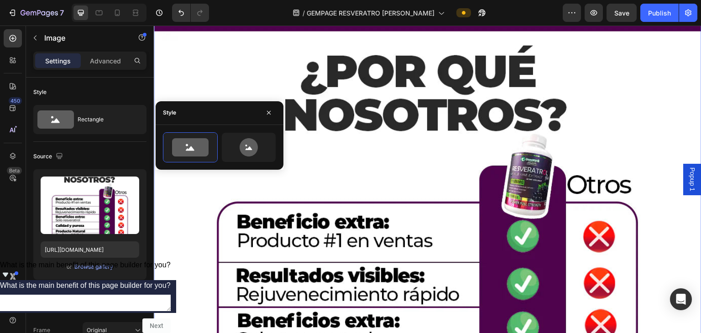
click at [349, 216] on img at bounding box center [427, 257] width 547 height 482
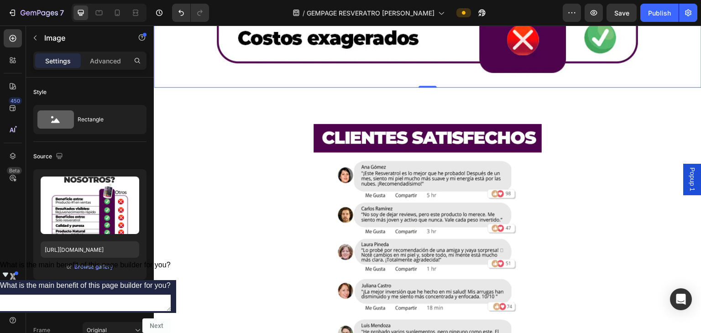
scroll to position [3147, 0]
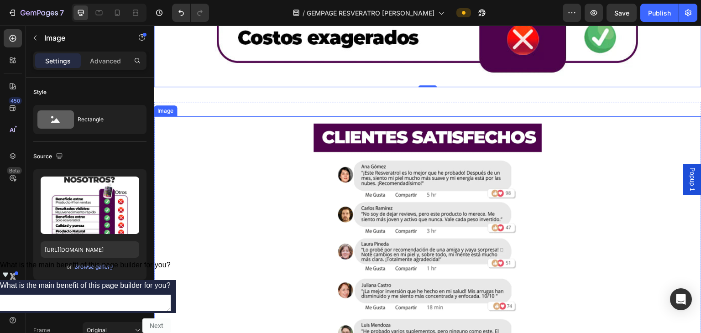
click at [349, 209] on img at bounding box center [427, 243] width 228 height 254
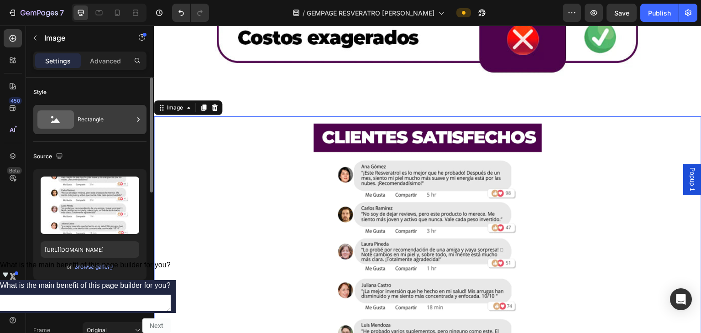
click at [108, 108] on div "Rectangle" at bounding box center [89, 119] width 113 height 29
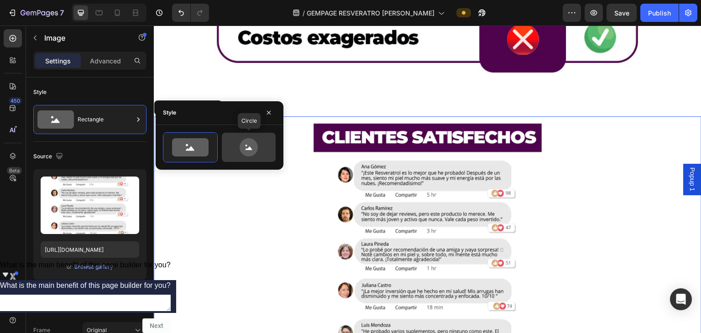
click at [237, 151] on icon at bounding box center [248, 147] width 43 height 18
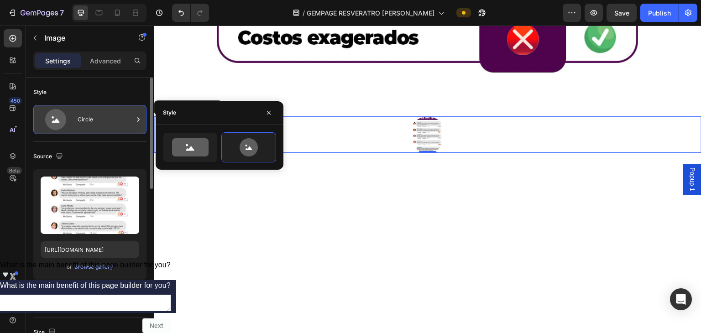
click at [133, 129] on div "Circle" at bounding box center [106, 119] width 56 height 21
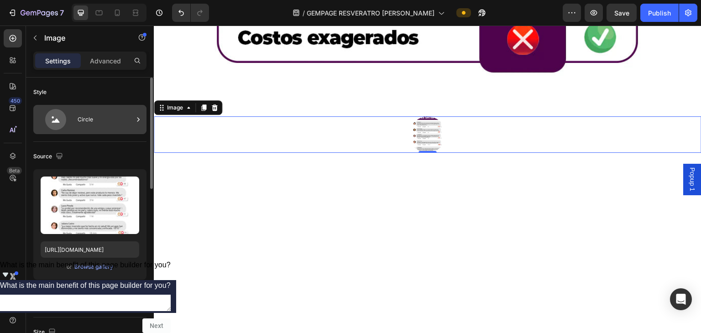
click at [113, 121] on div "Circle" at bounding box center [106, 119] width 56 height 21
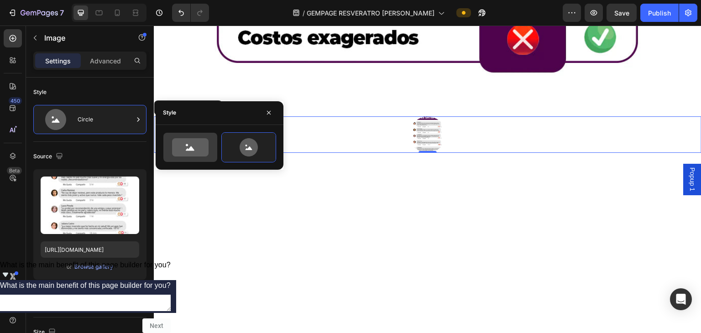
click at [180, 156] on div at bounding box center [190, 147] width 54 height 29
type input "100"
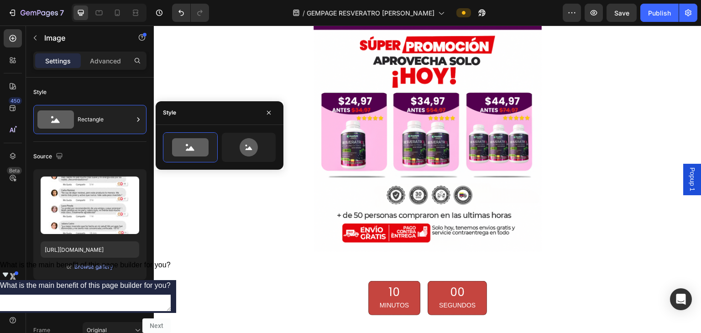
scroll to position [3877, 0]
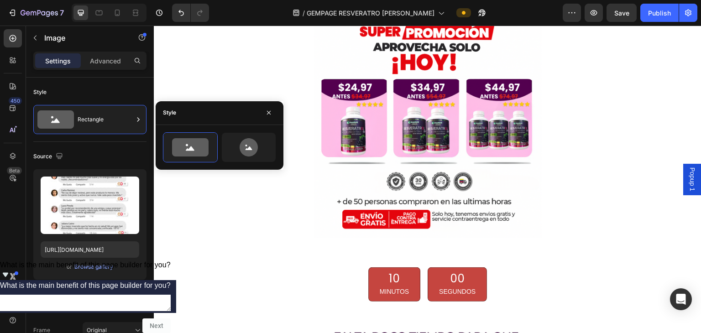
click at [349, 218] on img at bounding box center [427, 124] width 228 height 228
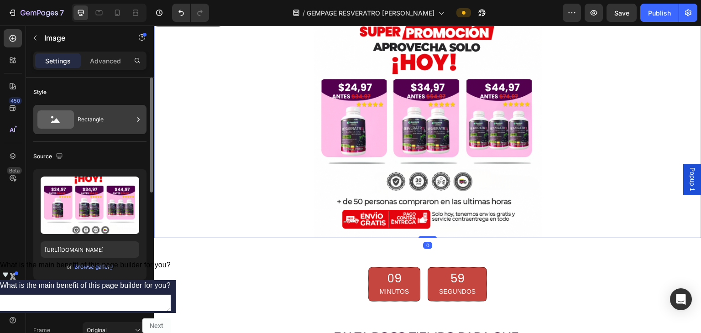
click at [105, 127] on div "Rectangle" at bounding box center [106, 119] width 56 height 21
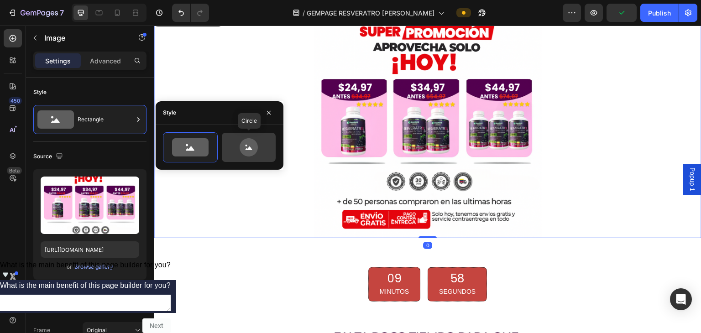
click at [234, 152] on icon at bounding box center [248, 147] width 43 height 18
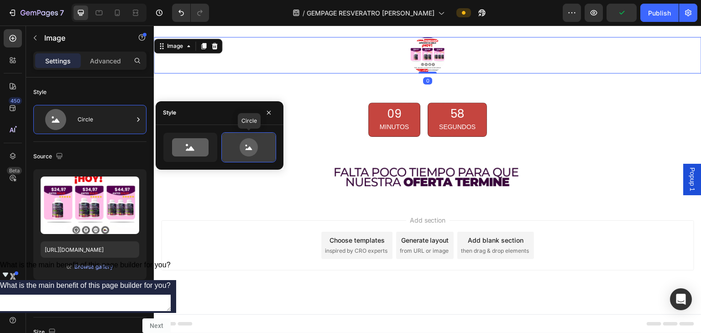
scroll to position [3849, 0]
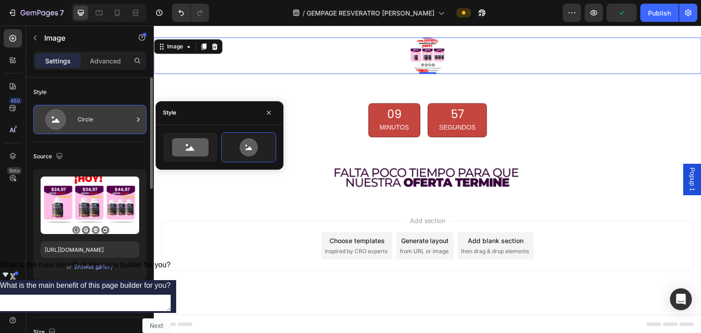
click at [99, 124] on div "Circle" at bounding box center [106, 119] width 56 height 21
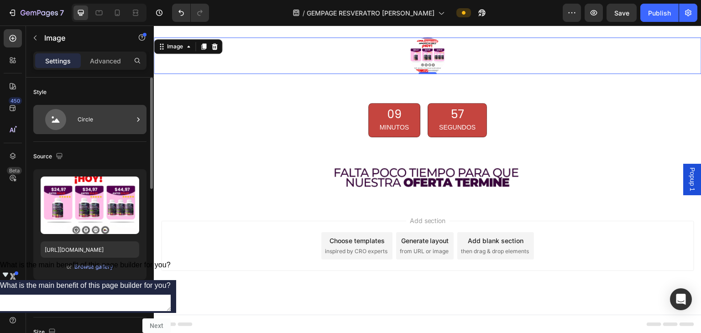
drag, startPoint x: 121, startPoint y: 124, endPoint x: 1, endPoint y: 128, distance: 120.0
click at [121, 124] on div "Circle" at bounding box center [106, 119] width 56 height 21
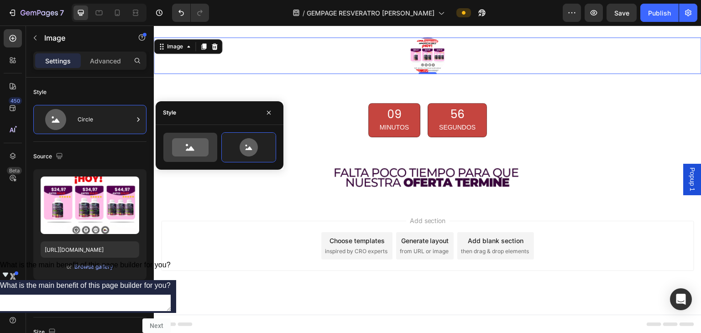
drag, startPoint x: 156, startPoint y: 158, endPoint x: 183, endPoint y: 153, distance: 26.9
click at [157, 158] on div at bounding box center [220, 147] width 128 height 30
click at [190, 151] on icon at bounding box center [190, 147] width 36 height 18
type input "100"
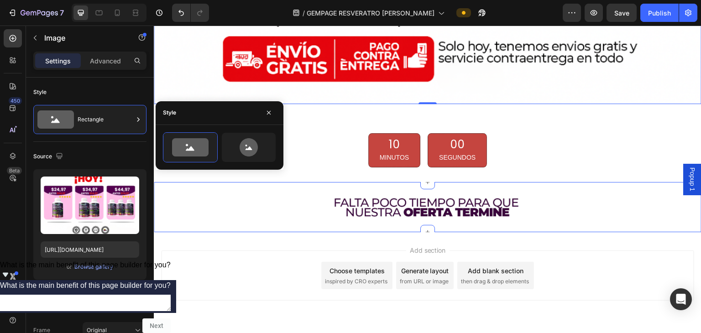
scroll to position [4353, 0]
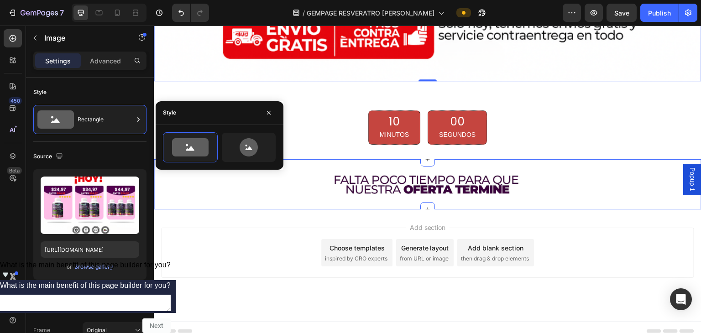
click at [348, 189] on div "Image Section 9" at bounding box center [427, 184] width 547 height 50
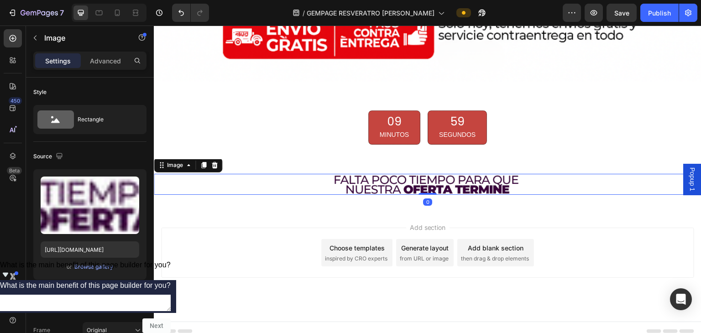
drag, startPoint x: 346, startPoint y: 179, endPoint x: 167, endPoint y: 137, distance: 184.2
click at [345, 179] on img at bounding box center [427, 184] width 228 height 21
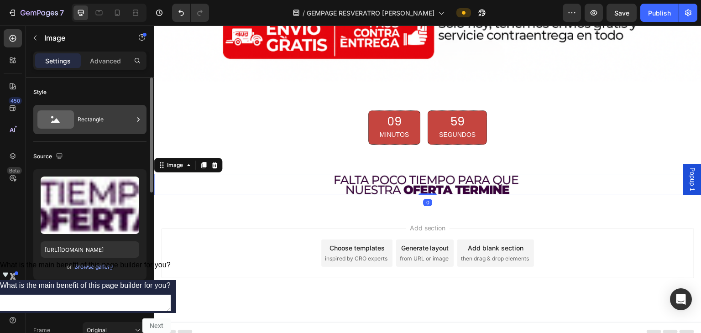
click at [81, 112] on div "Rectangle" at bounding box center [106, 119] width 56 height 21
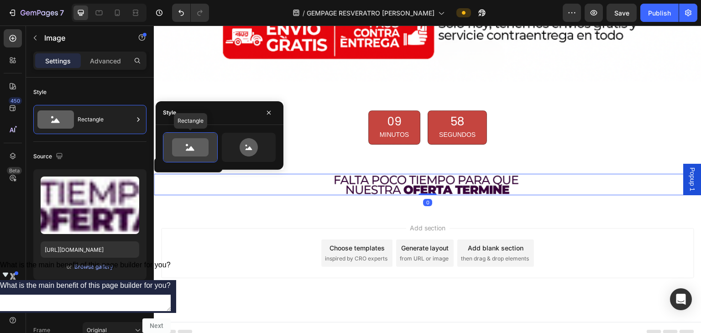
click at [199, 155] on icon at bounding box center [190, 147] width 36 height 18
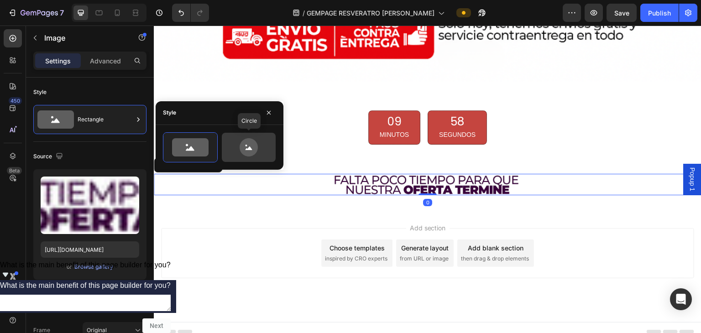
click at [240, 153] on icon at bounding box center [248, 147] width 43 height 18
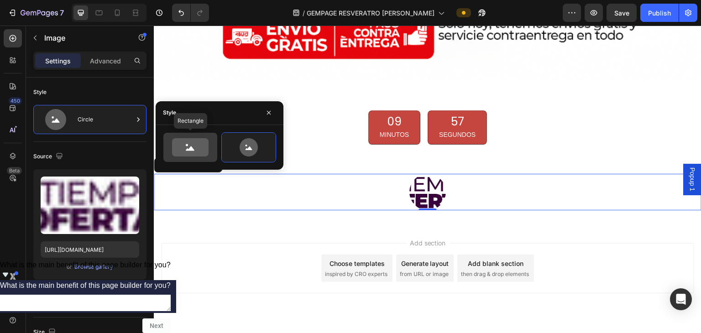
click at [180, 144] on icon at bounding box center [190, 147] width 36 height 18
type input "100"
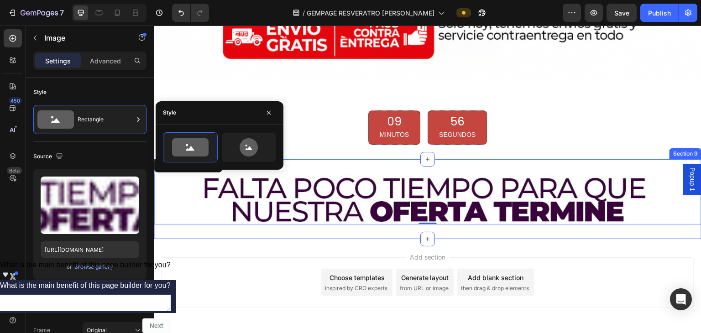
click at [280, 223] on div "Image 0 Section 9" at bounding box center [427, 199] width 547 height 80
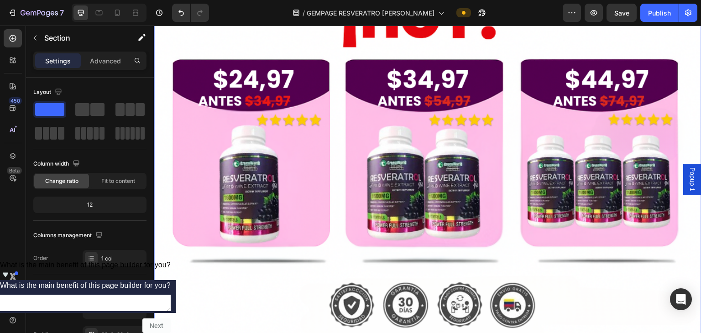
scroll to position [1571, 0]
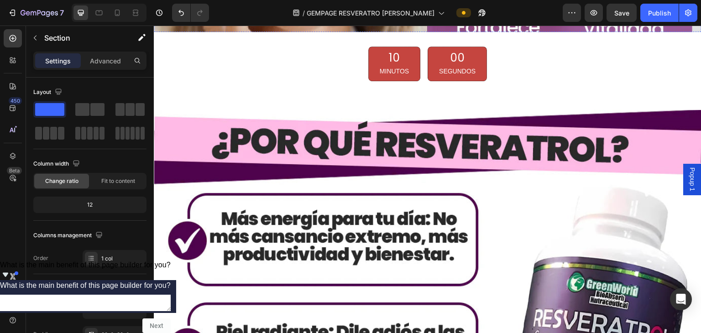
scroll to position [1160, 0]
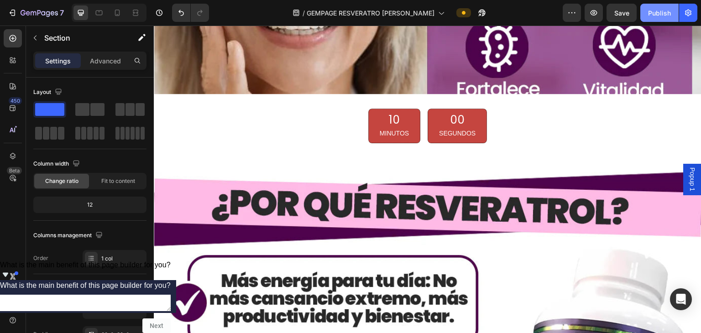
click at [349, 11] on div "Publish" at bounding box center [659, 13] width 23 height 10
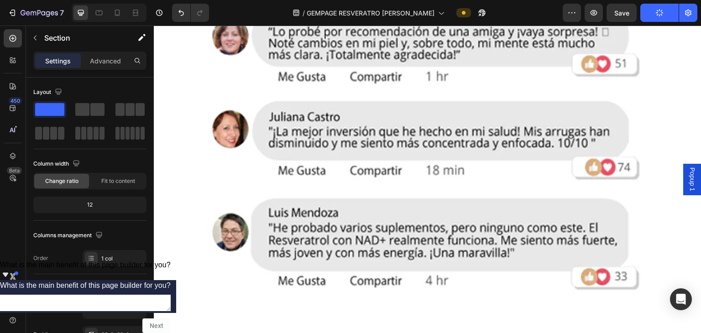
scroll to position [3424, 0]
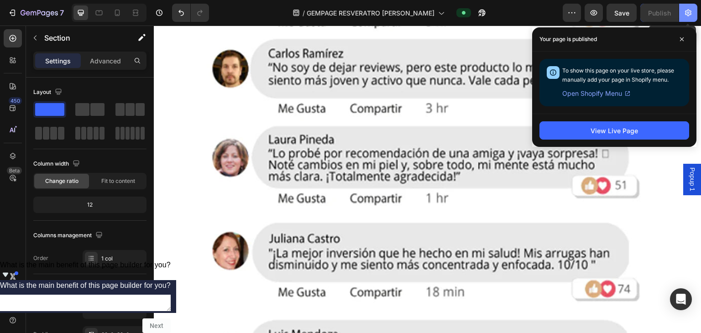
click at [349, 10] on icon "button" at bounding box center [688, 13] width 6 height 7
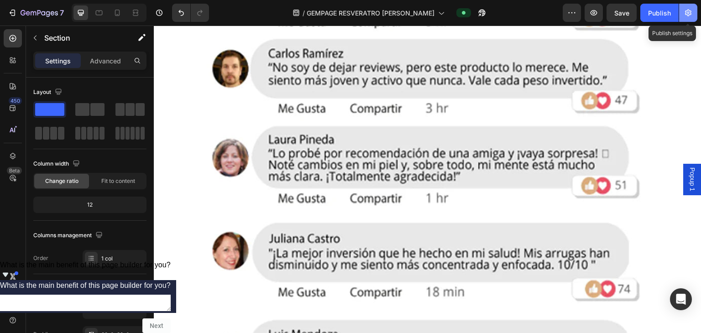
click at [349, 10] on icon "button" at bounding box center [688, 13] width 6 height 7
click at [349, 11] on button "button" at bounding box center [688, 13] width 18 height 18
click at [349, 19] on button "button" at bounding box center [688, 13] width 18 height 18
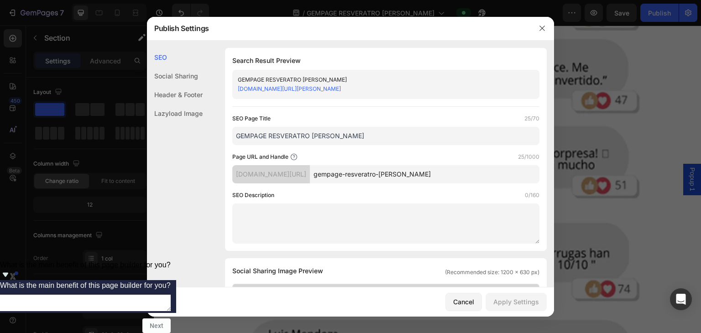
drag, startPoint x: 355, startPoint y: 133, endPoint x: 356, endPoint y: 140, distance: 7.4
click at [349, 133] on input "GEMPAGE RESVERATRO [PERSON_NAME]" at bounding box center [385, 136] width 307 height 18
click at [349, 170] on input "gempage-resveratro-[PERSON_NAME]" at bounding box center [424, 174] width 229 height 18
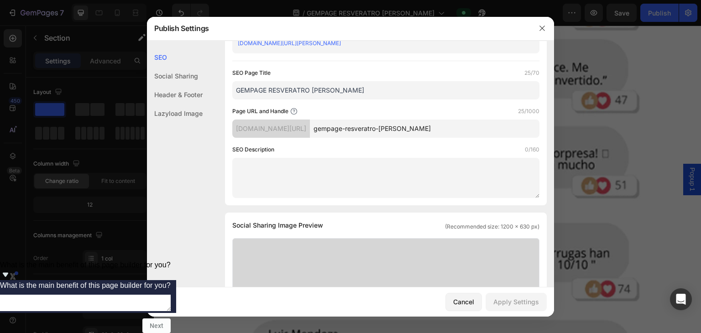
click at [310, 129] on div "[DOMAIN_NAME][URL]" at bounding box center [271, 128] width 78 height 18
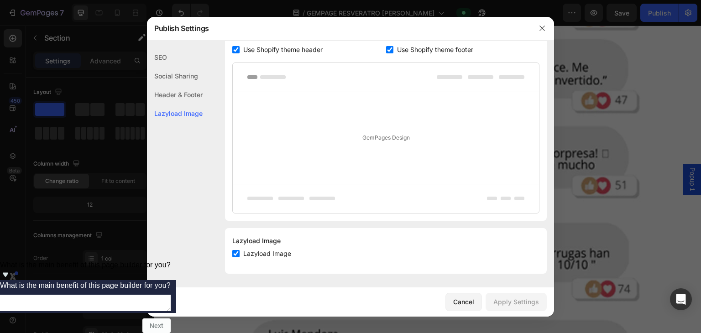
click at [173, 52] on div "SEO" at bounding box center [175, 57] width 56 height 19
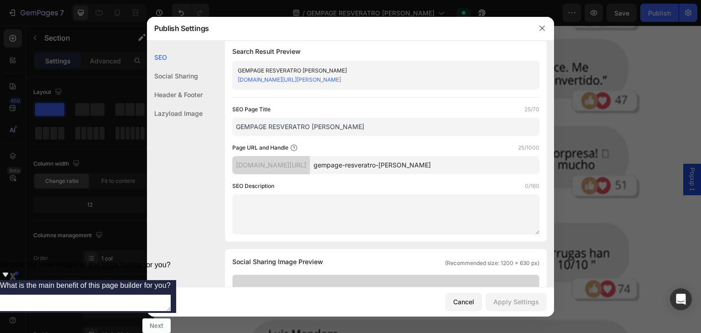
scroll to position [0, 0]
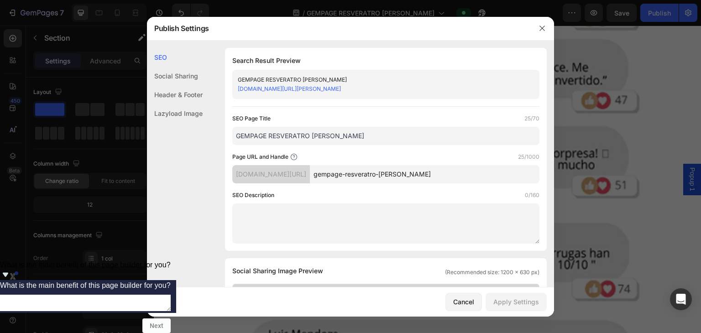
click at [345, 137] on input "GEMPAGE RESVERATRO [PERSON_NAME]" at bounding box center [385, 136] width 307 height 18
drag, startPoint x: 446, startPoint y: 174, endPoint x: 301, endPoint y: 170, distance: 145.1
click at [301, 170] on div "[DOMAIN_NAME][URL] gempage-resveratro-[PERSON_NAME]" at bounding box center [385, 174] width 307 height 18
